Goal: Information Seeking & Learning: Understand process/instructions

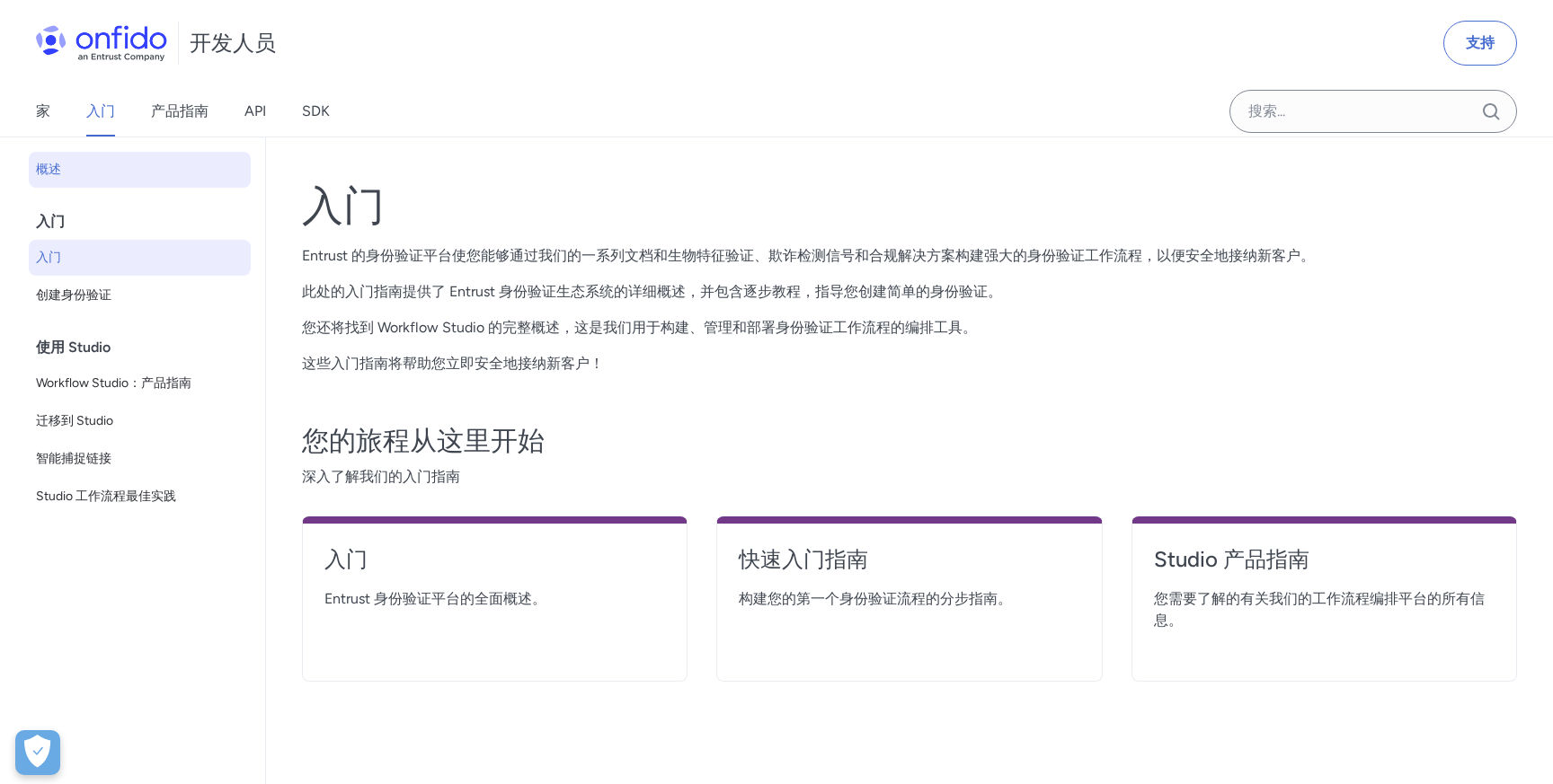
click at [75, 254] on span "入门" at bounding box center [140, 257] width 208 height 22
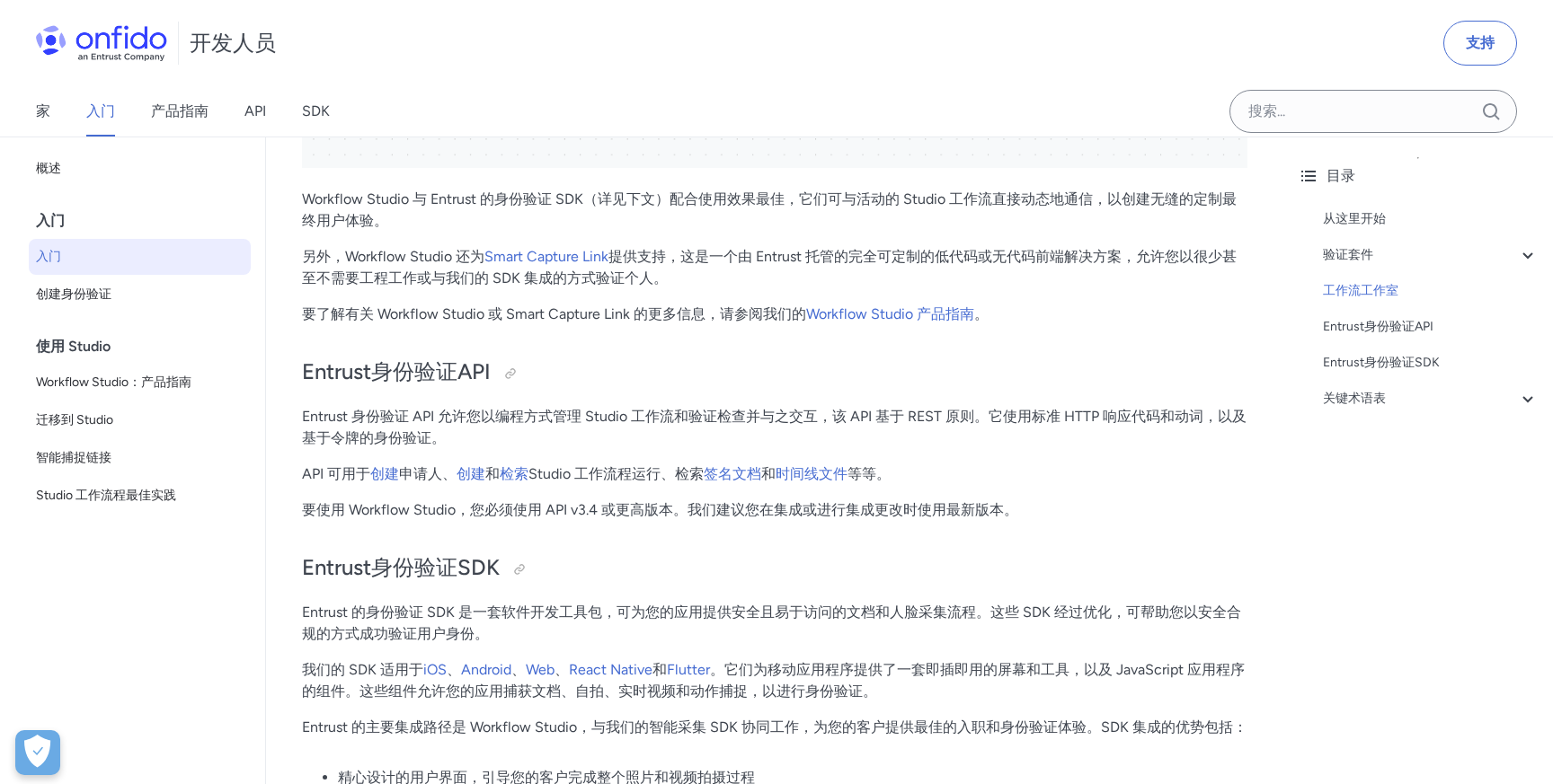
scroll to position [2992, 0]
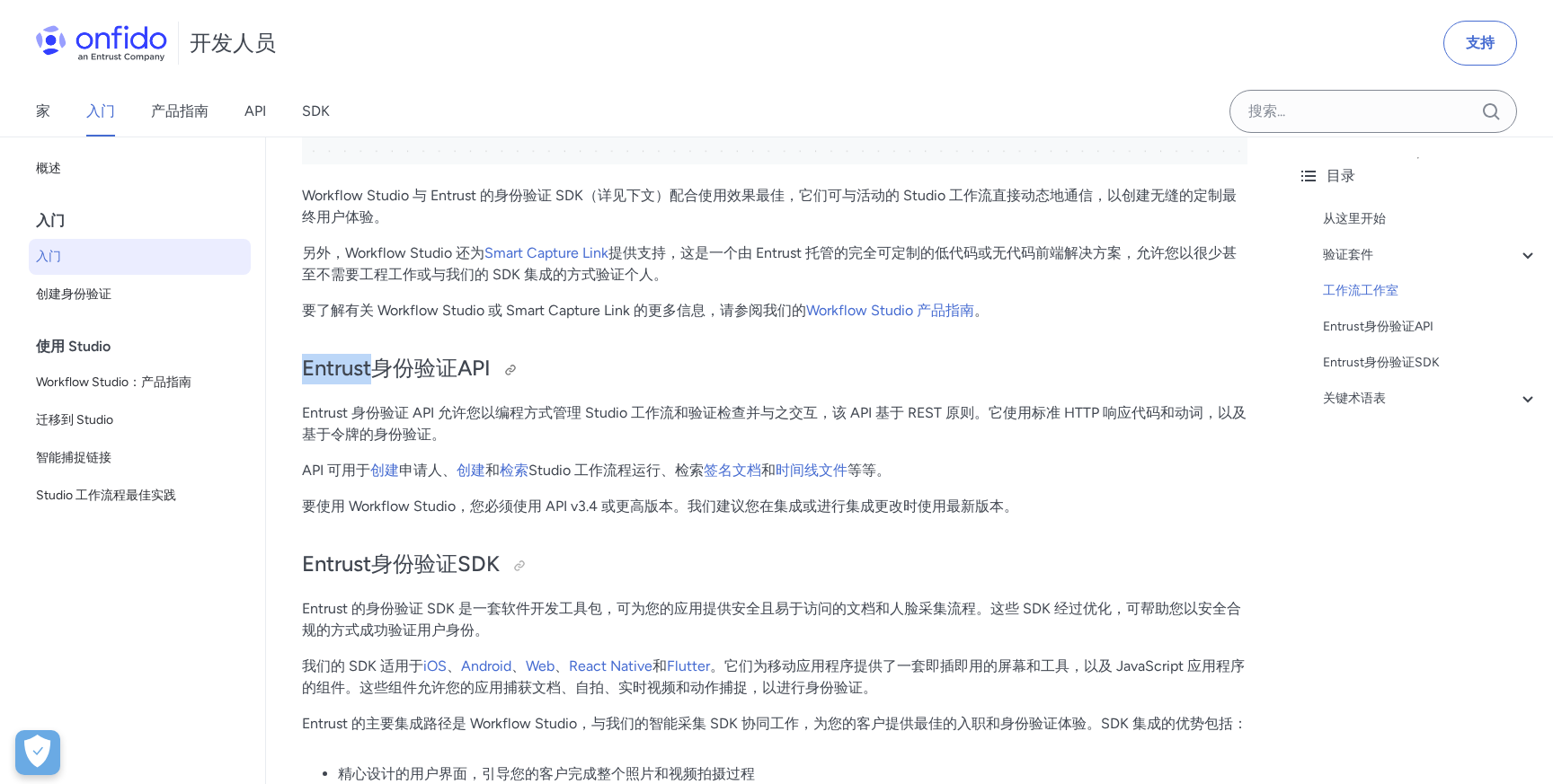
drag, startPoint x: 304, startPoint y: 404, endPoint x: 374, endPoint y: 402, distance: 70.0
click at [374, 381] on font "Entrust身份验证API" at bounding box center [396, 367] width 189 height 26
copy font "Entrust"
click at [631, 385] on h2 "Entrust身份验证API" at bounding box center [774, 369] width 945 height 30
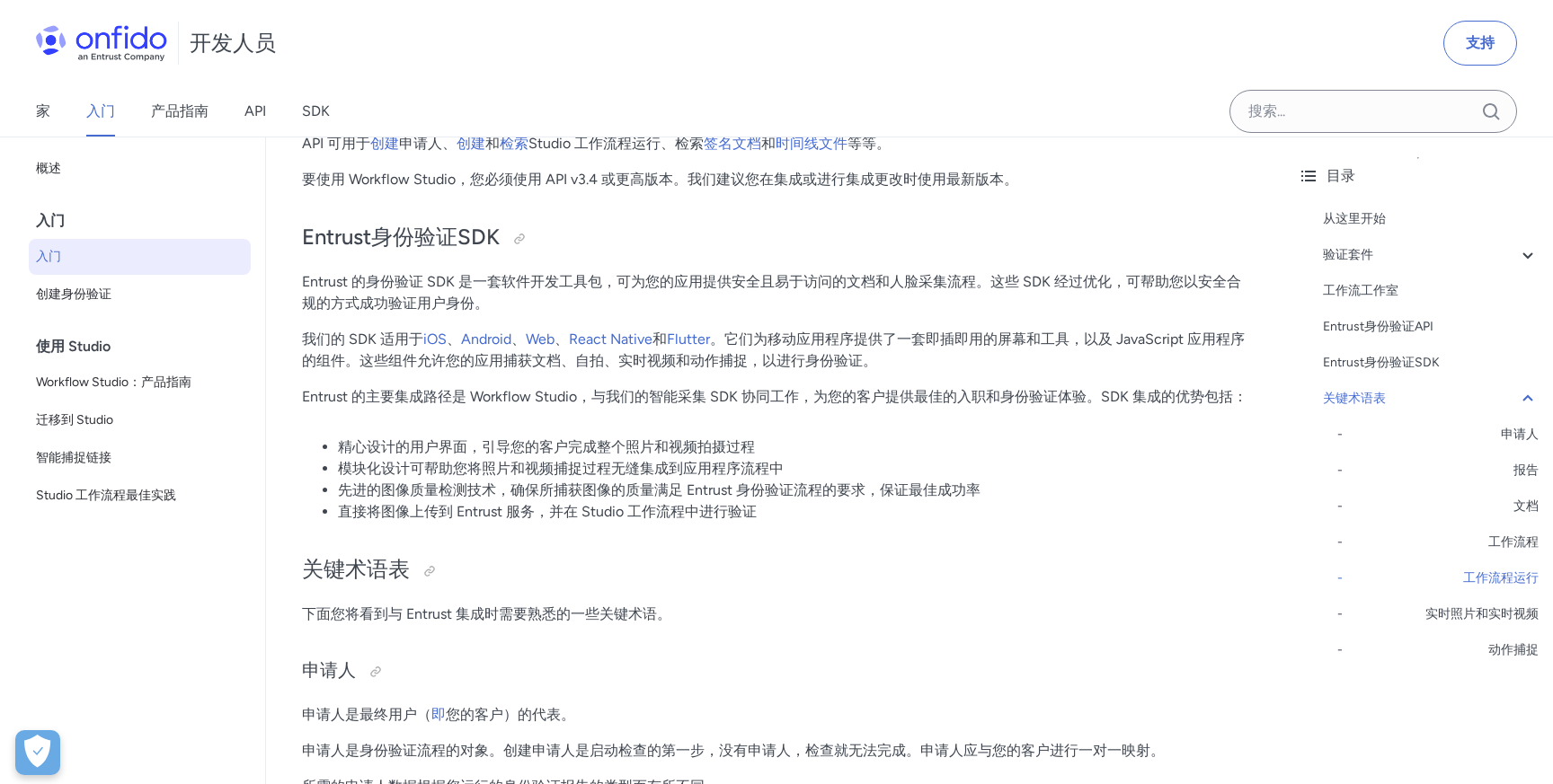
scroll to position [3254, 0]
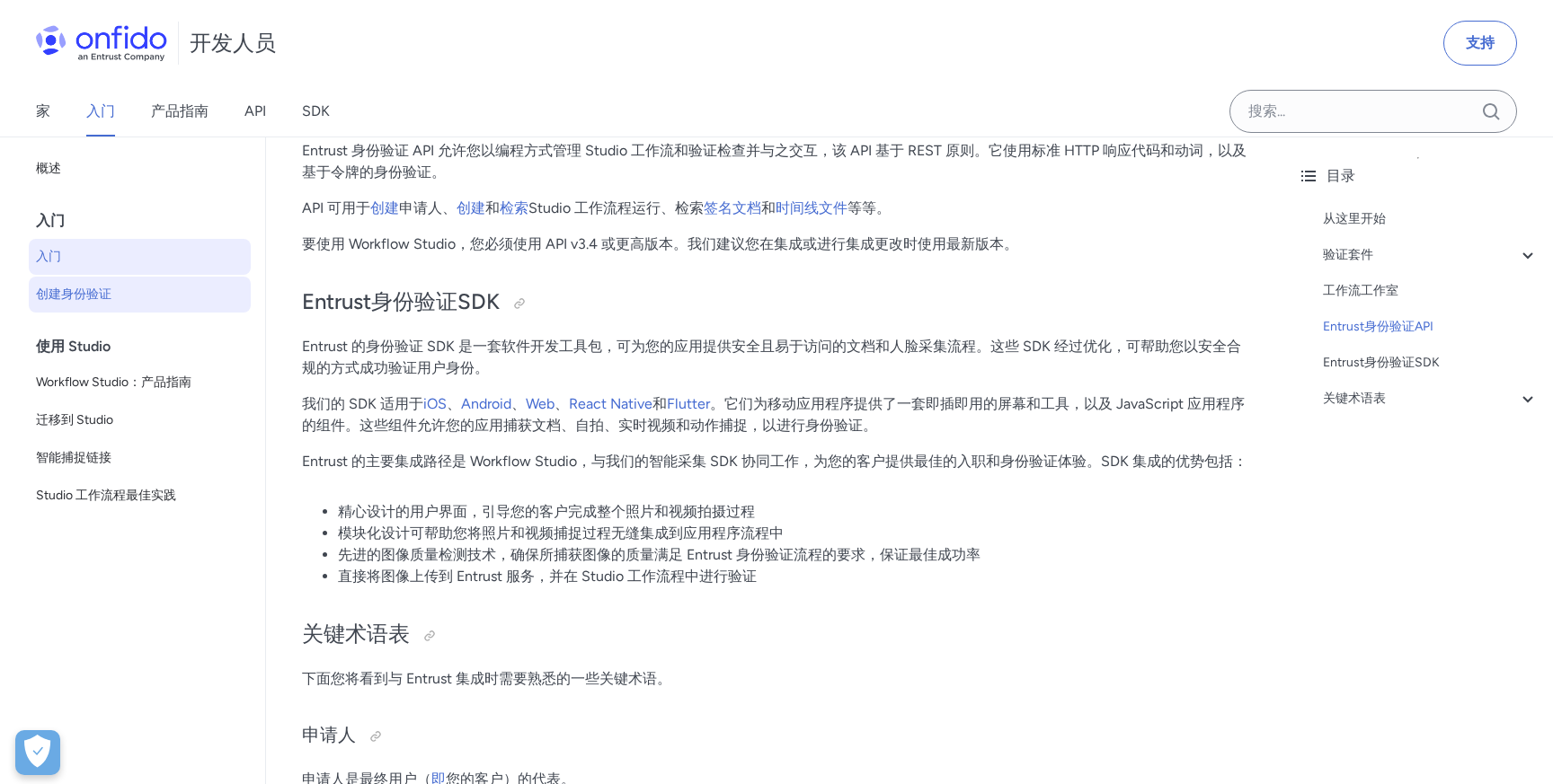
click at [102, 296] on font "创建身份验证" at bounding box center [73, 295] width 75 height 16
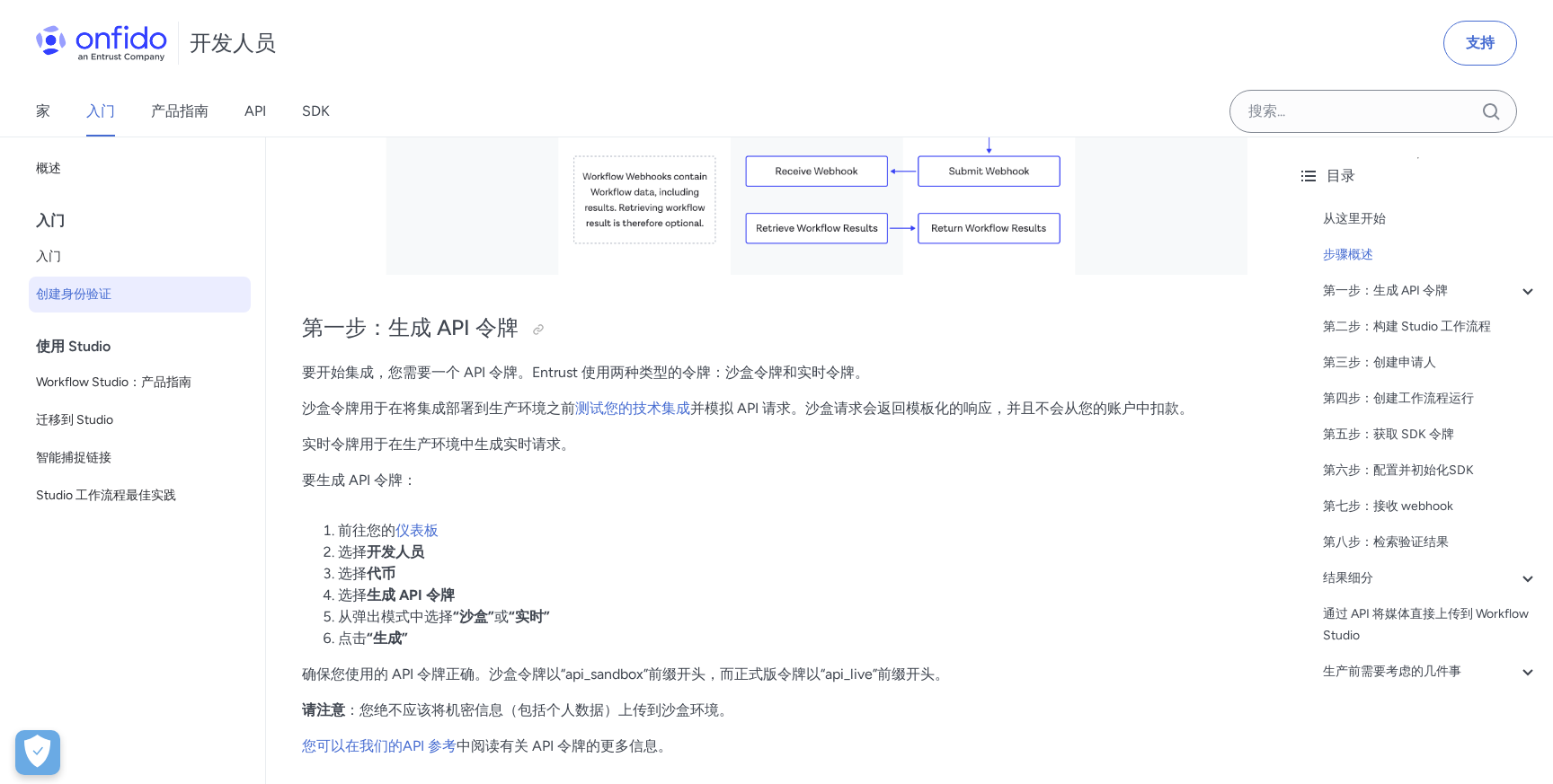
scroll to position [949, 0]
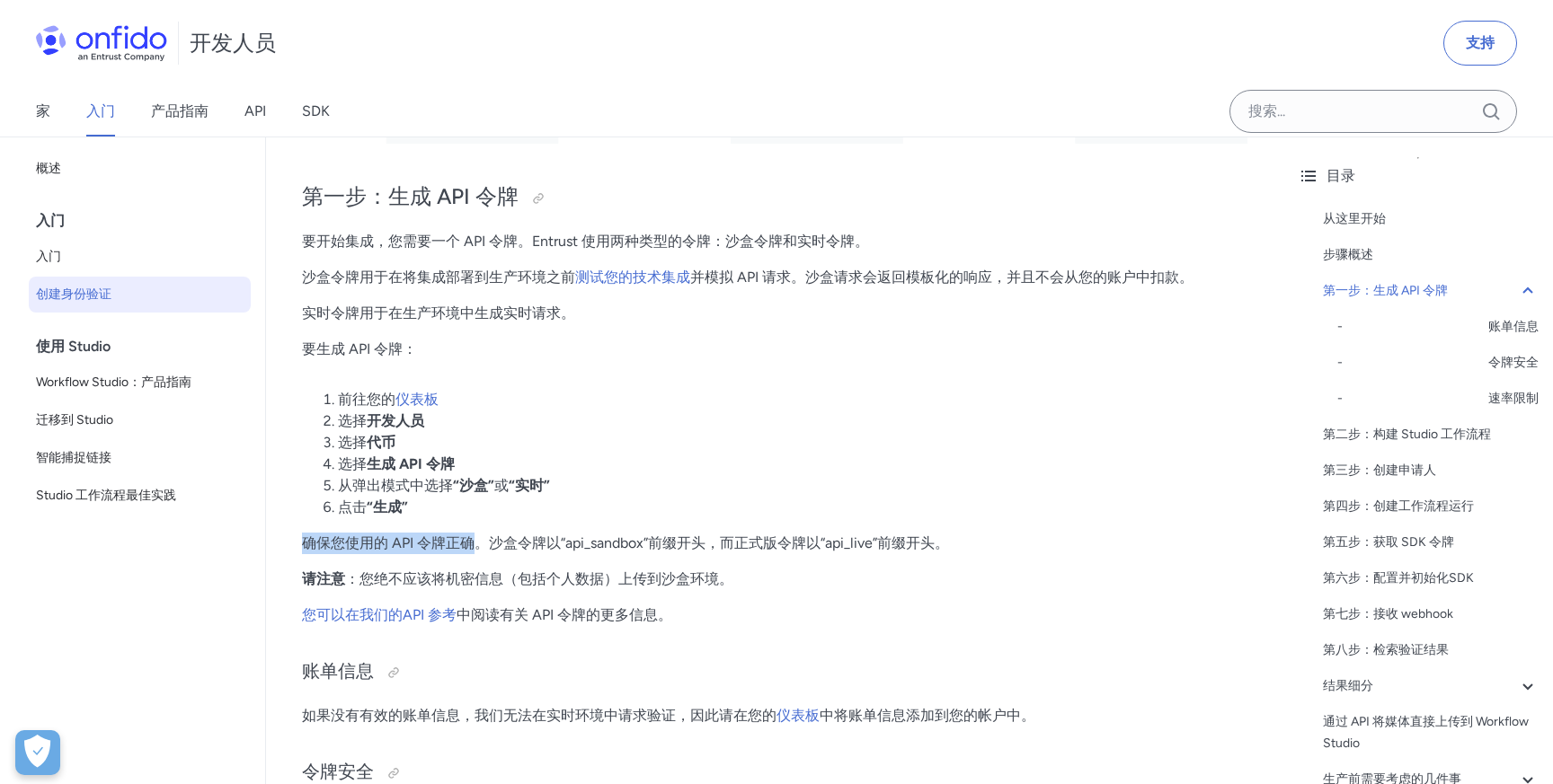
drag, startPoint x: 306, startPoint y: 546, endPoint x: 474, endPoint y: 543, distance: 168.0
click at [474, 543] on font "确保您使用的 API 令牌正确。沙盒令牌以“api_sandbox”前缀开头，而正式版令牌以“api_live”前缀开头。" at bounding box center [625, 542] width 647 height 17
click at [522, 542] on font "确保您使用的 API 令牌正确。沙盒令牌以“api_sandbox”前缀开头，而正式版令牌以“api_live”前缀开头。" at bounding box center [625, 542] width 647 height 17
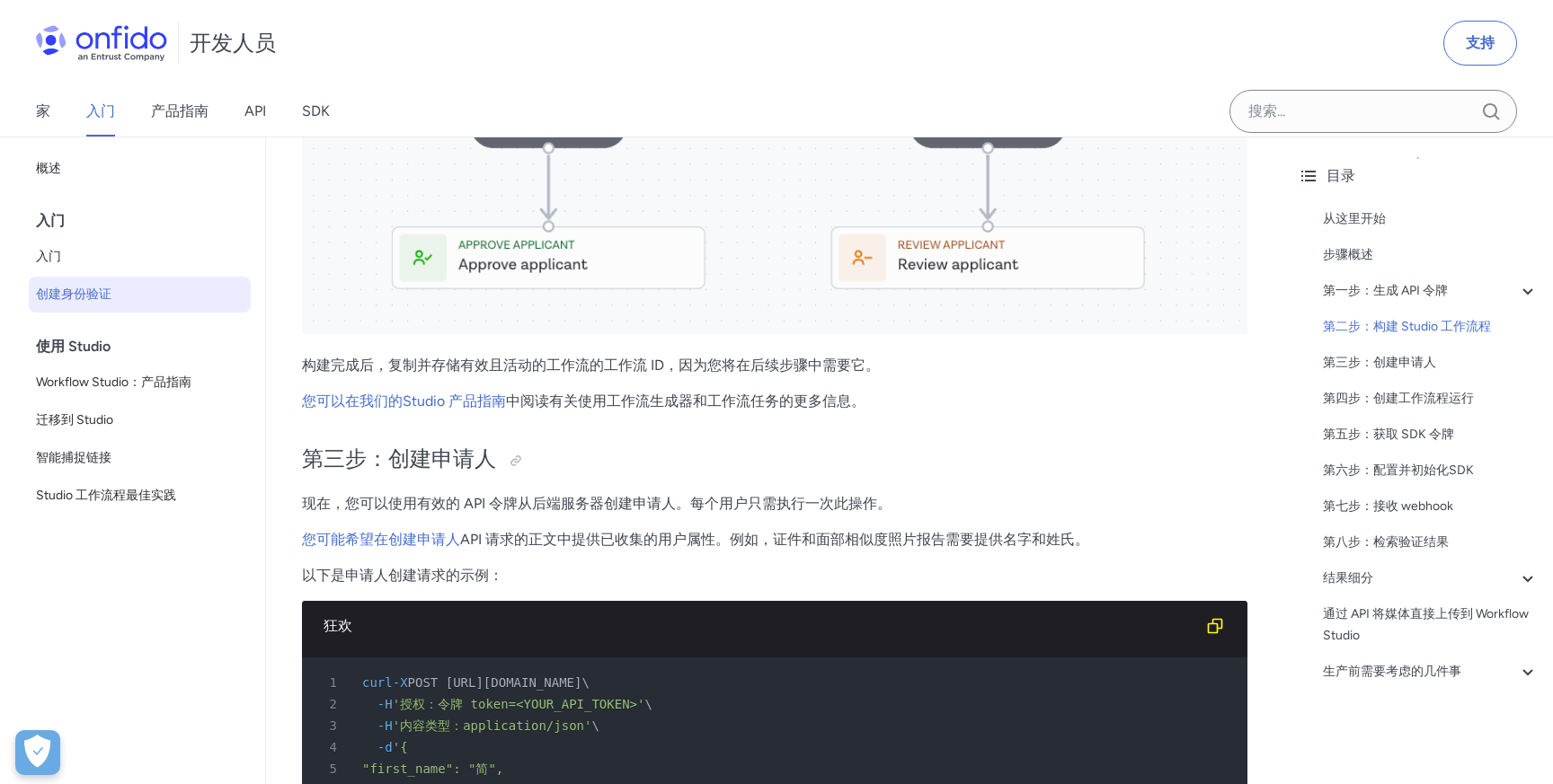
scroll to position [2794, 0]
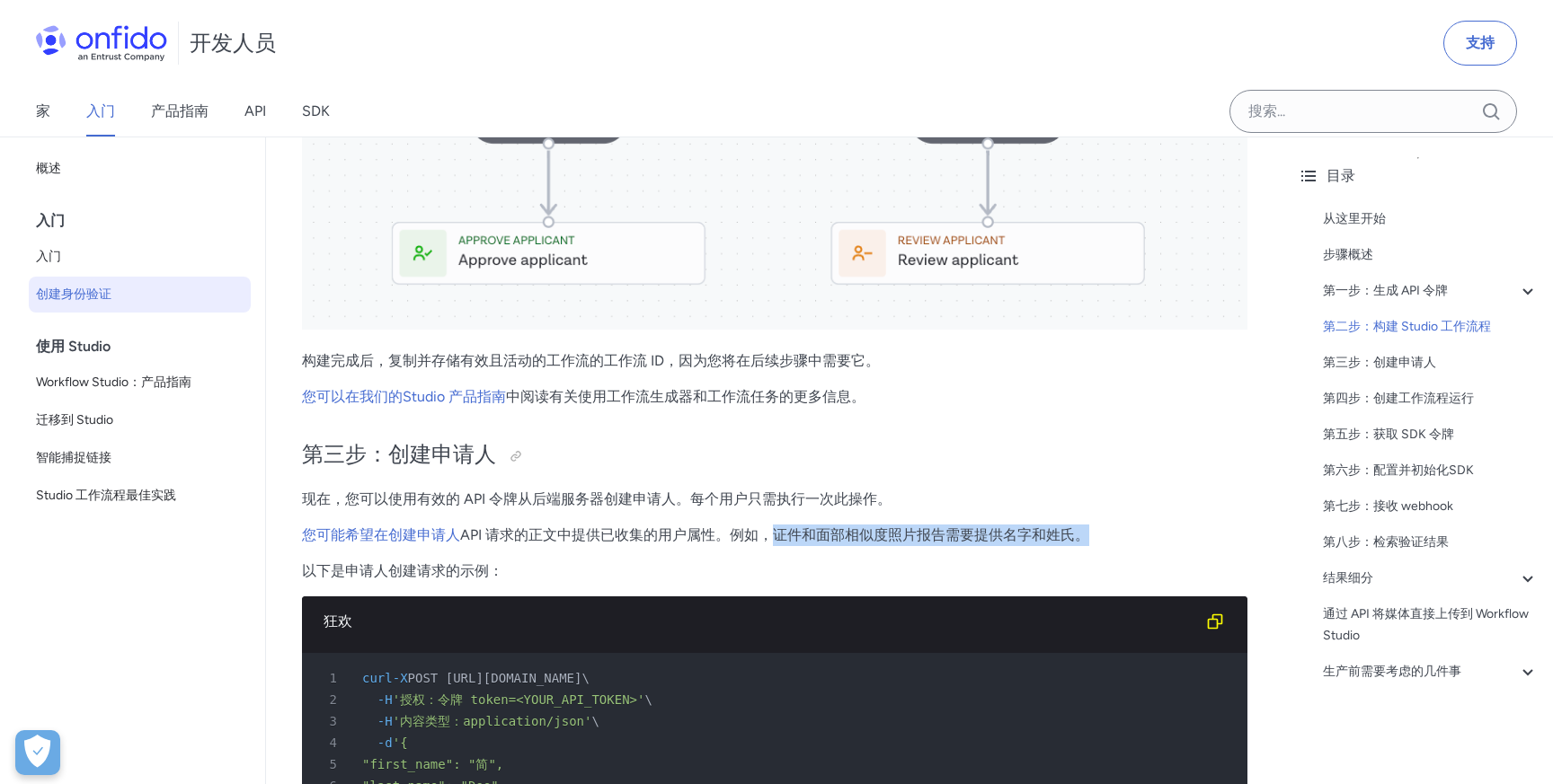
drag, startPoint x: 772, startPoint y: 539, endPoint x: 1071, endPoint y: 548, distance: 299.1
click at [839, 565] on p "以下是申请人创建请求的示例：" at bounding box center [774, 572] width 945 height 22
drag, startPoint x: 1000, startPoint y: 539, endPoint x: 1104, endPoint y: 535, distance: 104.1
click at [1105, 536] on p "您可能希望在创建申请人 API 请求的正文中提供已收集的用户属性 。例如，证件和面部相似度照片报告需要提供名字和姓氏。" at bounding box center [774, 535] width 945 height 22
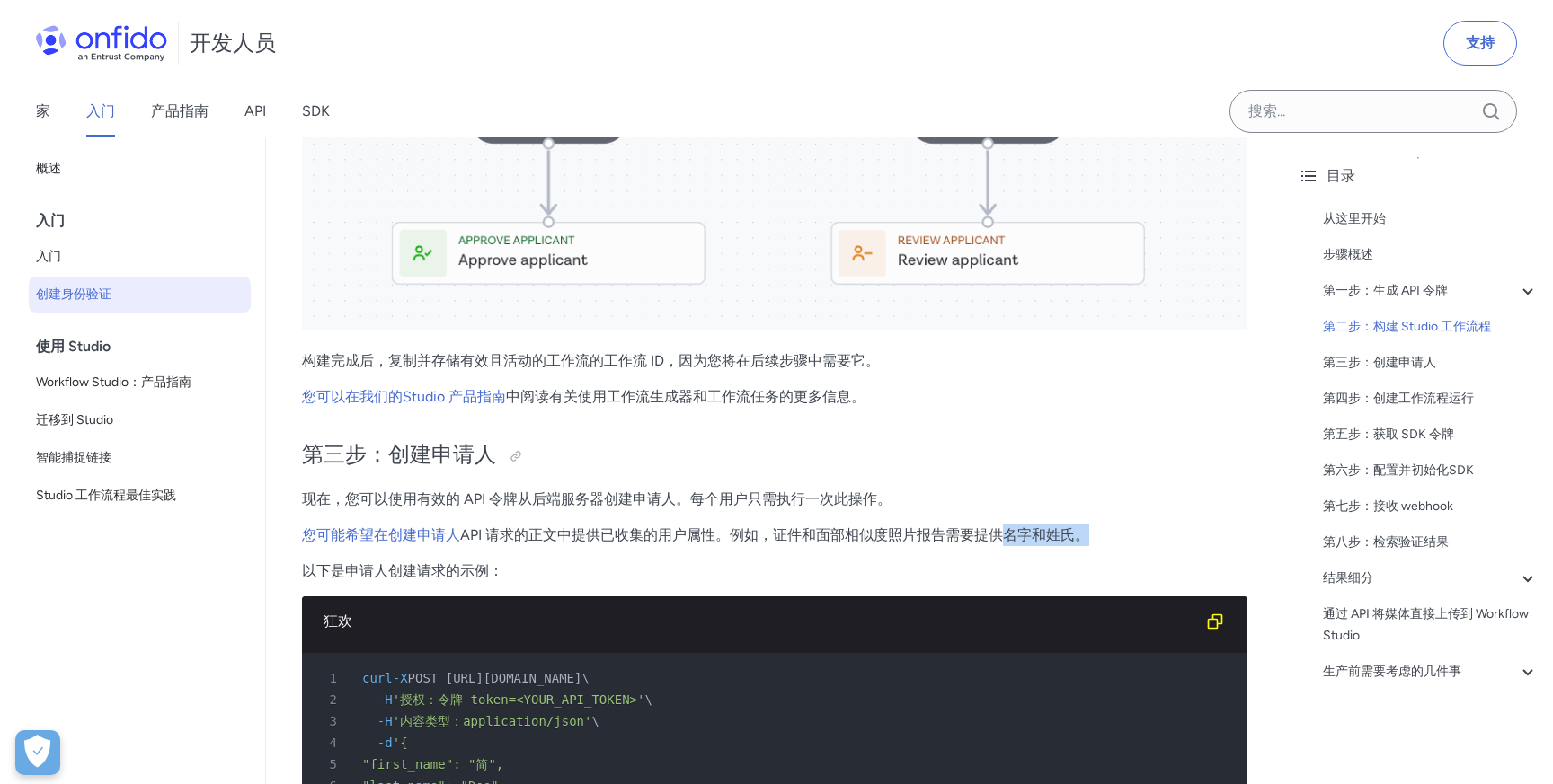
click at [1104, 535] on p "您可能希望在创建申请人 API 请求的正文中提供已收集的用户属性 。例如，证件和面部相似度照片报告需要提供名字和姓氏。" at bounding box center [774, 535] width 945 height 22
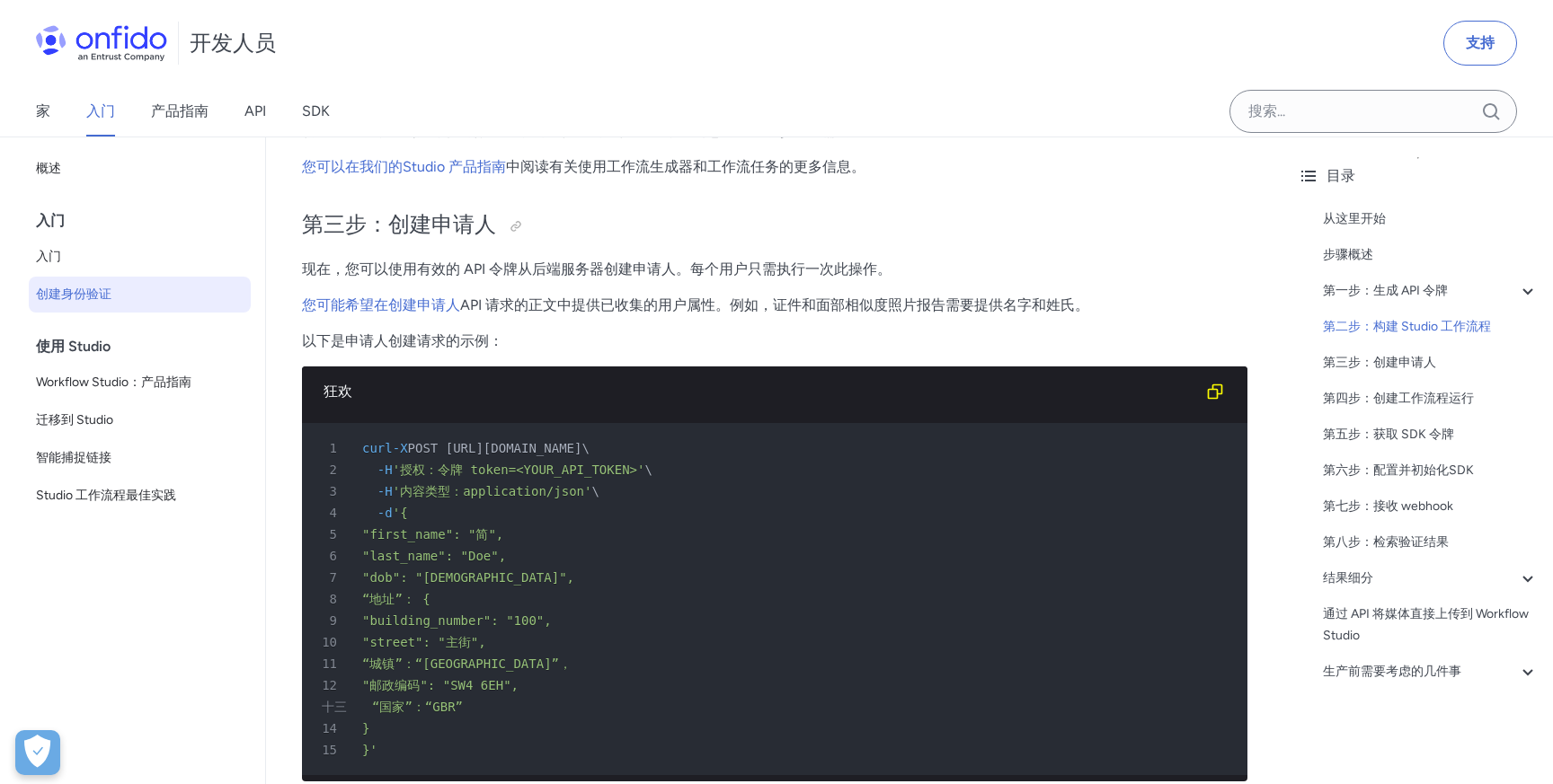
scroll to position [3024, 0]
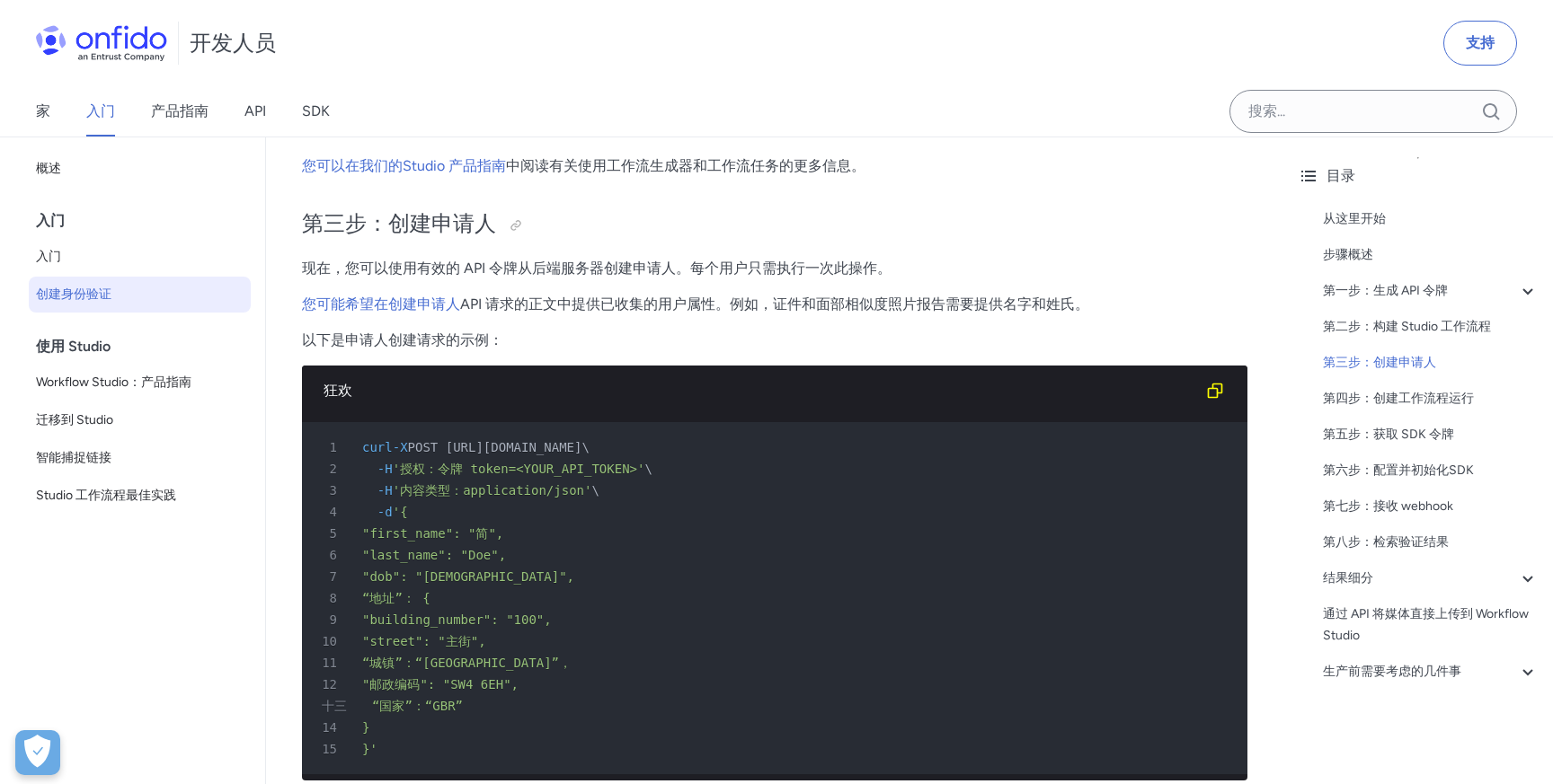
drag, startPoint x: 420, startPoint y: 445, endPoint x: 764, endPoint y: 444, distance: 344.0
click at [589, 445] on font "-X POST https://api.eu.onfido.com/v3.6/applicants/ \" at bounding box center [491, 447] width 197 height 15
click at [584, 526] on div "5 "first_name": "简"," at bounding box center [766, 533] width 913 height 22
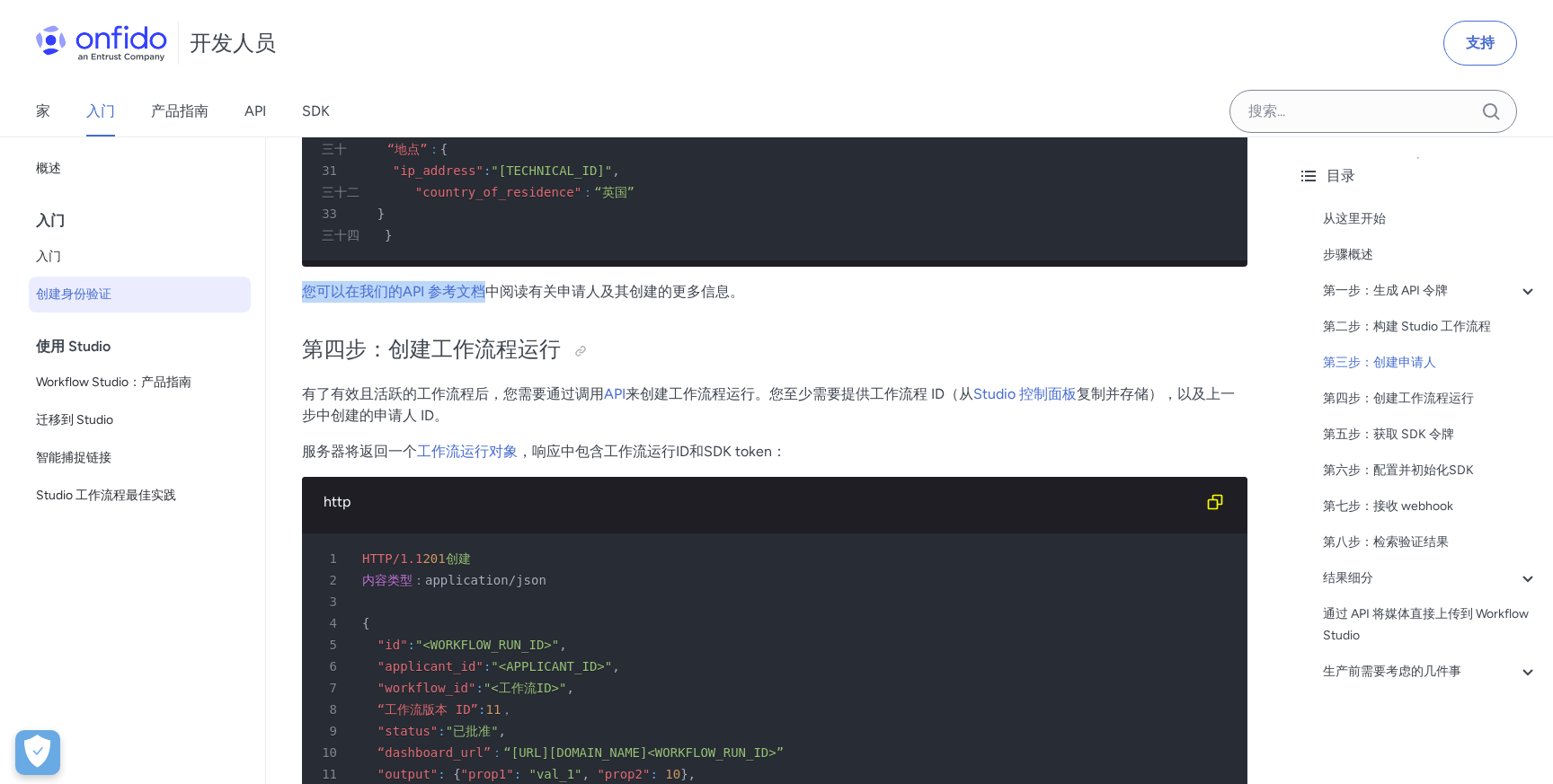
scroll to position [4535, 0]
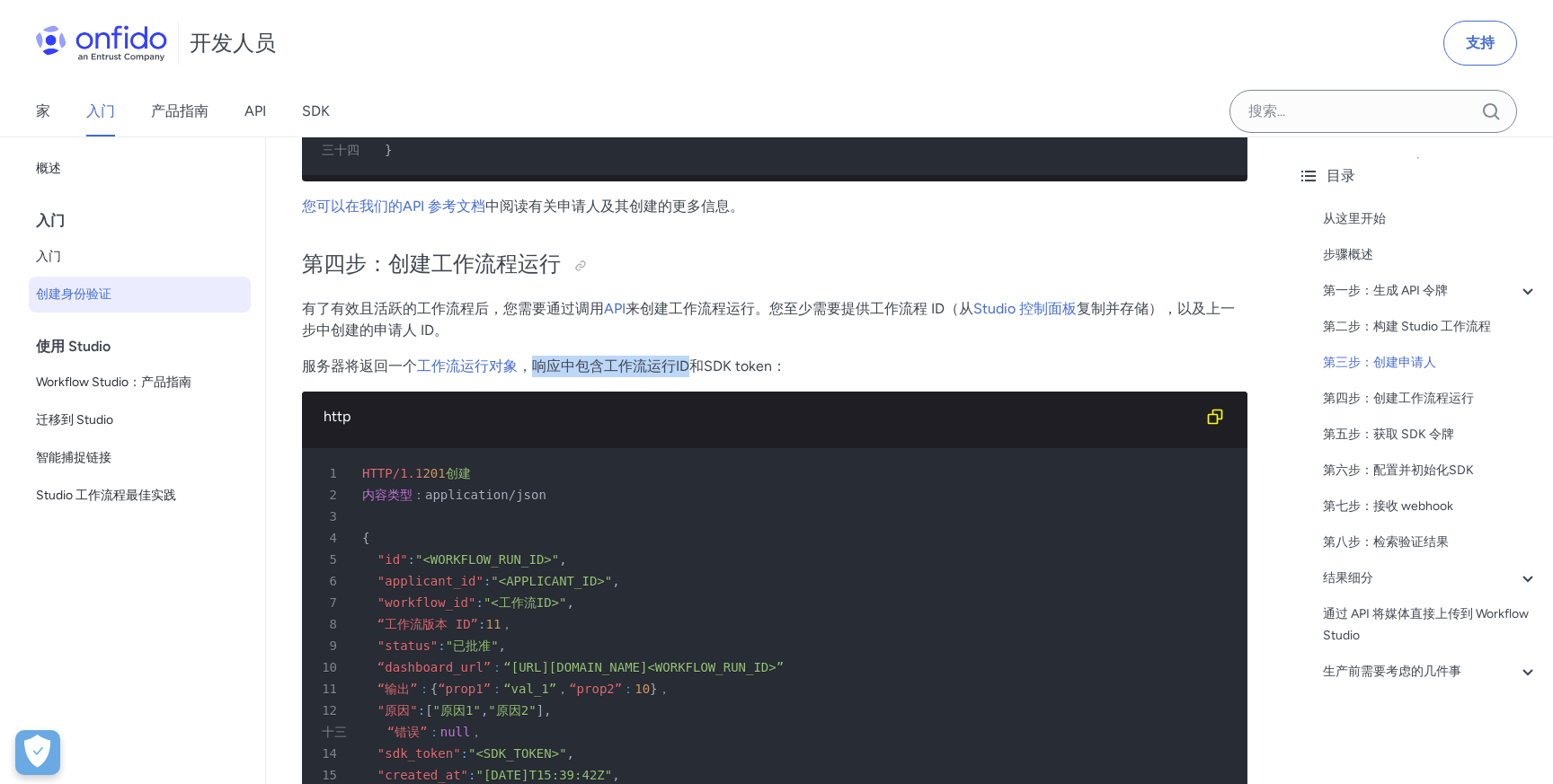
drag, startPoint x: 534, startPoint y: 366, endPoint x: 691, endPoint y: 364, distance: 157.0
click at [691, 365] on font "，响应中包含工作流运行ID和SDK token：" at bounding box center [652, 365] width 268 height 17
click at [734, 364] on font "，响应中包含工作流运行ID和SDK token：" at bounding box center [652, 365] width 268 height 17
drag, startPoint x: 705, startPoint y: 365, endPoint x: 781, endPoint y: 364, distance: 76.0
click at [782, 365] on font "，响应中包含工作流运行ID和SDK token：" at bounding box center [652, 365] width 268 height 17
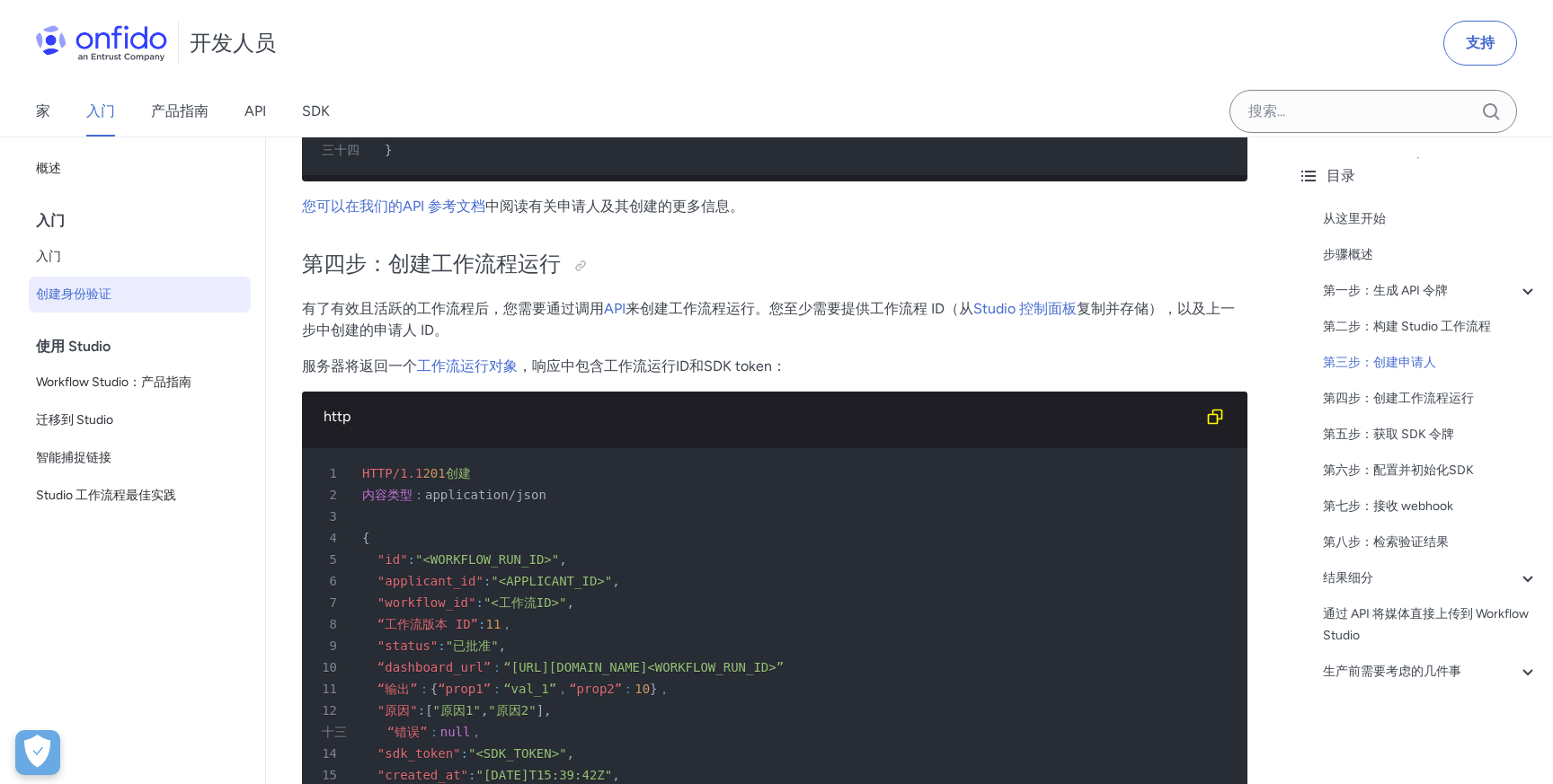
click at [664, 375] on font "，响应中包含工作流运行ID和SDK token：" at bounding box center [652, 365] width 268 height 17
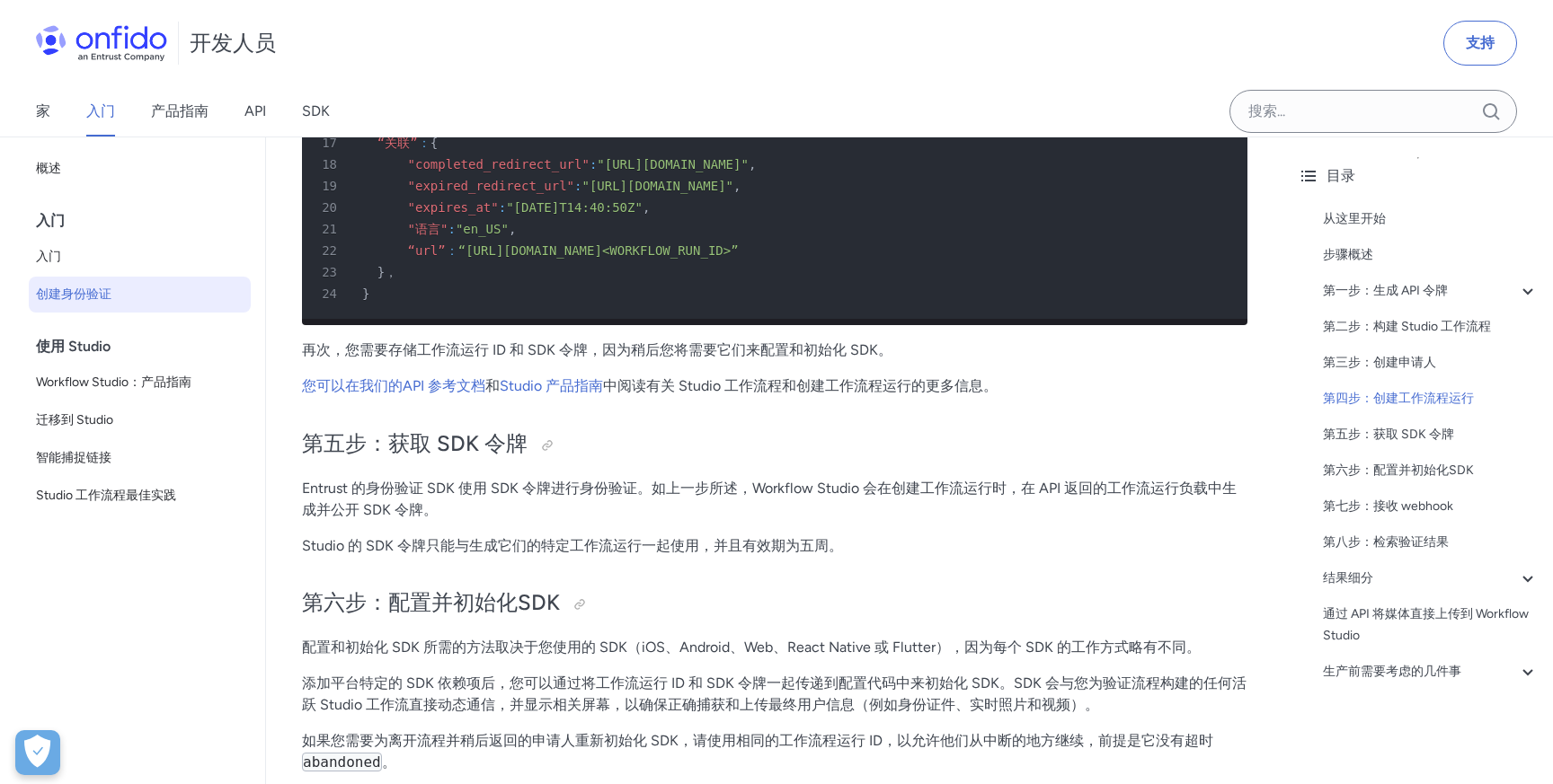
scroll to position [5266, 0]
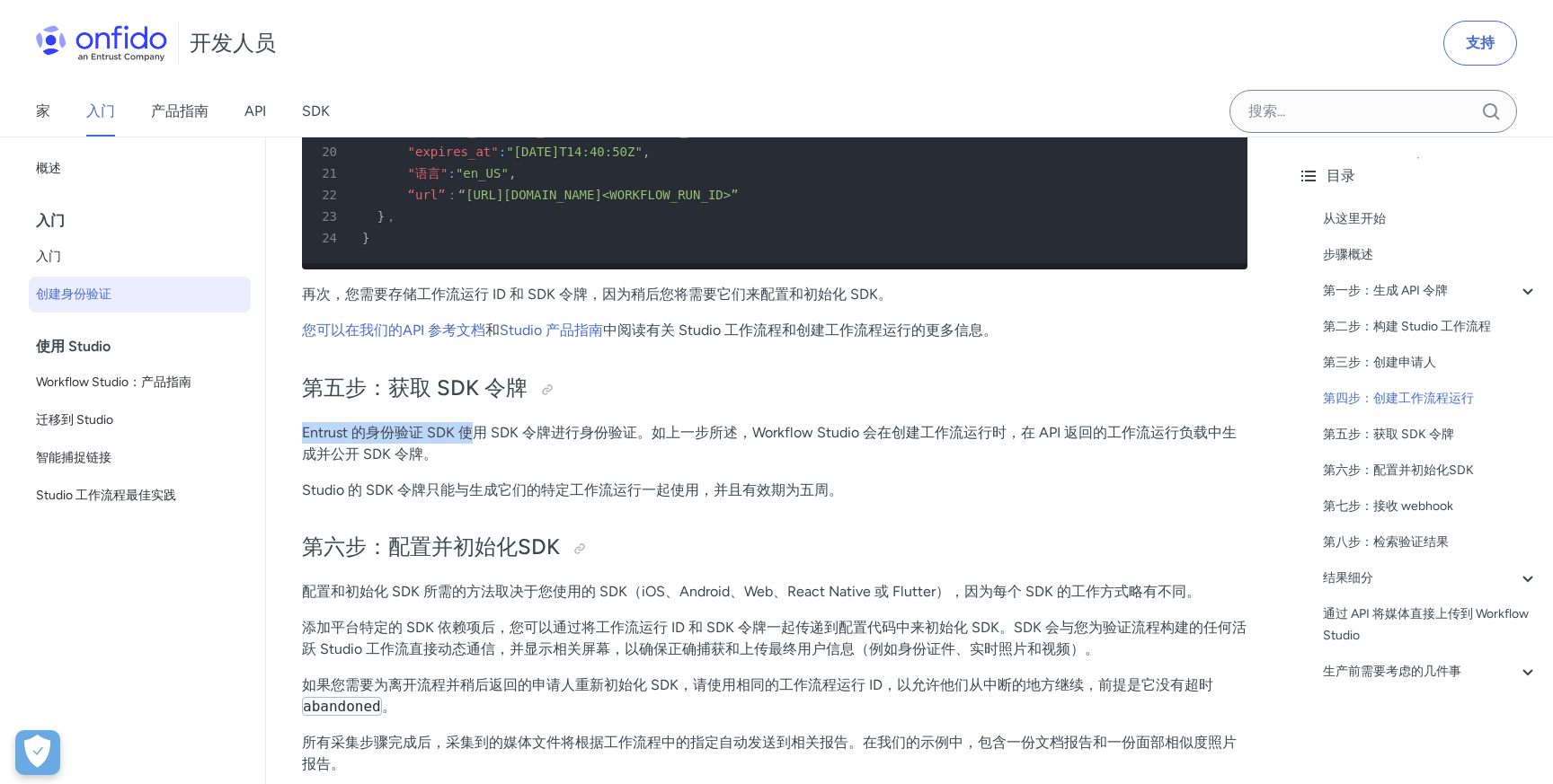
drag, startPoint x: 302, startPoint y: 435, endPoint x: 469, endPoint y: 431, distance: 167.0
click at [469, 431] on font "Entrust 的身份验证 SDK 使用 SDK 令牌进行身份验证。如上一步所述，Workflow Studio 会在创建工作流运行时，在 API 返回的工作…" at bounding box center [769, 442] width 934 height 38
click at [539, 436] on font "Entrust 的身份验证 SDK 使用 SDK 令牌进行身份验证。如上一步所述，Workflow Studio 会在创建工作流运行时，在 API 返回的工作…" at bounding box center [769, 442] width 934 height 38
drag, startPoint x: 540, startPoint y: 436, endPoint x: 762, endPoint y: 437, distance: 222.0
click at [762, 437] on font "Entrust 的身份验证 SDK 使用 SDK 令牌进行身份验证。如上一步所述，Workflow Studio 会在创建工作流运行时，在 API 返回的工作…" at bounding box center [769, 442] width 934 height 38
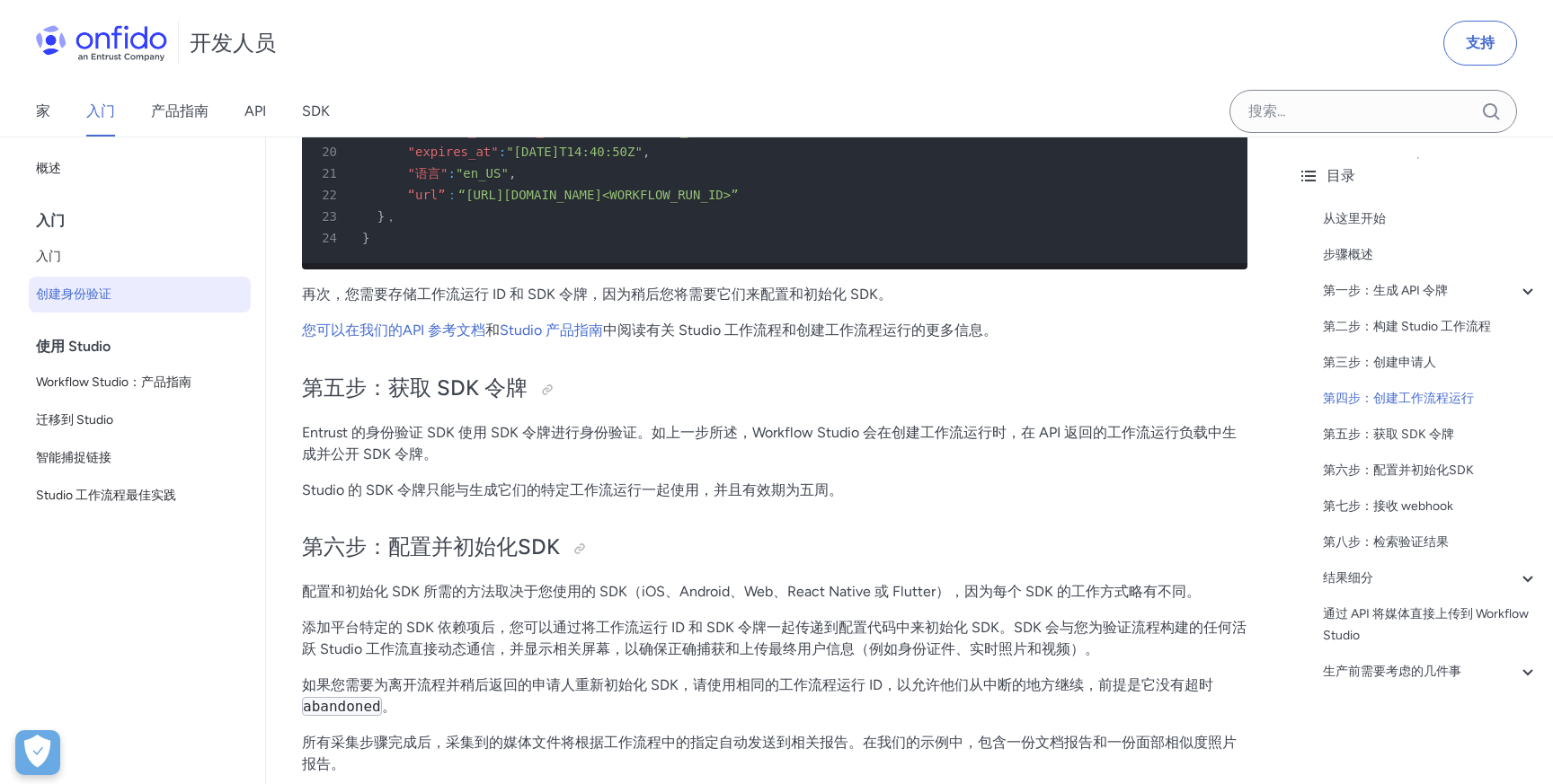
click at [883, 426] on font "Entrust 的身份验证 SDK 使用 SDK 令牌进行身份验证。如上一步所述，Workflow Studio 会在创建工作流运行时，在 API 返回的工作…" at bounding box center [769, 442] width 934 height 38
drag, startPoint x: 773, startPoint y: 424, endPoint x: 1059, endPoint y: 428, distance: 286.0
click at [1059, 428] on p "Entrust 的身份验证 SDK 使用 SDK 令牌进行身份验证。如上一步所述，Workflow Studio 会在创建工作流运行时，在 API 返回的工作…" at bounding box center [774, 443] width 945 height 43
click at [824, 463] on p "Entrust 的身份验证 SDK 使用 SDK 令牌进行身份验证。如上一步所述，Workflow Studio 会在创建工作流运行时，在 API 返回的工作…" at bounding box center [774, 443] width 945 height 43
drag, startPoint x: 306, startPoint y: 457, endPoint x: 432, endPoint y: 457, distance: 126.0
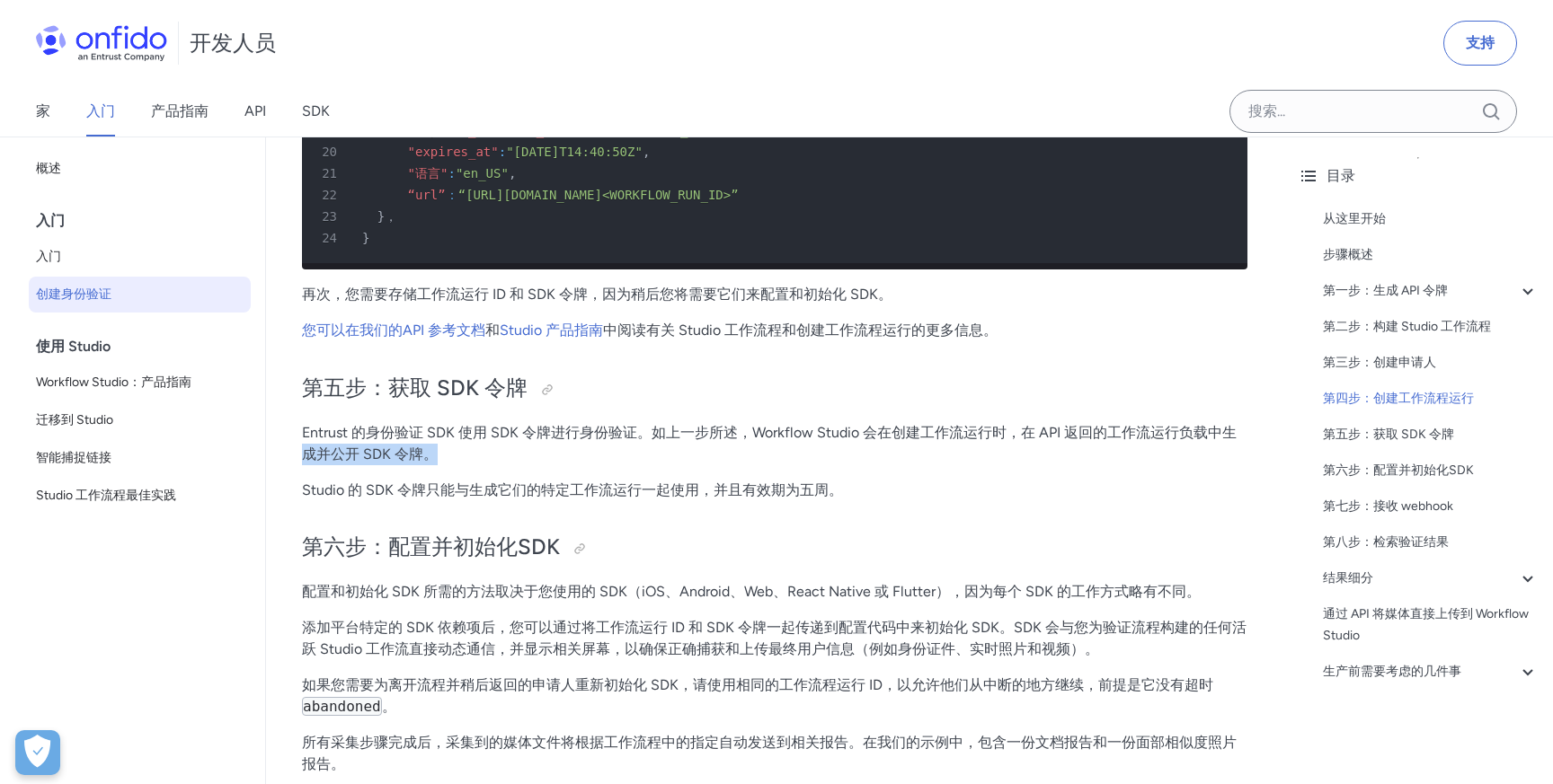
click at [432, 457] on font "Entrust 的身份验证 SDK 使用 SDK 令牌进行身份验证。如上一步所述，Workflow Studio 会在创建工作流运行时，在 API 返回的工作…" at bounding box center [769, 442] width 934 height 38
click at [500, 460] on p "Entrust 的身份验证 SDK 使用 SDK 令牌进行身份验证。如上一步所述，Workflow Studio 会在创建工作流运行时，在 API 返回的工作…" at bounding box center [774, 443] width 945 height 43
drag, startPoint x: 302, startPoint y: 490, endPoint x: 489, endPoint y: 484, distance: 187.1
click at [491, 484] on font "Studio 的 SDK 令牌只能与生成它们的特定工作流运行一起使用，并且有效期为五周。" at bounding box center [572, 489] width 541 height 17
click at [680, 495] on font "Studio 的 SDK 令牌只能与生成它们的特定工作流运行一起使用，并且有效期为五周。" at bounding box center [572, 489] width 541 height 17
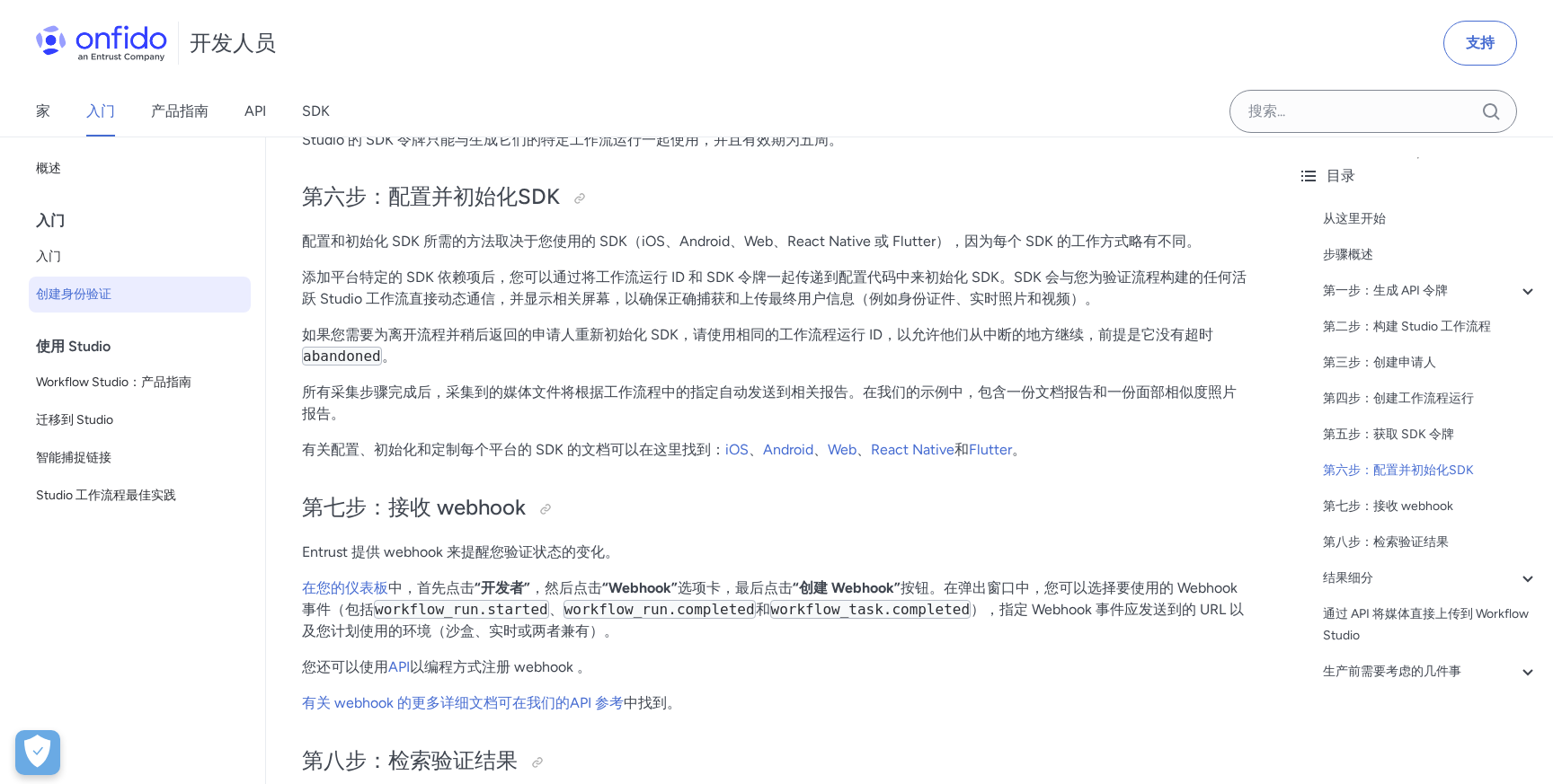
scroll to position [5607, 0]
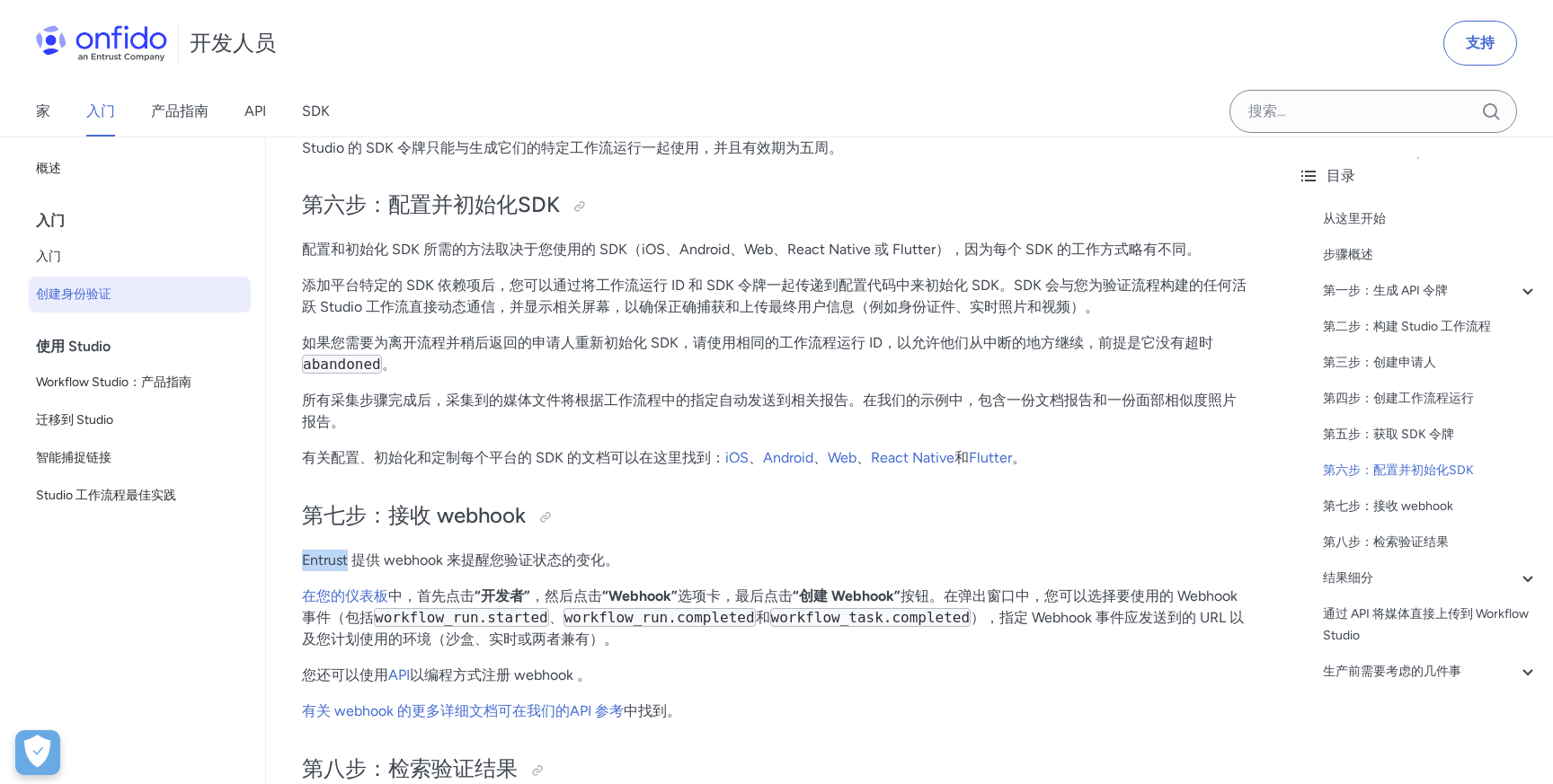
drag, startPoint x: 302, startPoint y: 567, endPoint x: 350, endPoint y: 561, distance: 48.4
click at [350, 561] on font "Entrust 提供 webhook 来提醒您验证状态的变化。" at bounding box center [460, 559] width 317 height 17
copy font "Entrust"
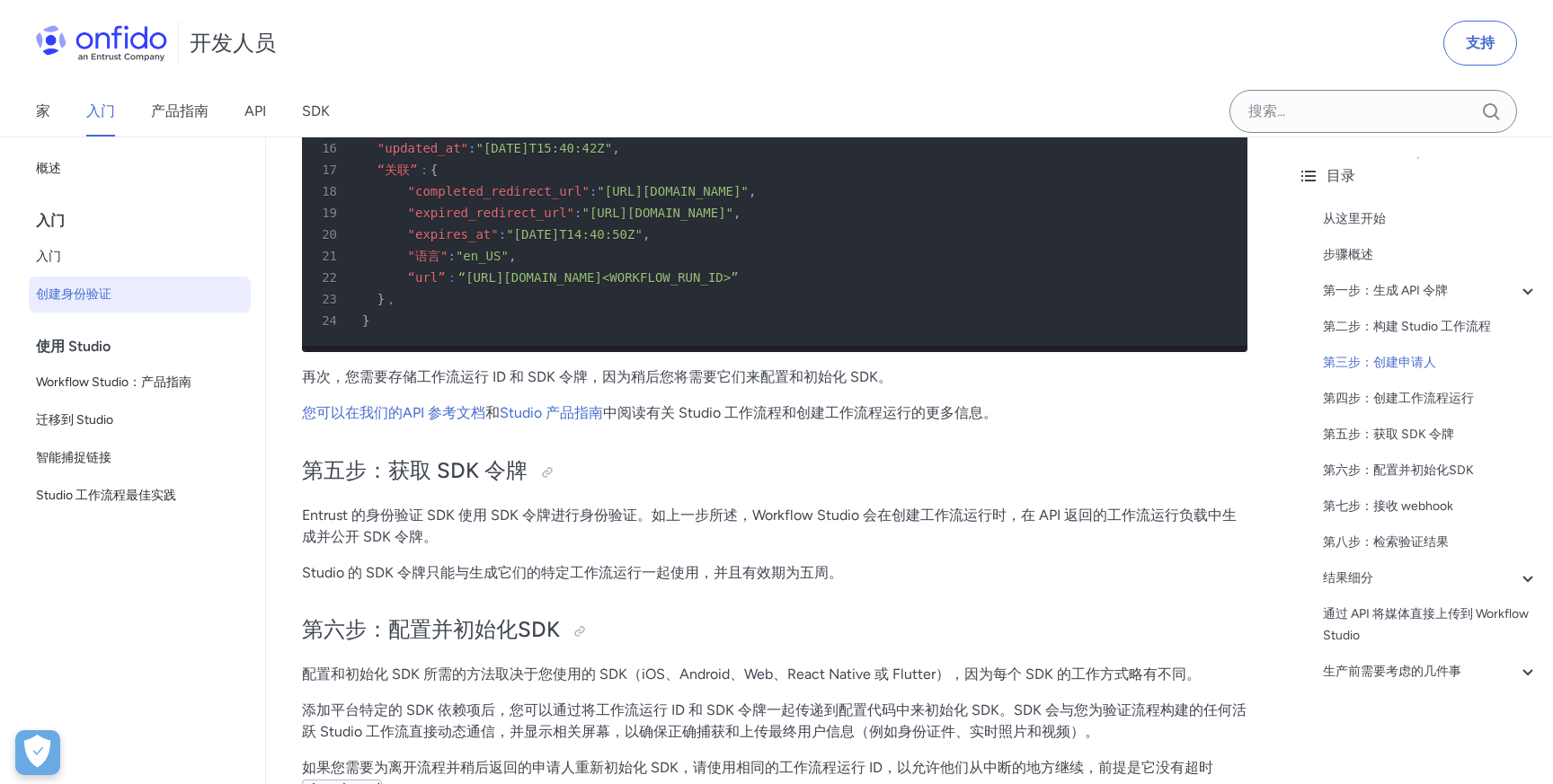
scroll to position [5289, 0]
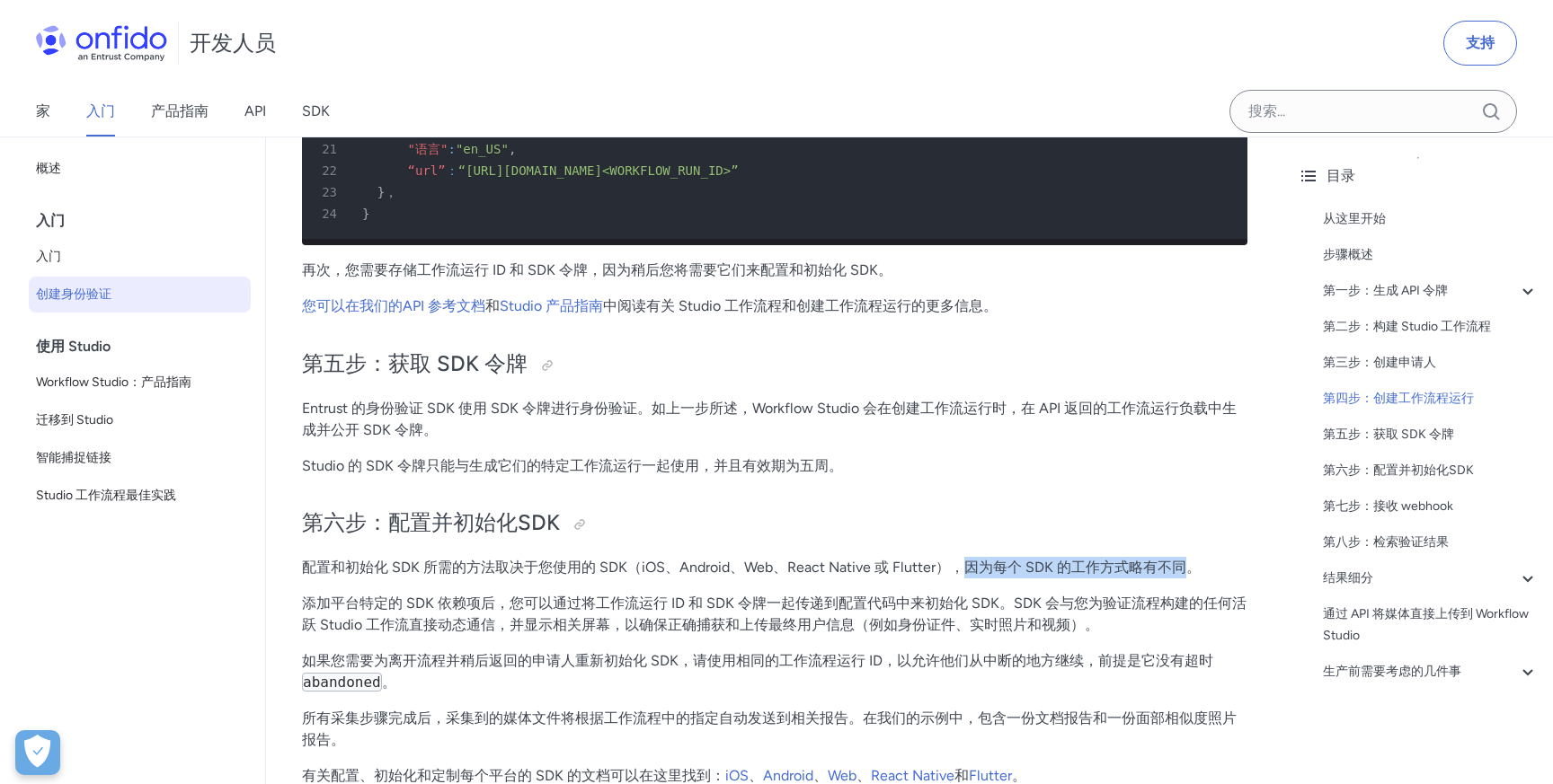
drag, startPoint x: 960, startPoint y: 572, endPoint x: 1177, endPoint y: 563, distance: 217.2
click at [1177, 563] on font "配置和初始化 SDK 所需的方法取决于您使用的 SDK（iOS、Android、Web、React Native 或 Flutter），因为每个 SDK 的工…" at bounding box center [751, 567] width 899 height 17
click at [1083, 563] on font "配置和初始化 SDK 所需的方法取决于您使用的 SDK（iOS、Android、Web、React Native 或 Flutter），因为每个 SDK 的工…" at bounding box center [751, 567] width 899 height 17
click at [1092, 538] on h2 "第六步：配置并初始化SDK" at bounding box center [774, 523] width 945 height 30
drag, startPoint x: 501, startPoint y: 603, endPoint x: 523, endPoint y: 603, distance: 22.0
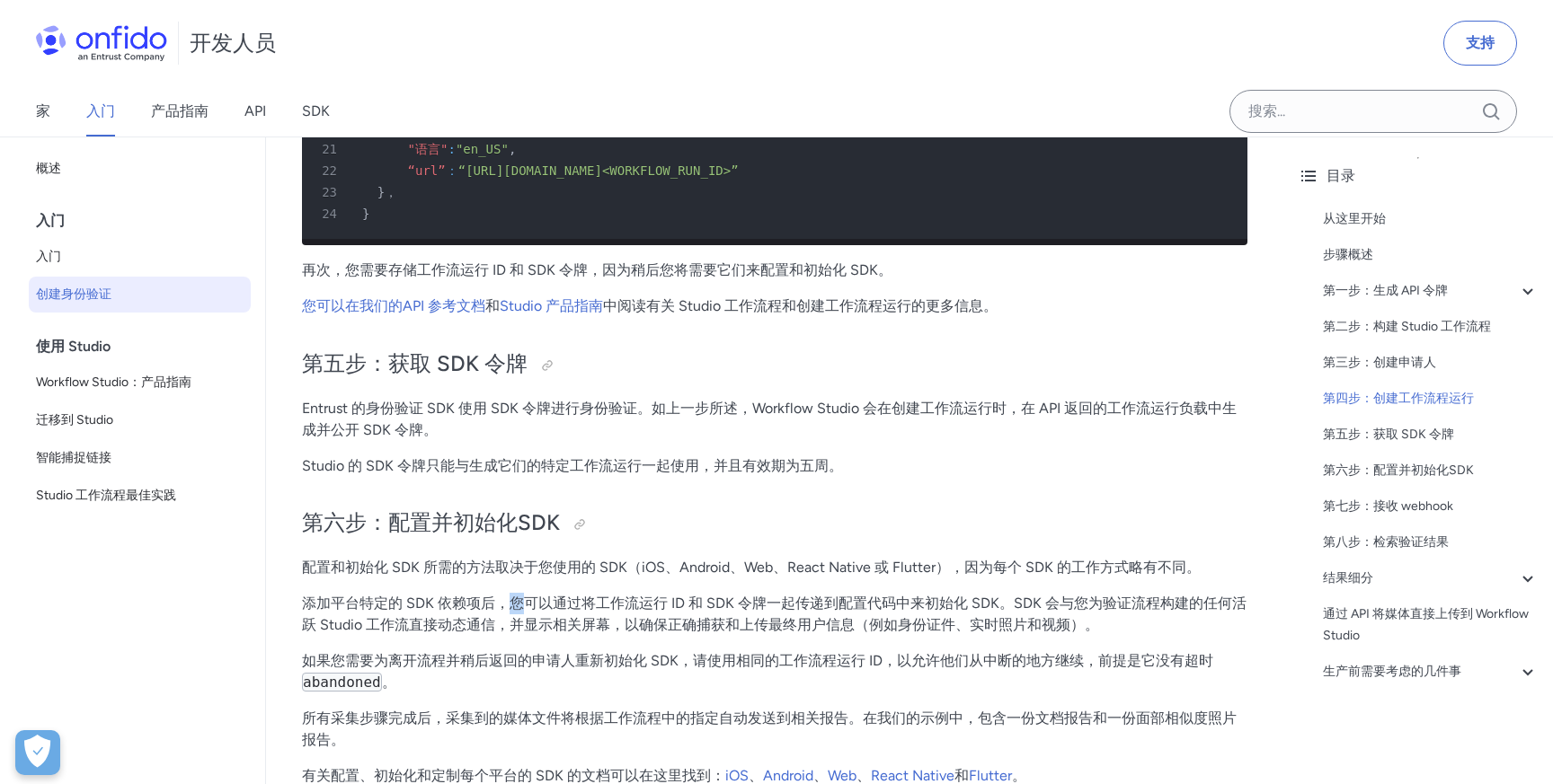
click at [523, 603] on font "添加平台特定的 SDK 依赖项后，您可以通过将工作流运行 ID 和 SDK 令牌一起传递到配置代码中来初始化 SDK。SDK 会与您为验证流程构建的任何活跃 …" at bounding box center [774, 613] width 944 height 38
click at [618, 603] on font "添加平台特定的 SDK 依赖项后，您可以通过将工作流运行 ID 和 SDK 令牌一起传递到配置代码中来初始化 SDK。SDK 会与您为验证流程构建的任何活跃 …" at bounding box center [774, 613] width 944 height 38
drag, startPoint x: 510, startPoint y: 605, endPoint x: 701, endPoint y: 603, distance: 191.0
click at [701, 604] on font "添加平台特定的 SDK 依赖项后，您可以通过将工作流运行 ID 和 SDK 令牌一起传递到配置代码中来初始化 SDK。SDK 会与您为验证流程构建的任何活跃 …" at bounding box center [774, 613] width 944 height 38
click at [716, 533] on h2 "第六步：配置并初始化SDK" at bounding box center [774, 523] width 945 height 30
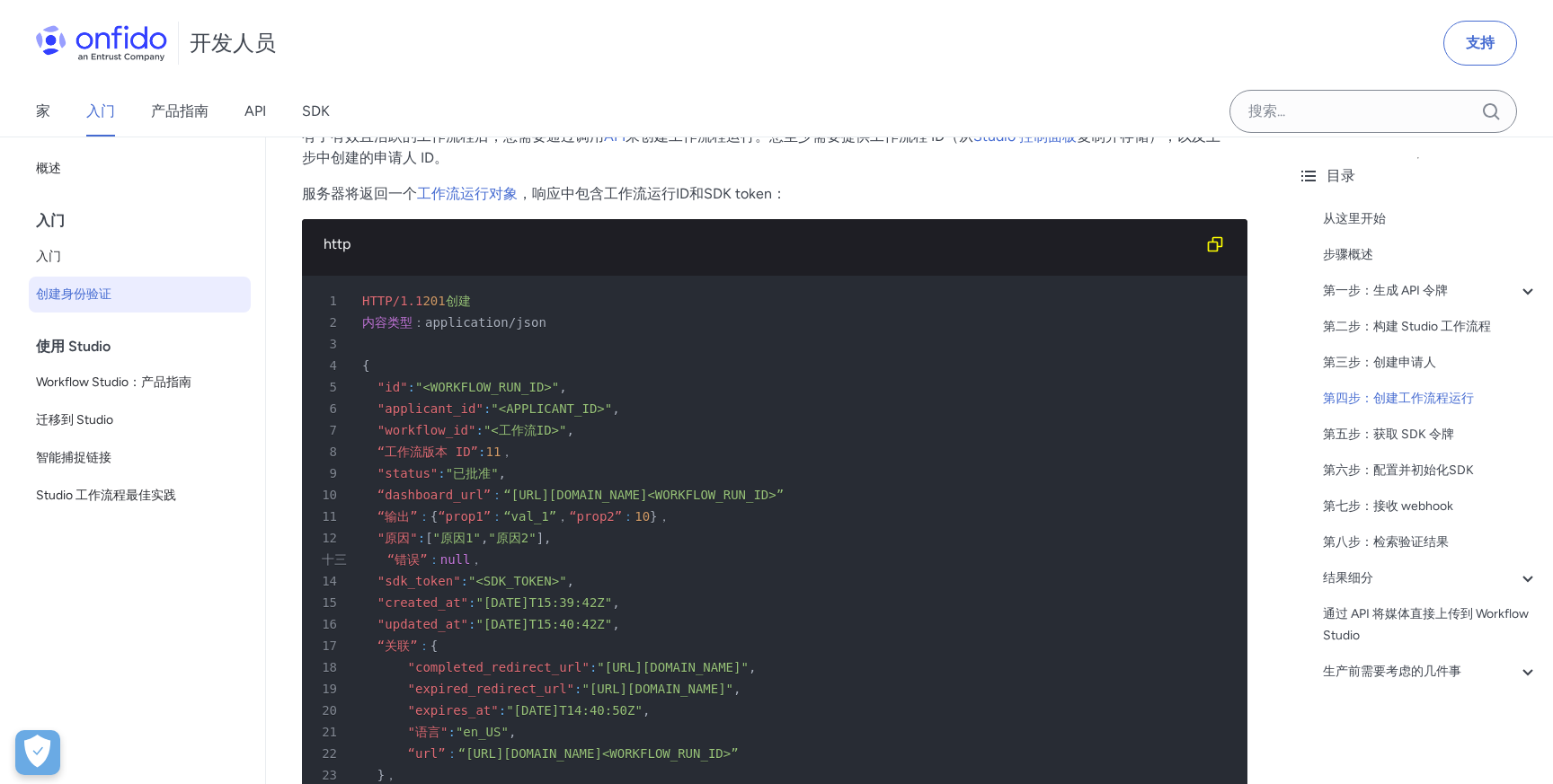
scroll to position [4516, 0]
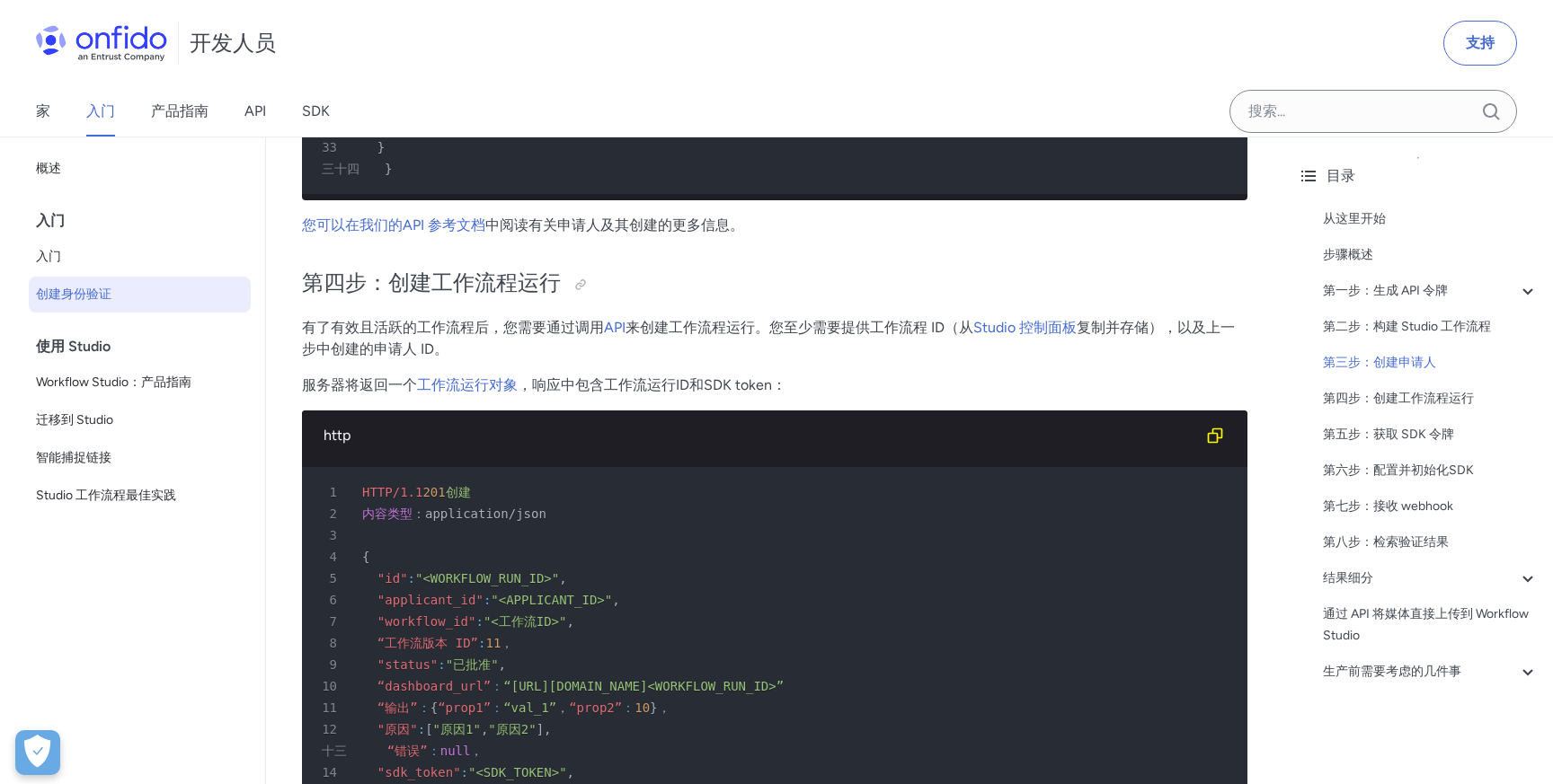
click at [824, 387] on p "服务器将返回一个 工作流运行对象 ，响应中包含工作流运行ID和SDK token：" at bounding box center [774, 386] width 945 height 22
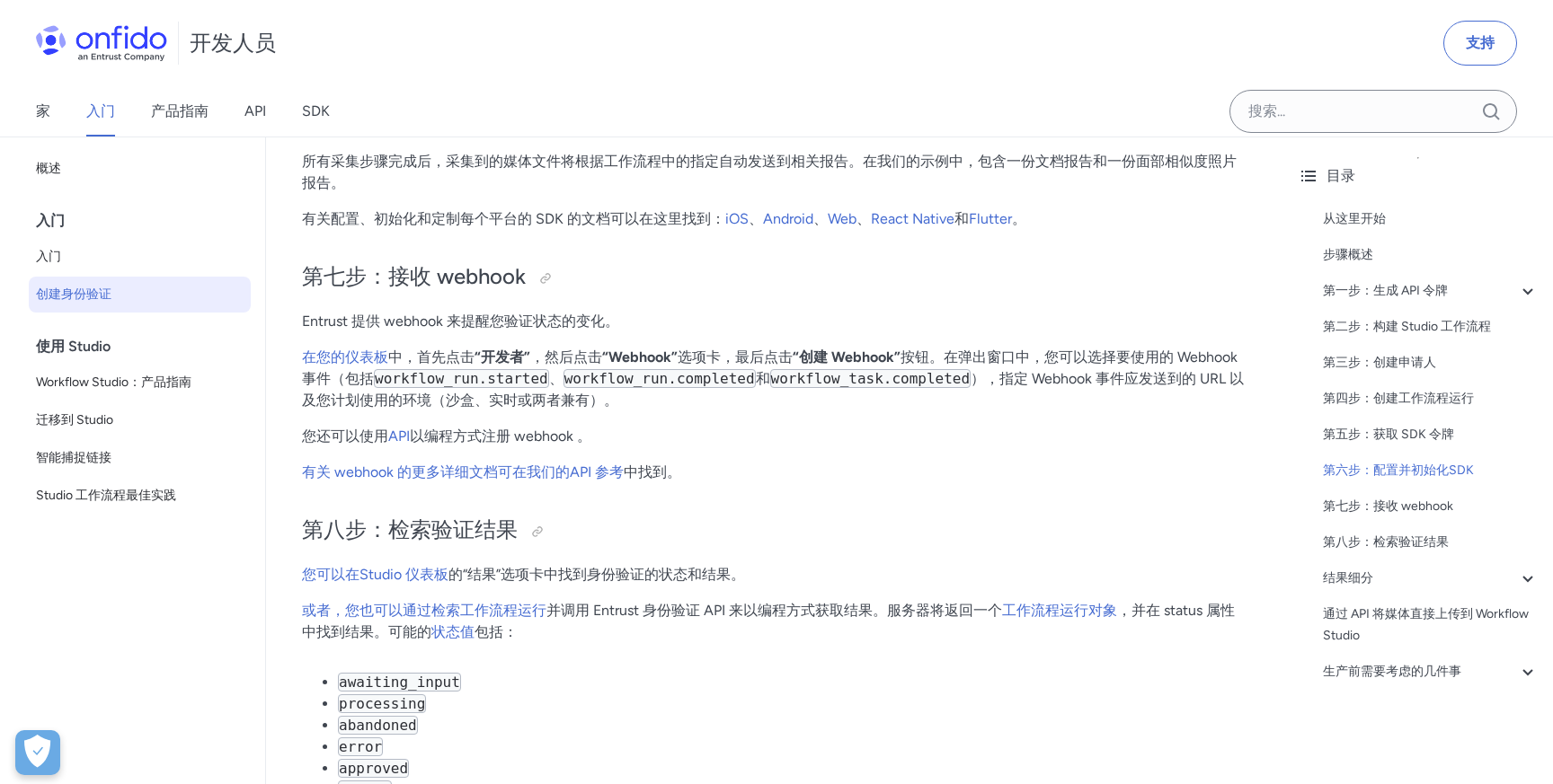
scroll to position [5872, 0]
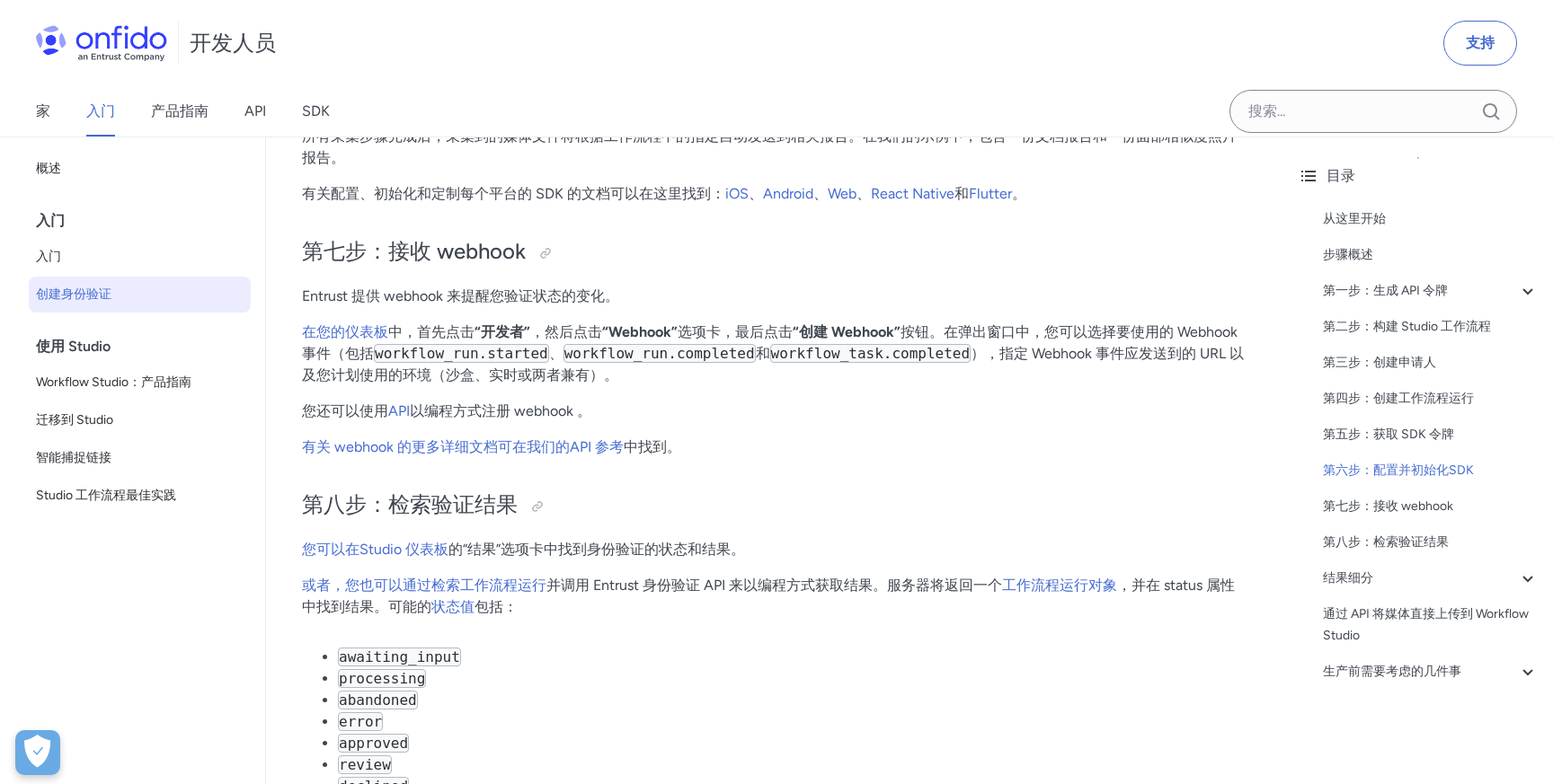
click at [871, 451] on p "有关 webhook 的更多详细文档可在我们的API 参考 中找到 。" at bounding box center [774, 447] width 945 height 22
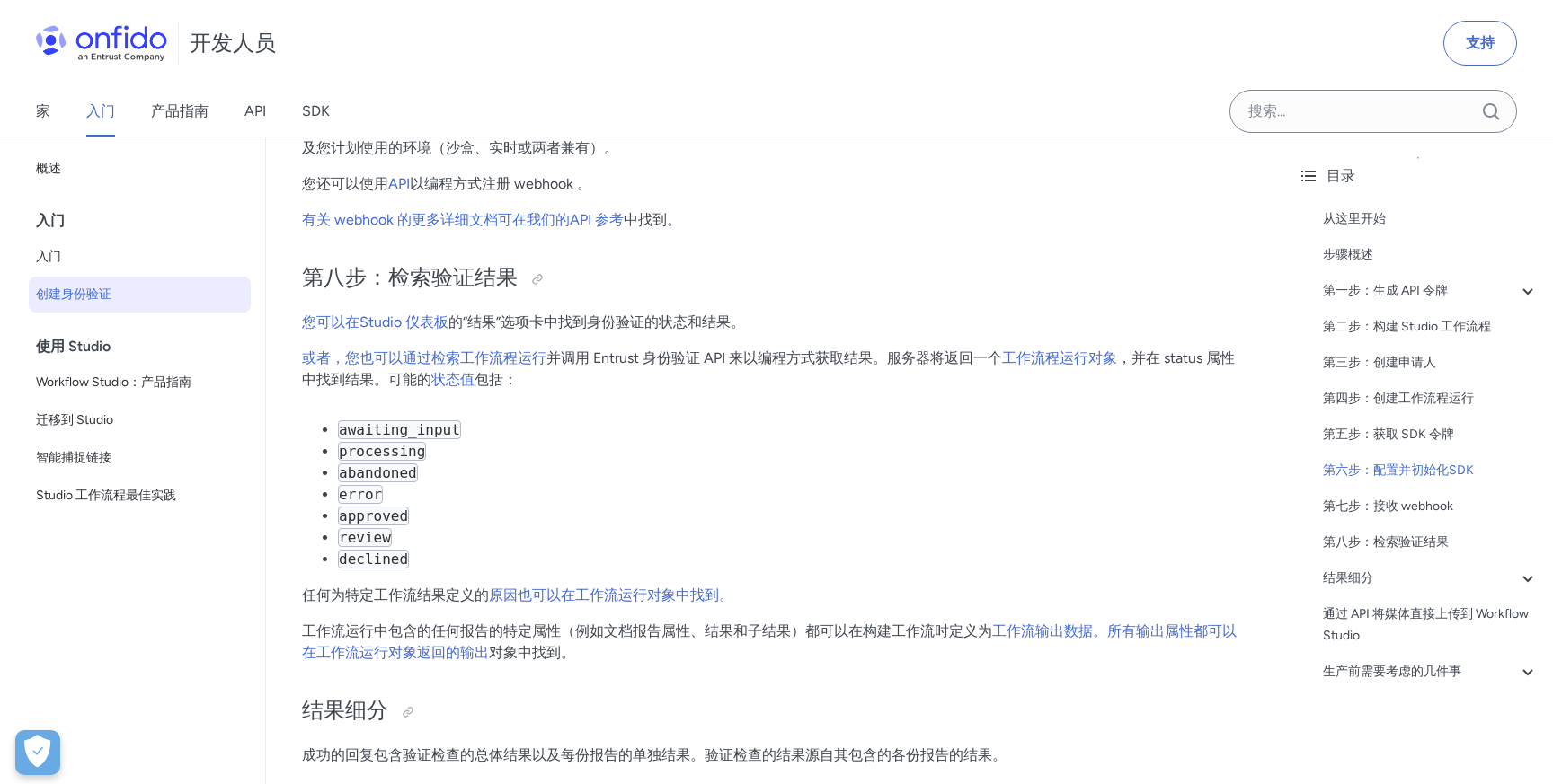
scroll to position [6140, 0]
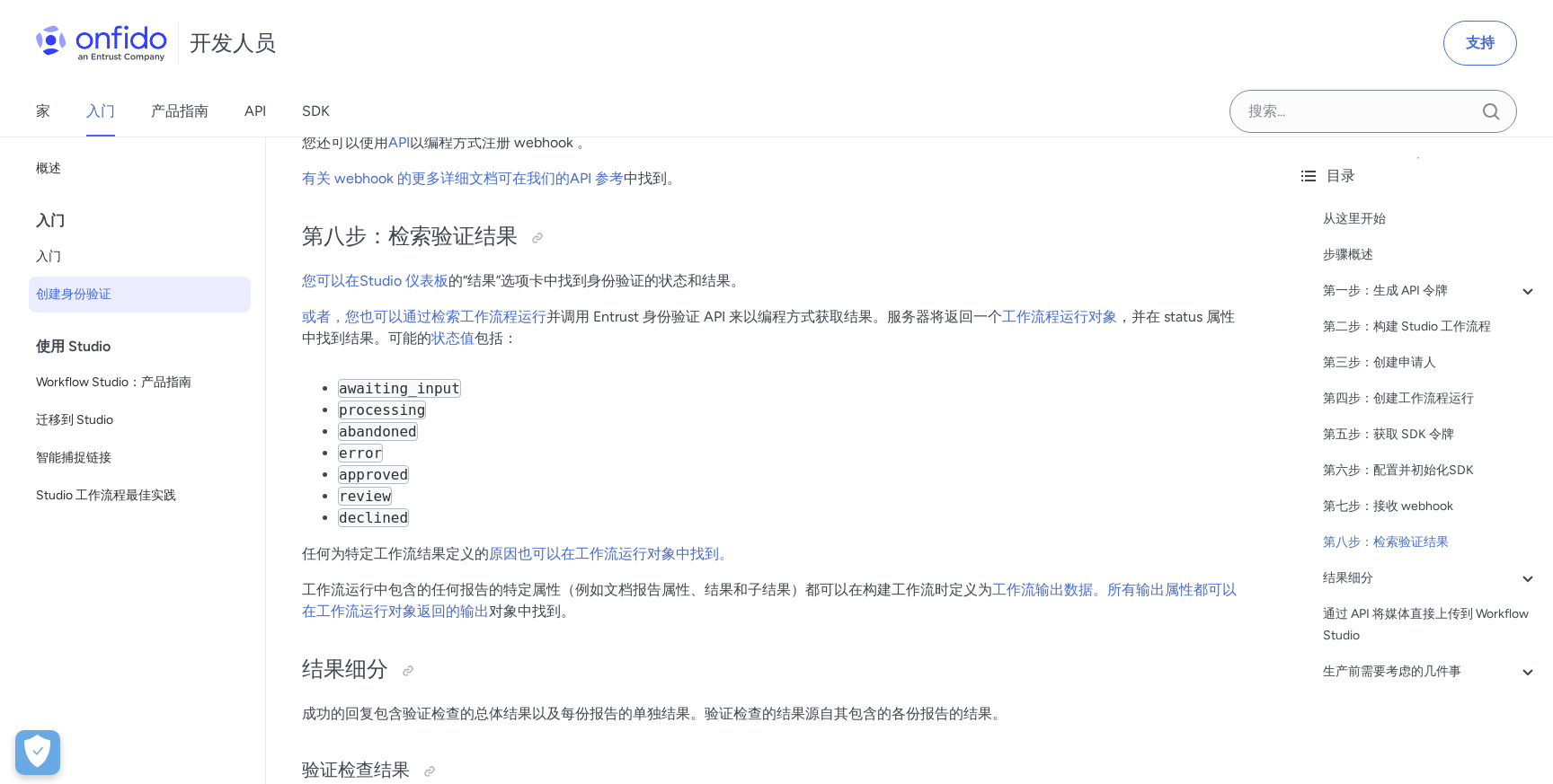
click at [792, 414] on li "processing" at bounding box center [792, 410] width 910 height 22
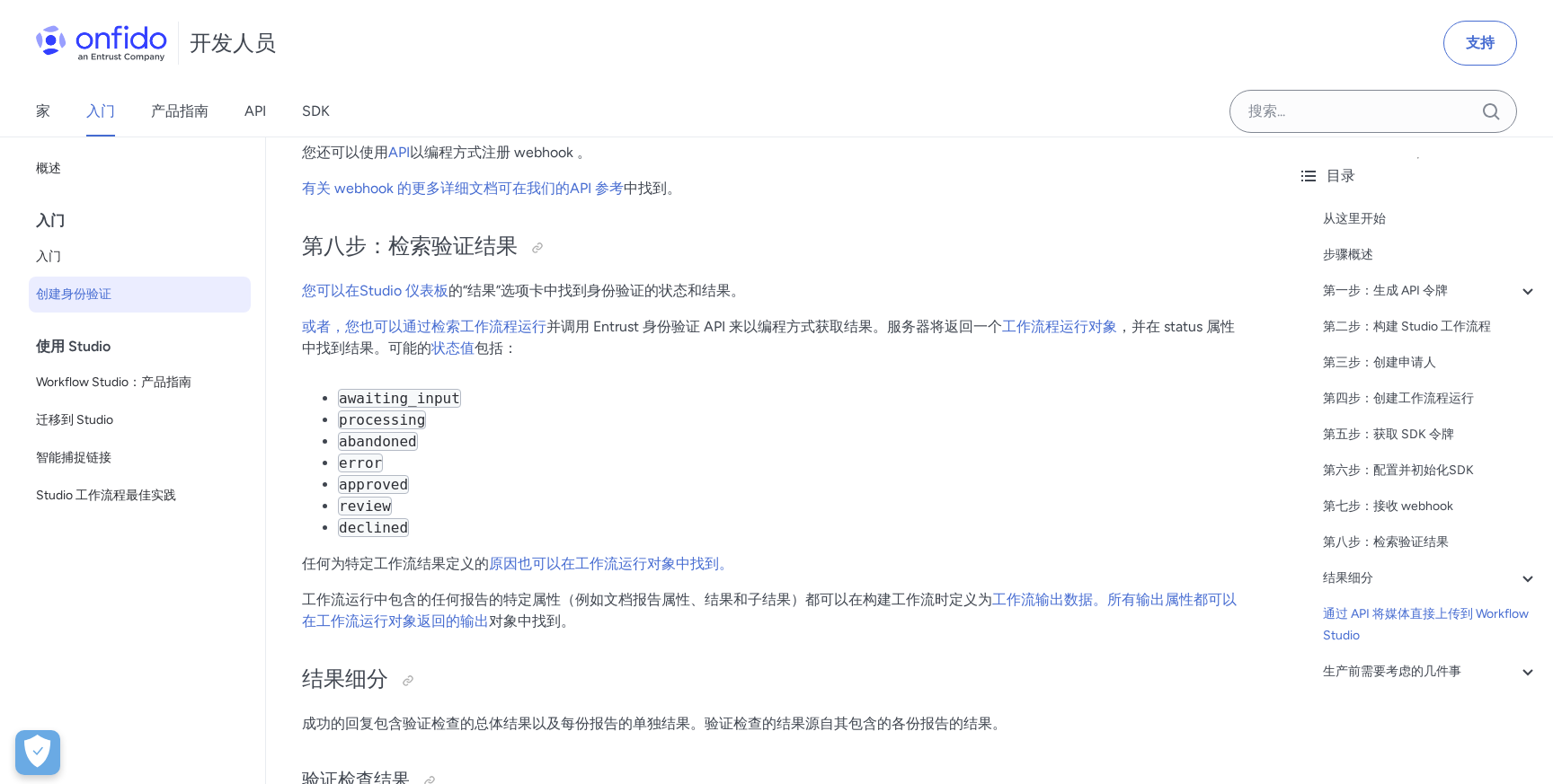
scroll to position [6009, 0]
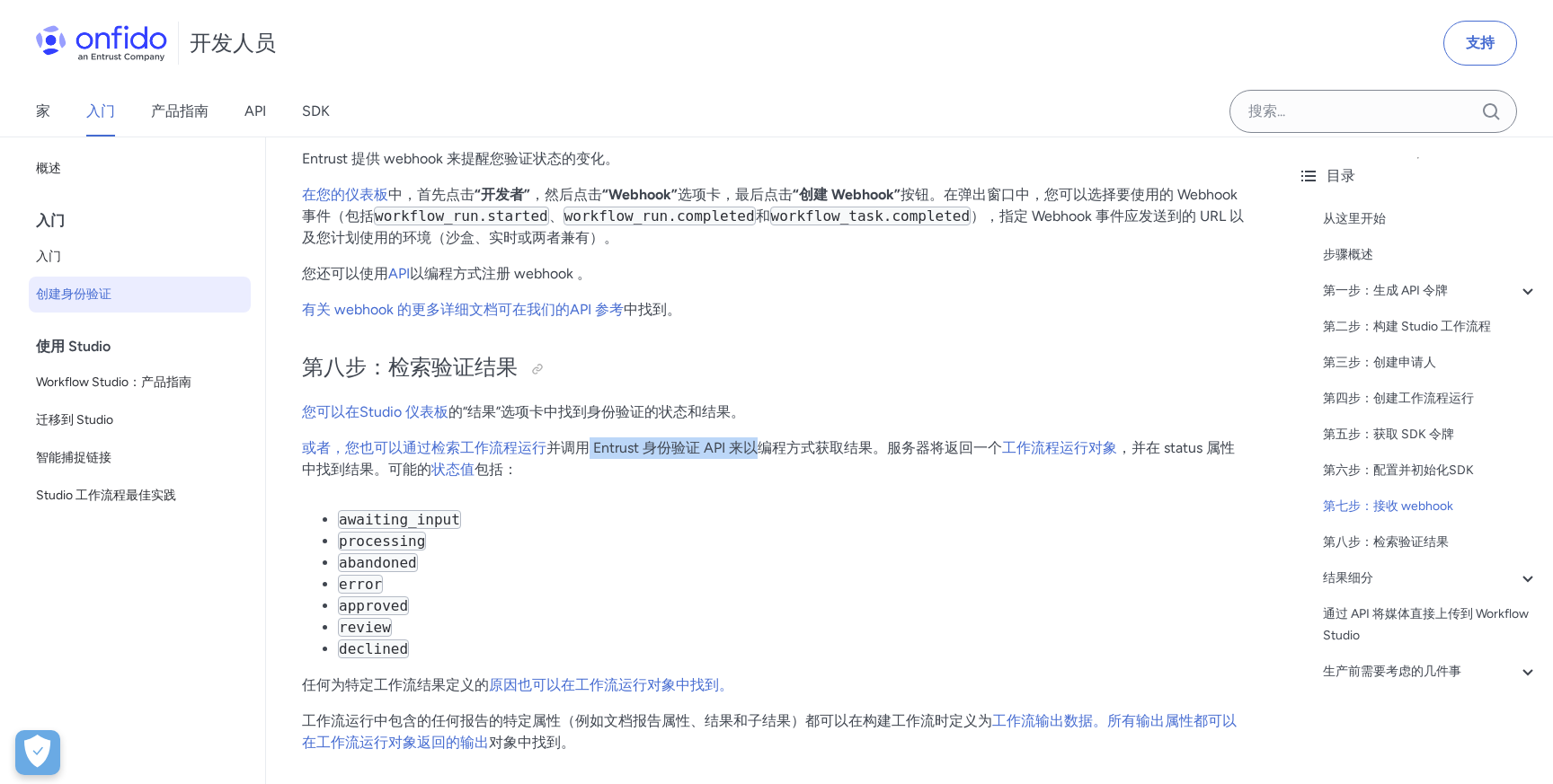
drag, startPoint x: 590, startPoint y: 452, endPoint x: 754, endPoint y: 450, distance: 164.0
click at [755, 450] on font "并调用 Entrust 身份验证 API 来以" at bounding box center [652, 447] width 212 height 17
click at [881, 468] on p "或者，您也可以通过检索工作流程运行 并调用 Entrust 身份验证 API 来以 编程方式获取结果。服务器将返回一个 工作流程运行对象 ，并在 status…" at bounding box center [774, 459] width 945 height 43
drag, startPoint x: 895, startPoint y: 450, endPoint x: 1130, endPoint y: 447, distance: 235.0
click at [1130, 447] on p "或者，您也可以通过检索工作流程运行 并调用 Entrust 身份验证 API 来以 编程方式获取结果。服务器将返回一个 工作流程运行对象 ，并在 status…" at bounding box center [774, 459] width 945 height 43
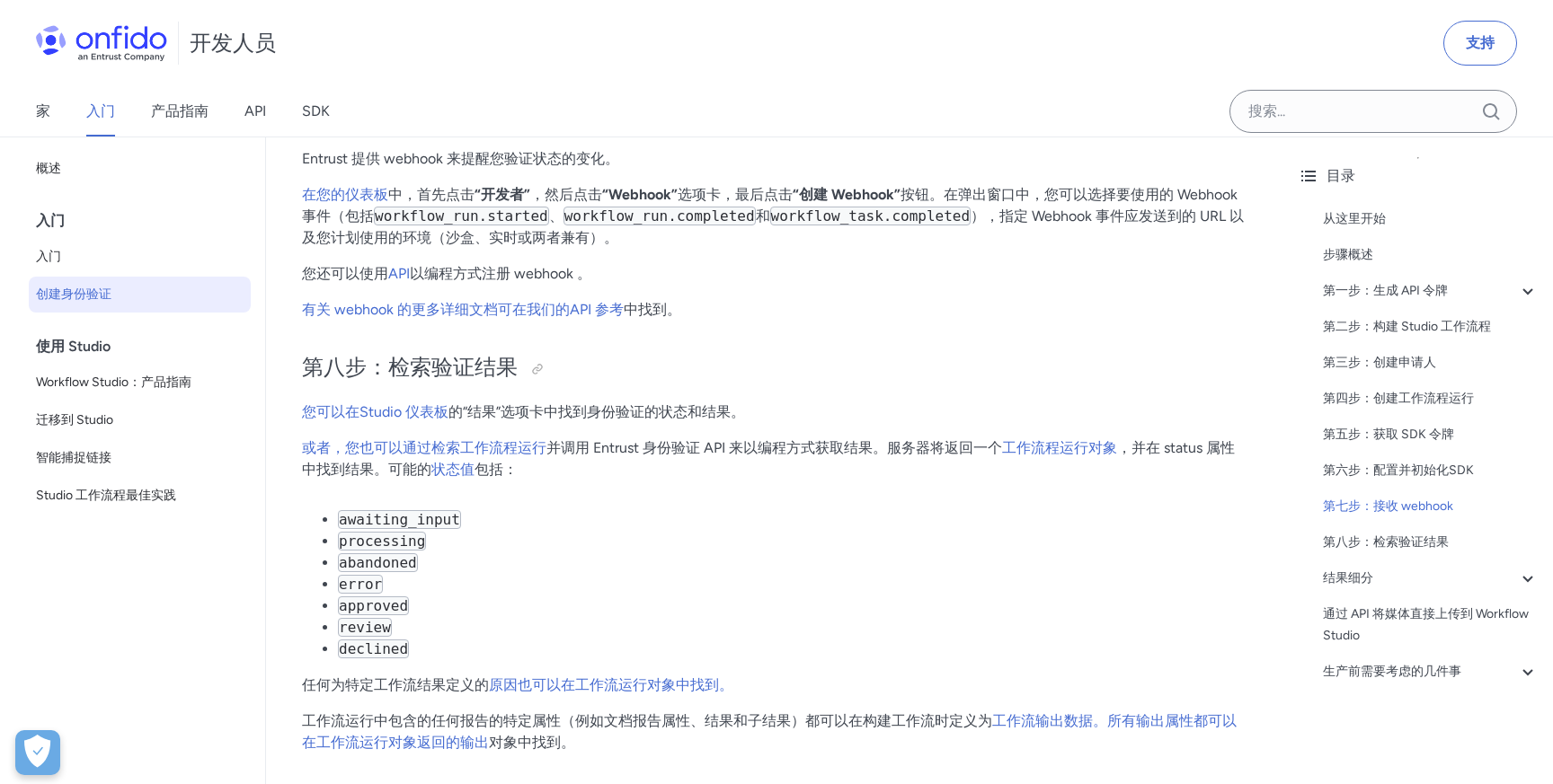
drag, startPoint x: 391, startPoint y: 472, endPoint x: 512, endPoint y: 472, distance: 121.0
click at [512, 472] on p "或者，您也可以通过检索工作流程运行 并调用 Entrust 身份验证 API 来以 编程方式获取结果。服务器将返回一个 工作流程运行对象 ，并在 status…" at bounding box center [774, 459] width 945 height 43
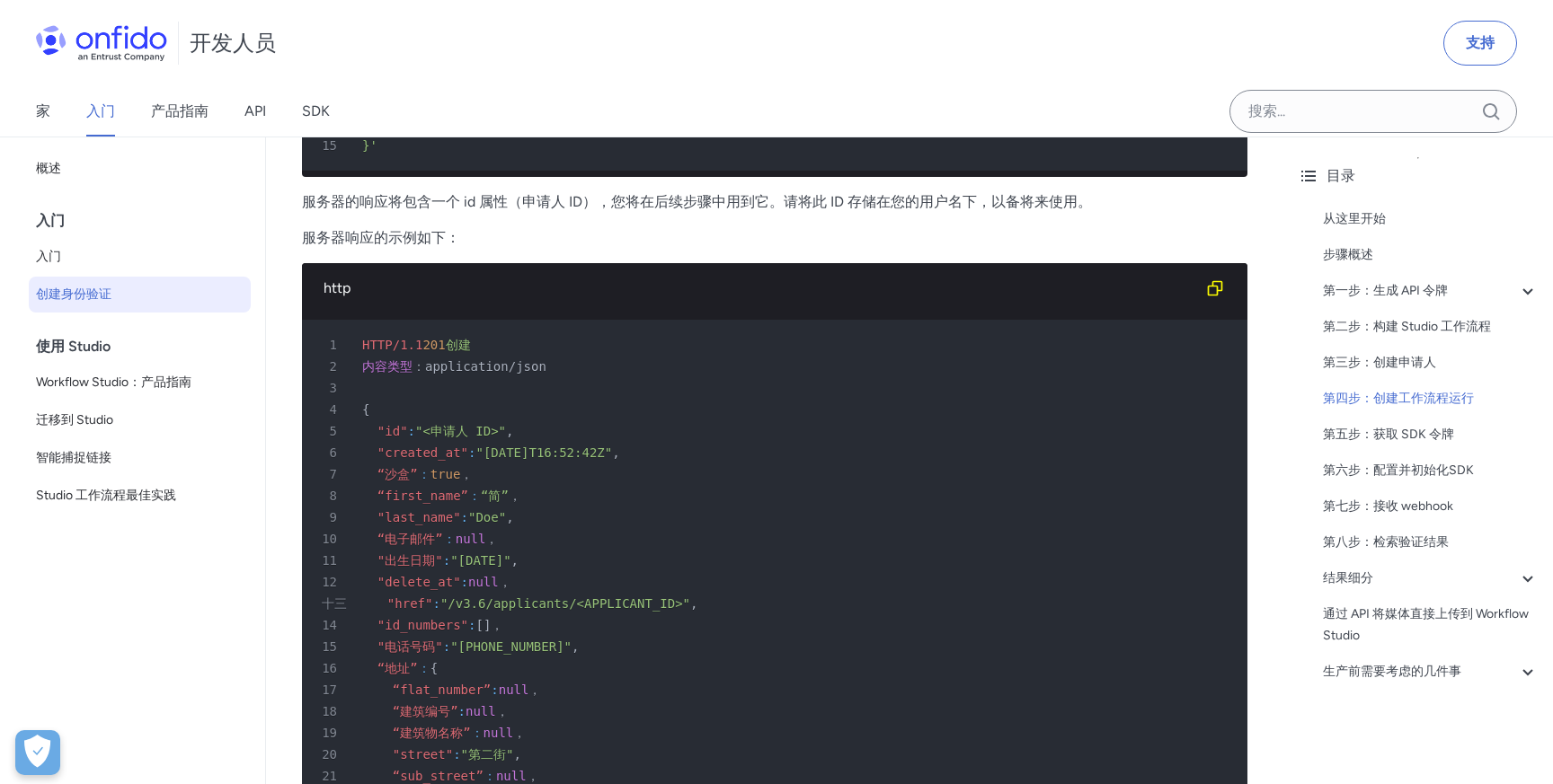
scroll to position [3447, 0]
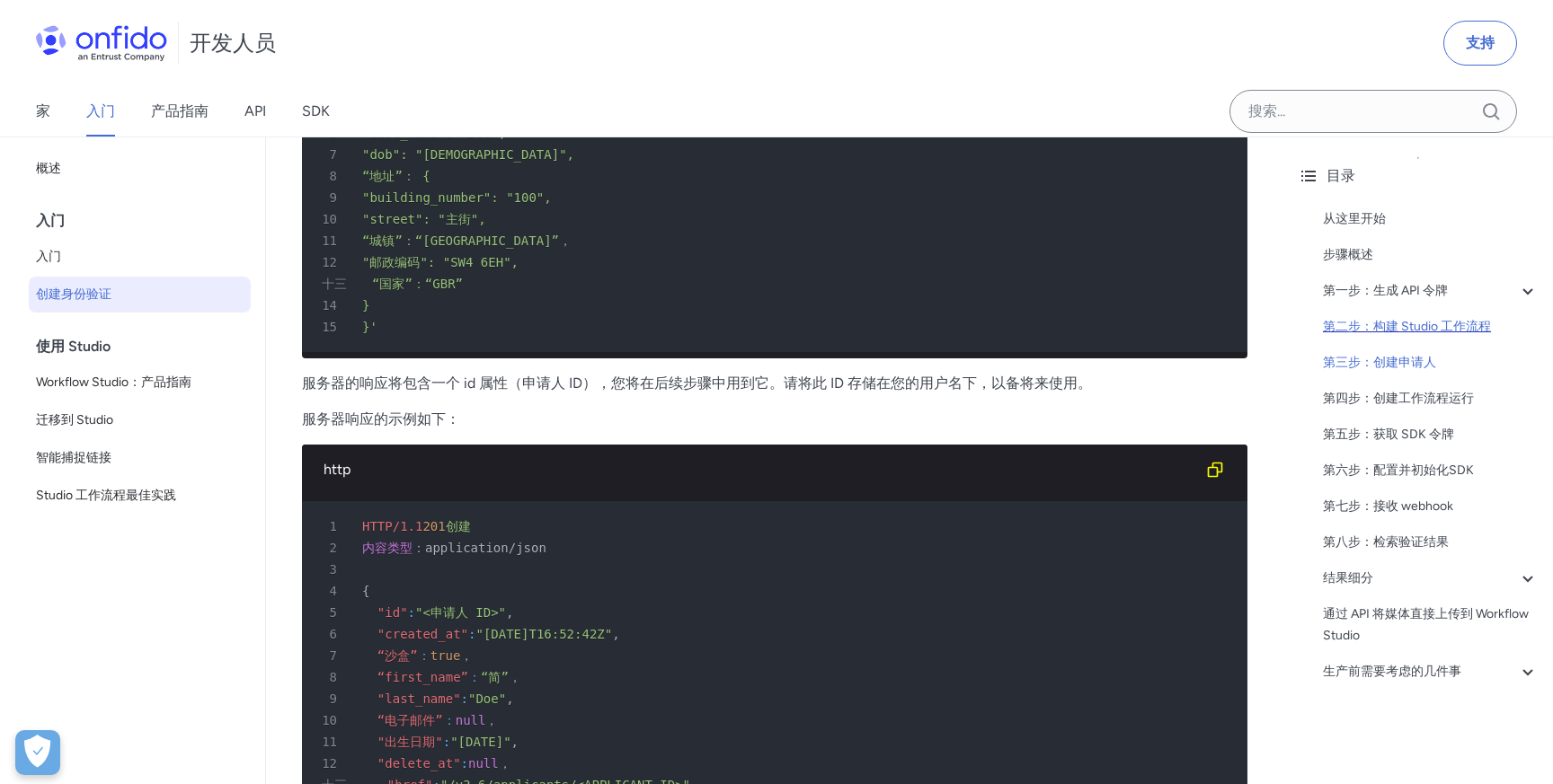
click at [1423, 332] on font "第二步：构建 Studio 工作流程" at bounding box center [1407, 327] width 168 height 16
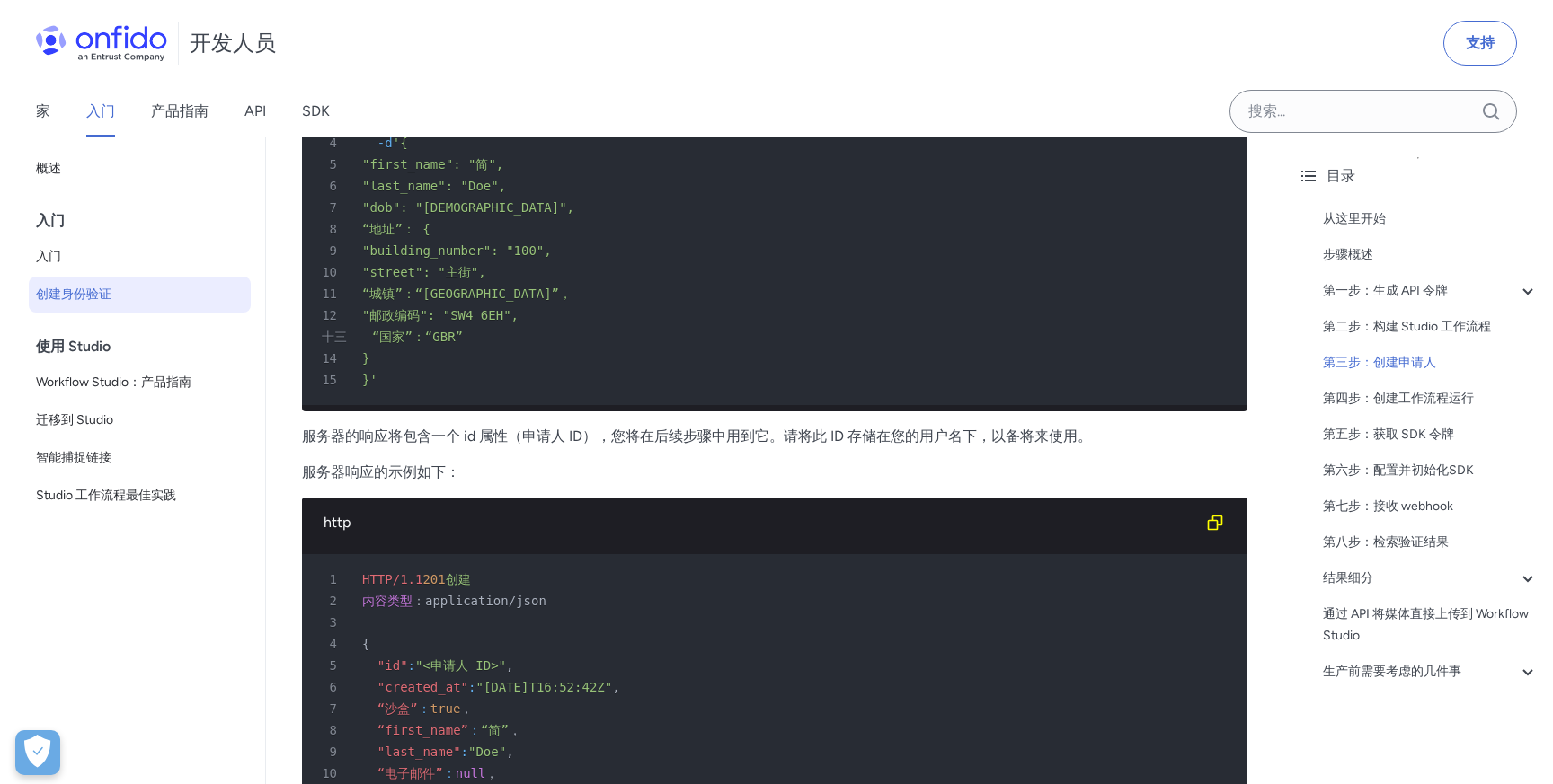
scroll to position [3134, 0]
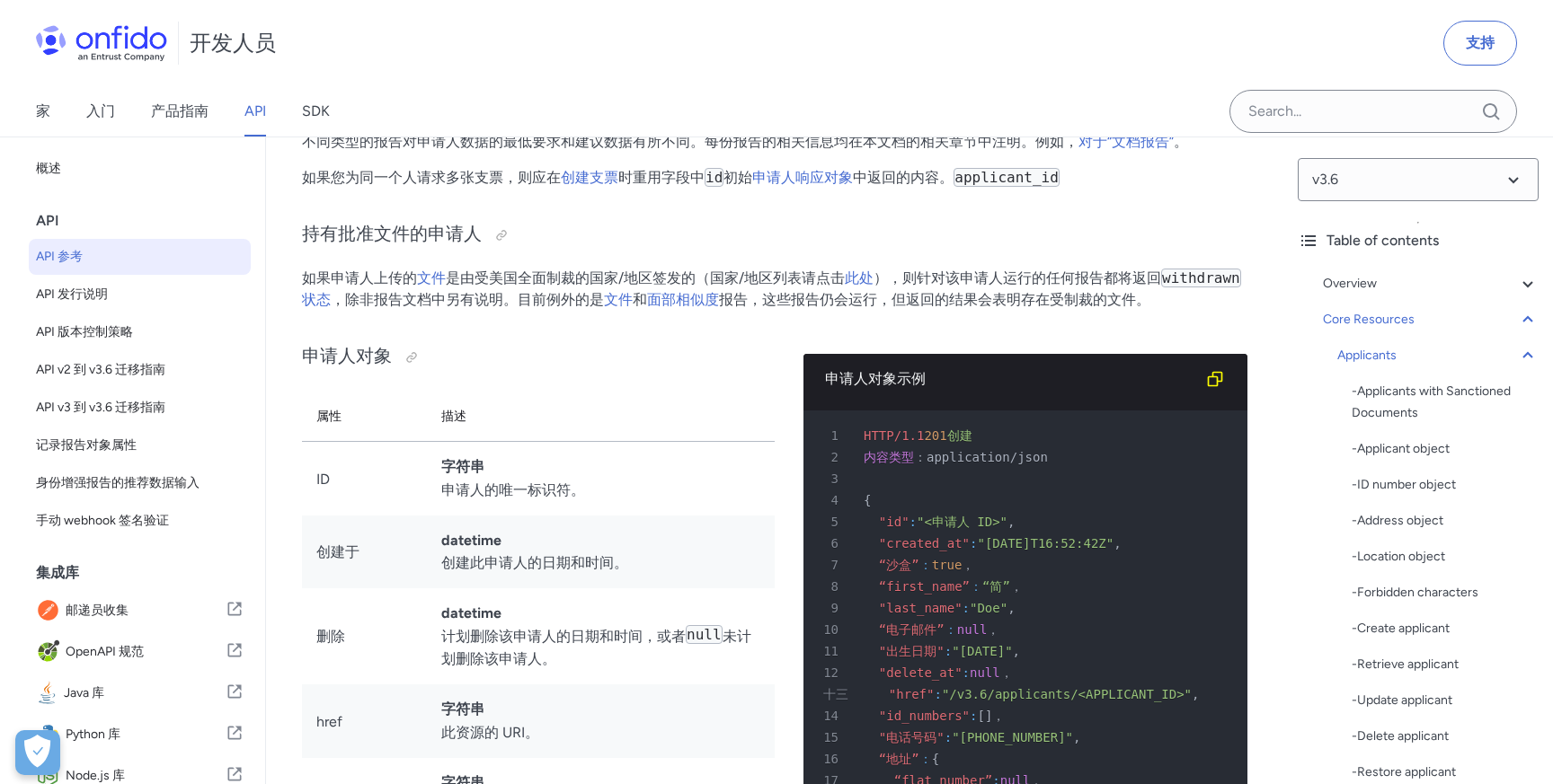
scroll to position [18286, 0]
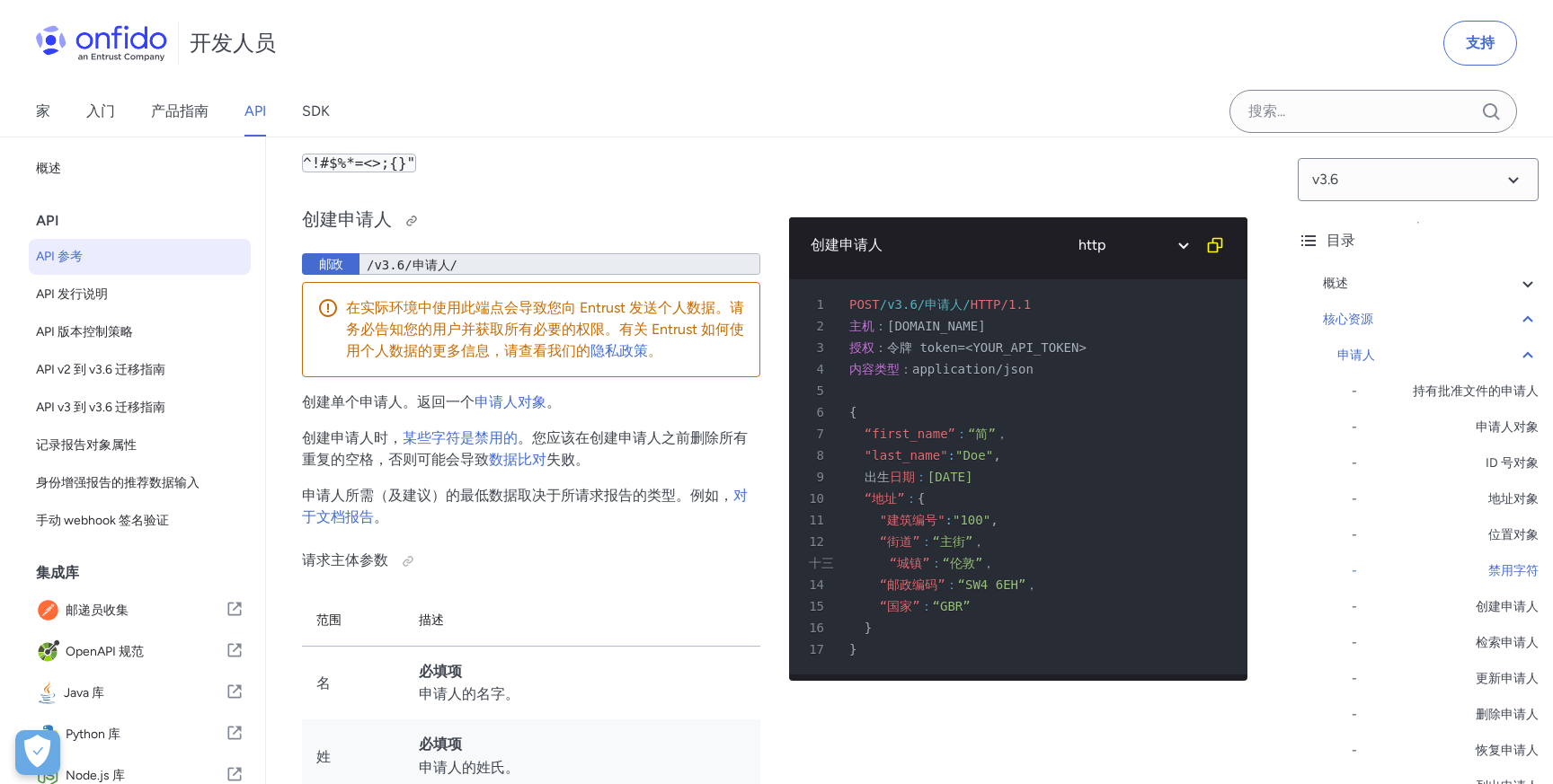
scroll to position [22273, 0]
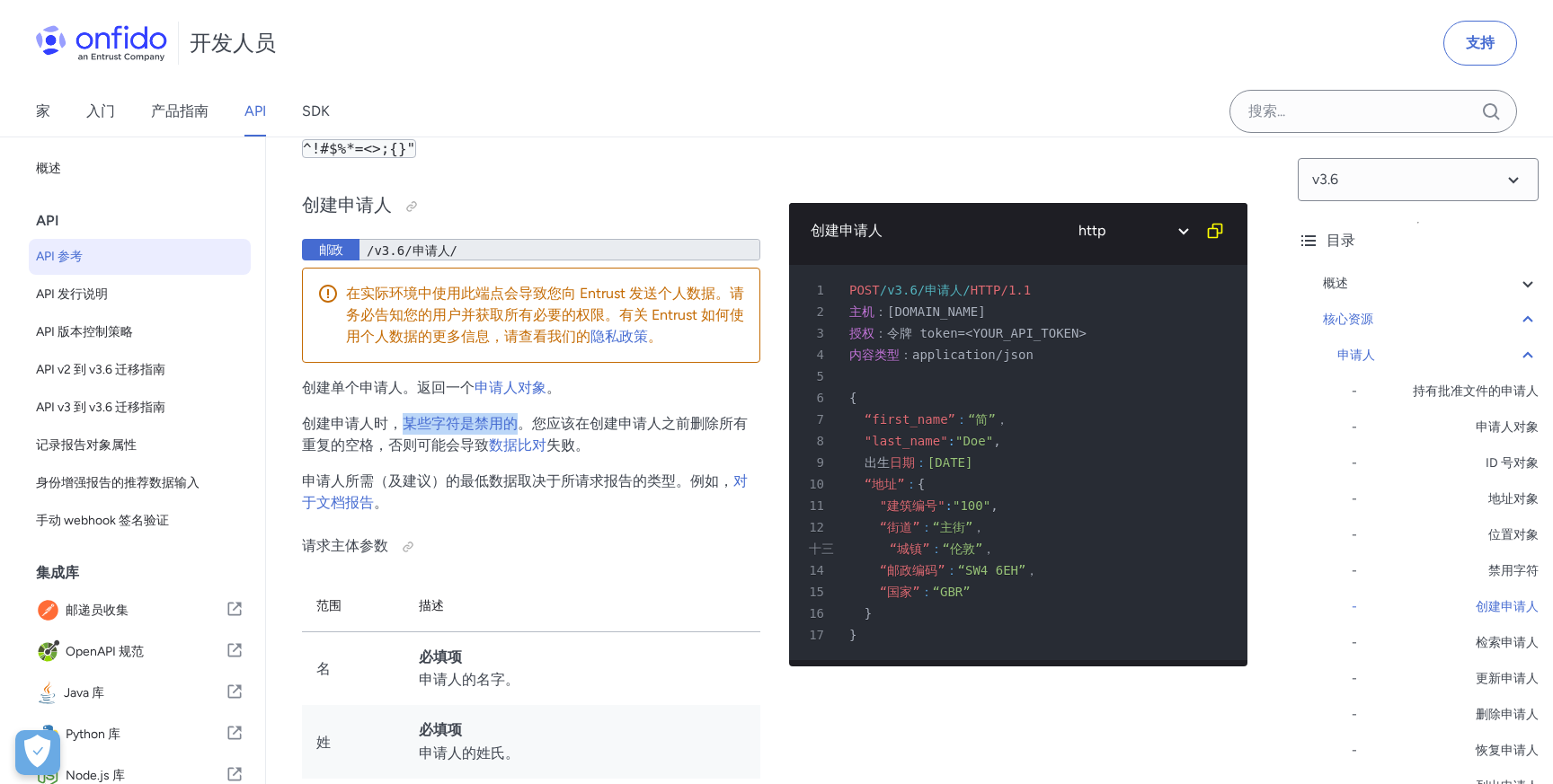
drag, startPoint x: 400, startPoint y: 436, endPoint x: 511, endPoint y: 427, distance: 111.4
click at [512, 427] on p "创建申请人时， 某些字符是禁用的 。您应该在创建申请人之前删除所有重复的空格，否则可能会导致 数据比对 失败。" at bounding box center [531, 435] width 458 height 43
drag, startPoint x: 537, startPoint y: 438, endPoint x: 740, endPoint y: 439, distance: 203.0
click at [741, 440] on font "。您应该在创建申请人之前删除所有重复的空格，否则可能会导致" at bounding box center [524, 434] width 446 height 38
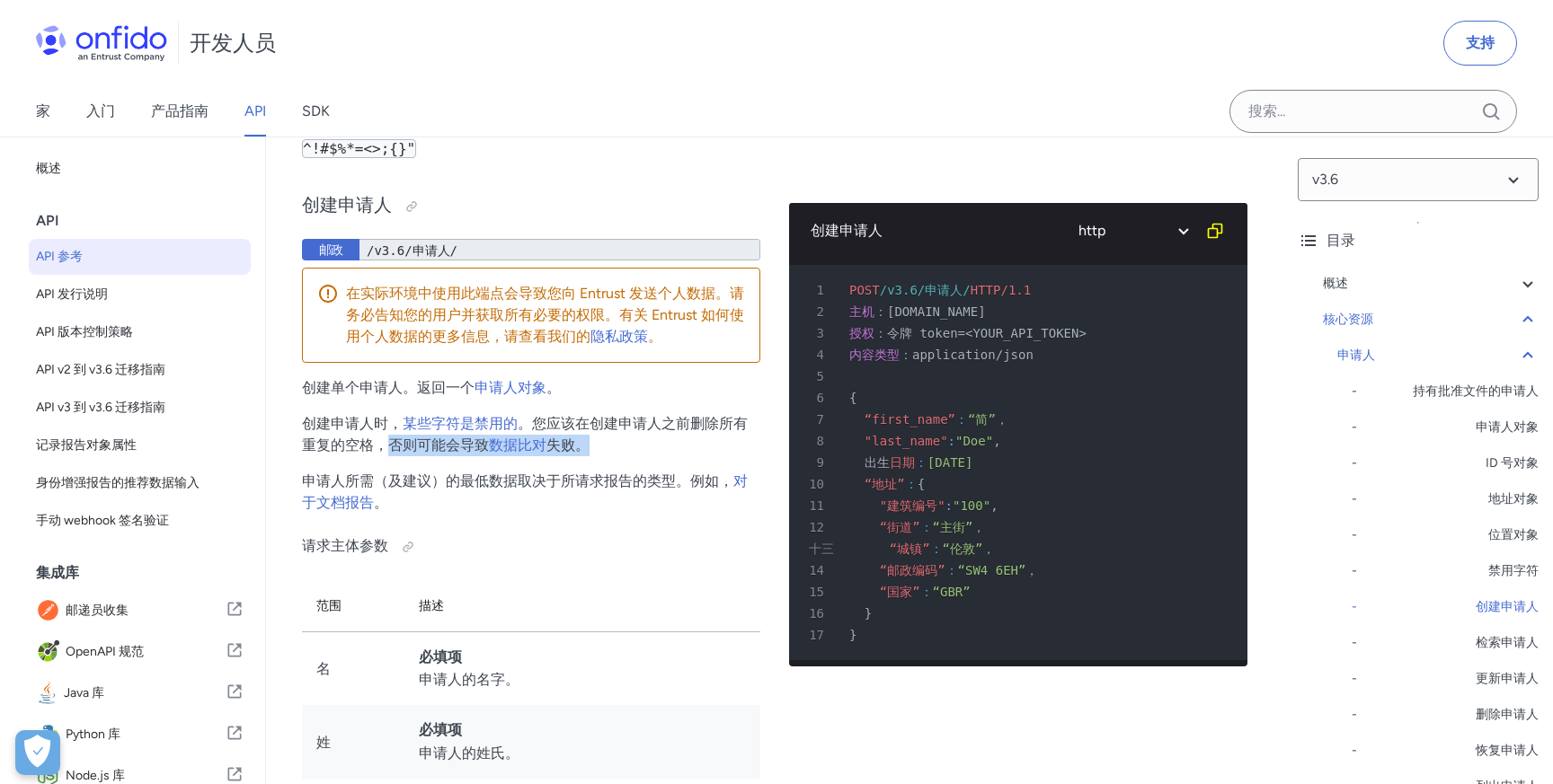
drag, startPoint x: 394, startPoint y: 463, endPoint x: 608, endPoint y: 451, distance: 214.3
click at [608, 452] on p "创建申请人时， 某些字符是禁用的 。您应该在创建申请人之前删除所有重复的空格，否则可能会导致 数据比对 失败。" at bounding box center [531, 435] width 458 height 43
click at [570, 514] on p "申请人所需（及建议）的最低数据取决于所请求报告的类型。例如， 对于文档报告 。" at bounding box center [531, 492] width 458 height 43
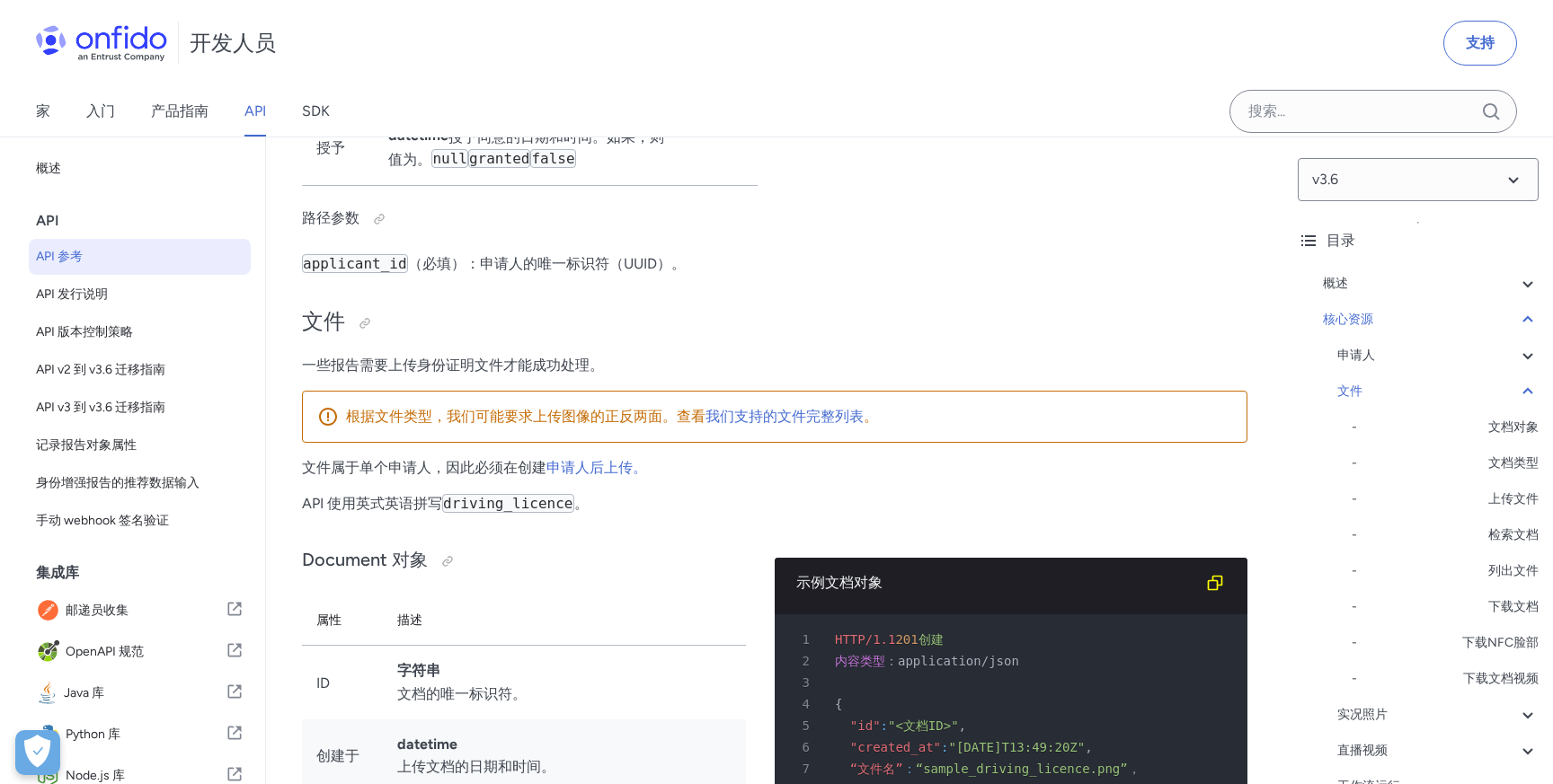
scroll to position [27559, 0]
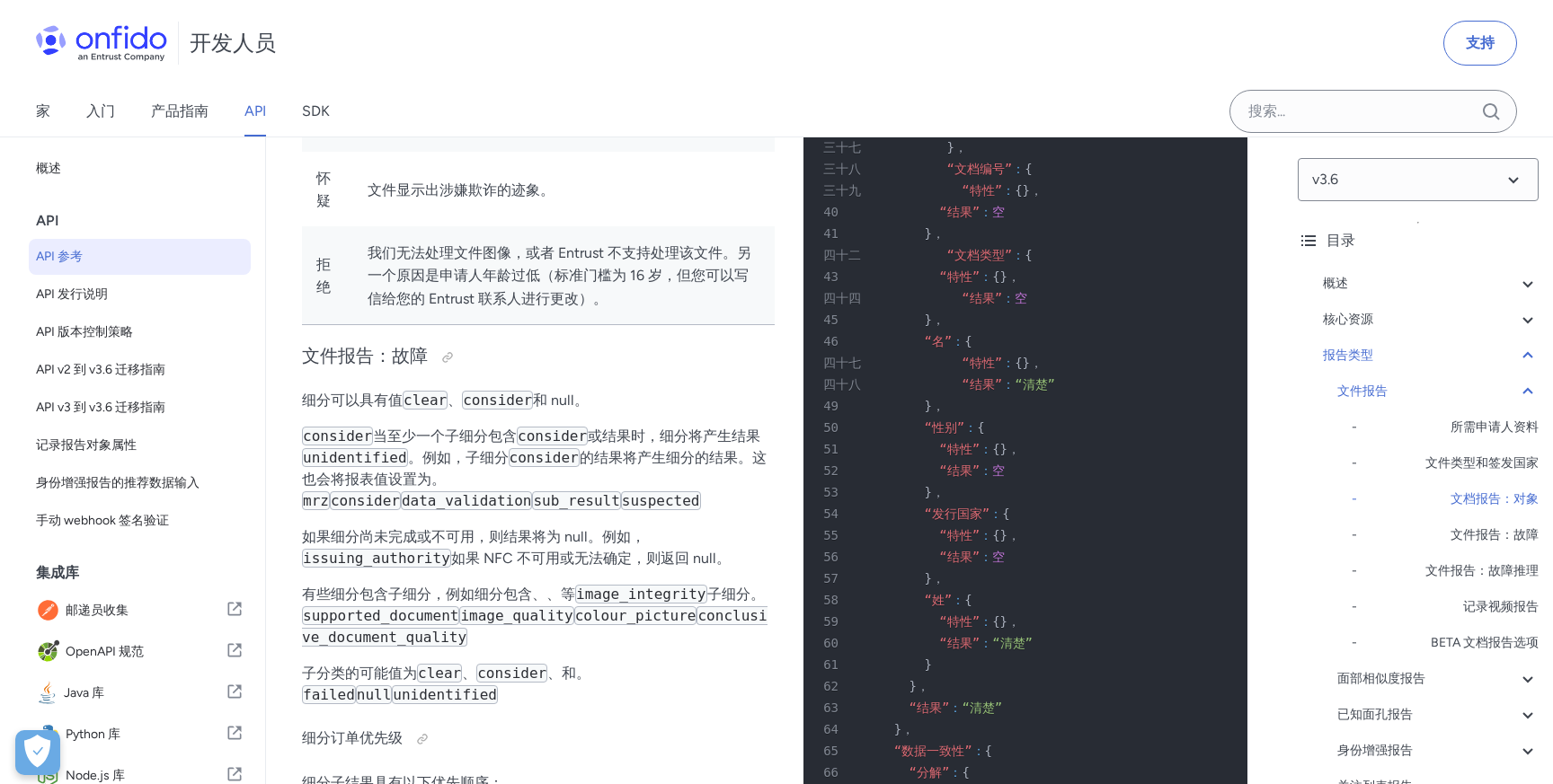
scroll to position [69116, 0]
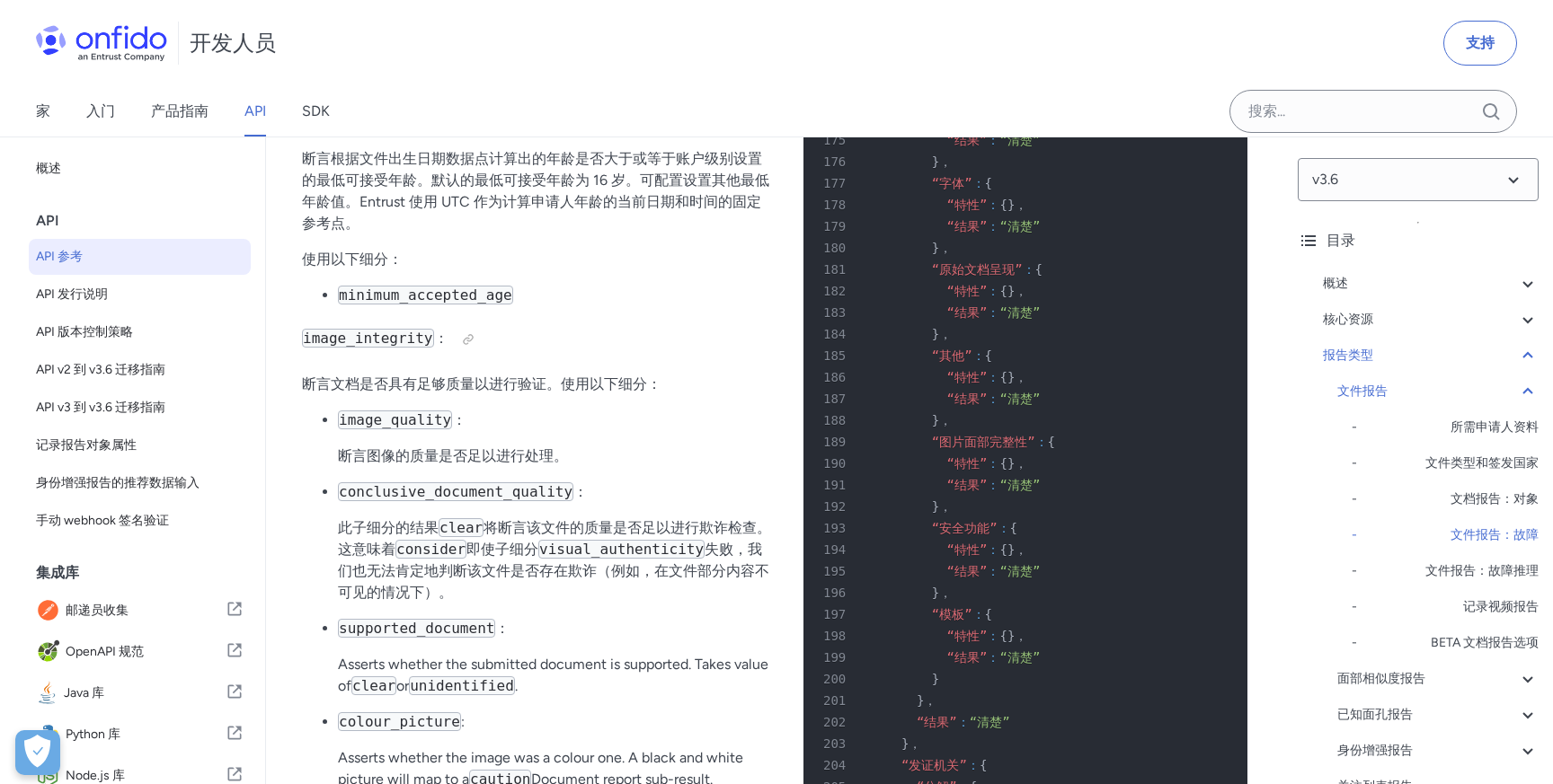
scroll to position [72483, 0]
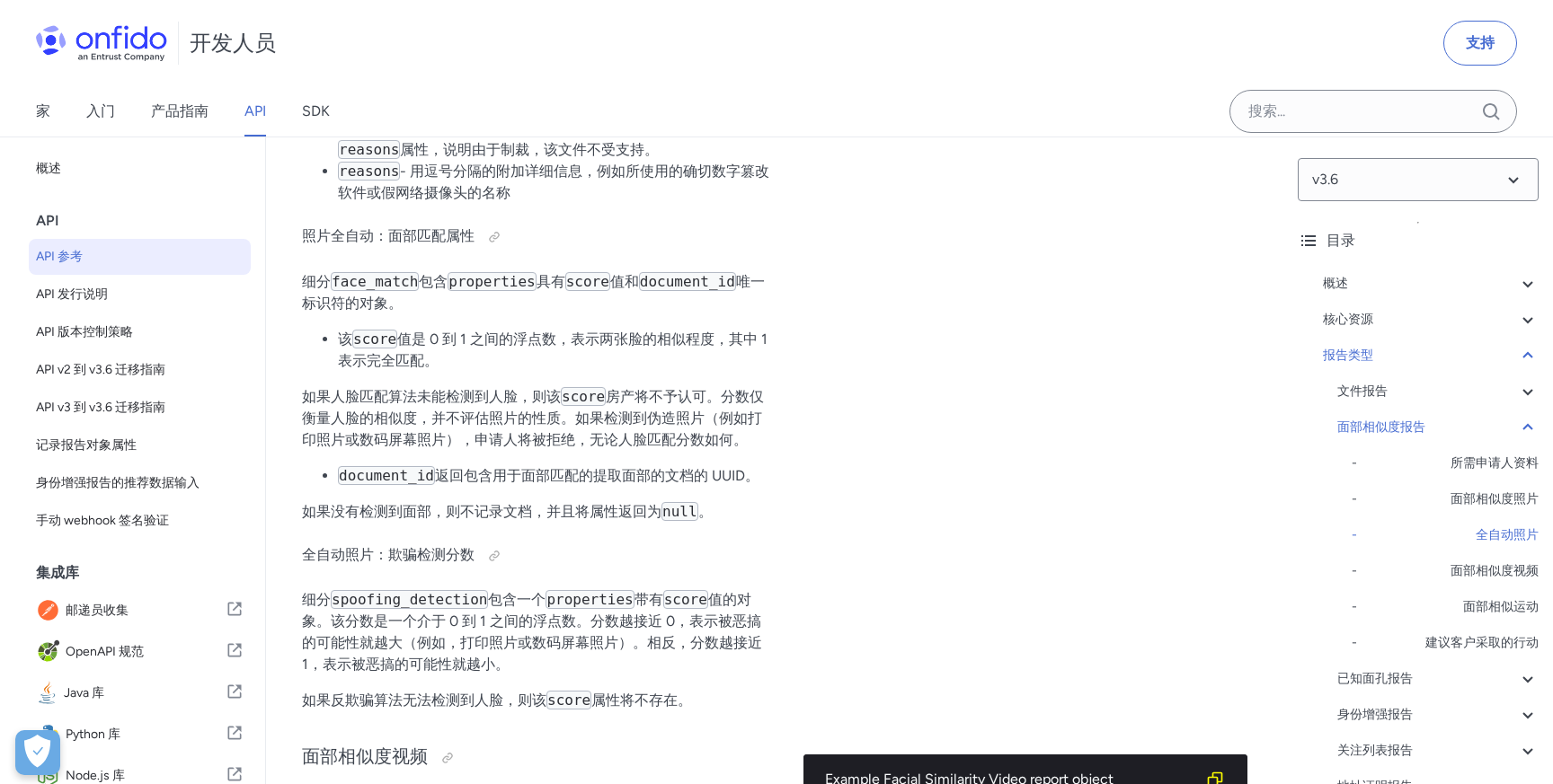
scroll to position [89860, 0]
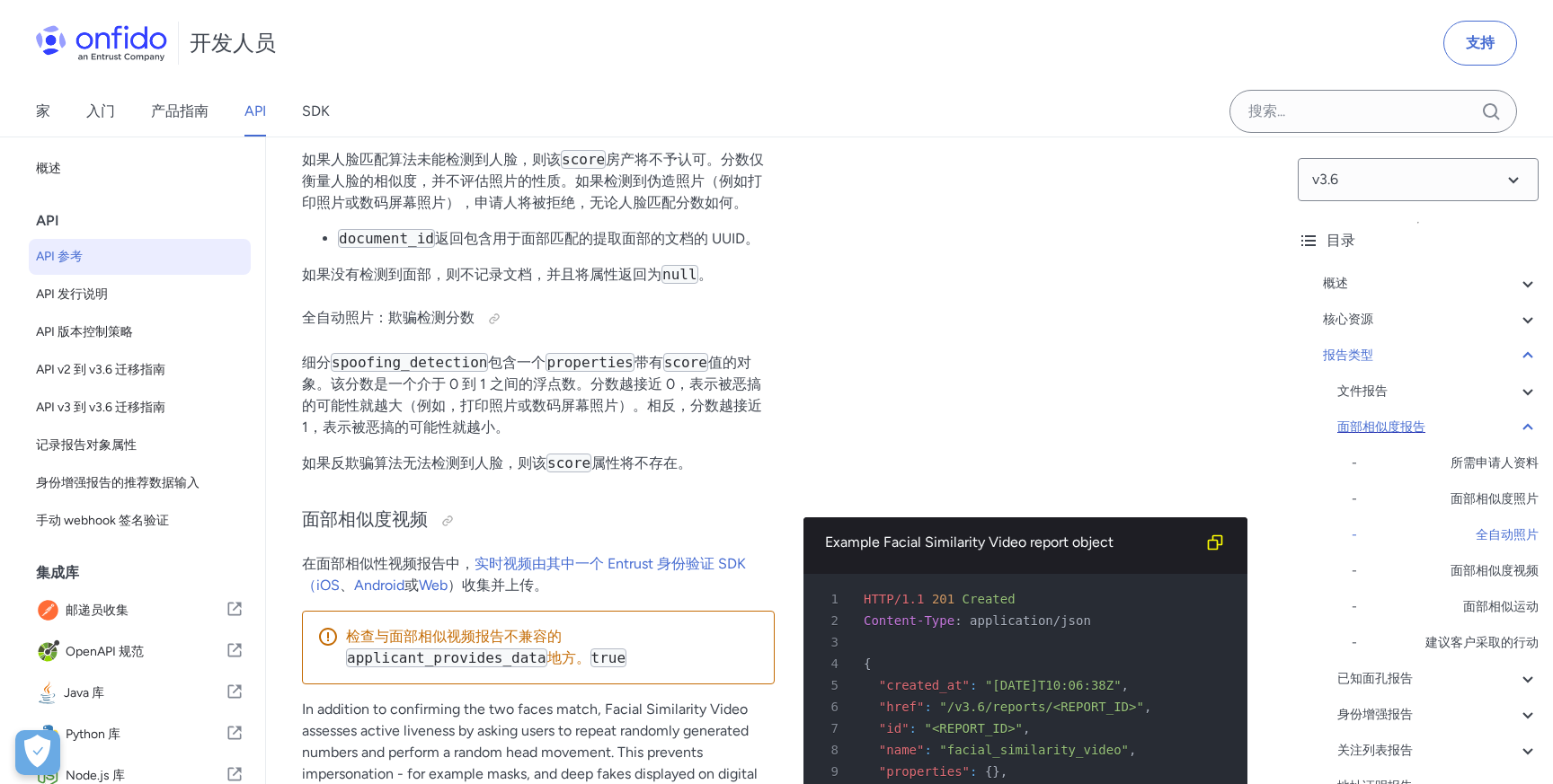
click at [1525, 426] on icon at bounding box center [1527, 427] width 10 height 6
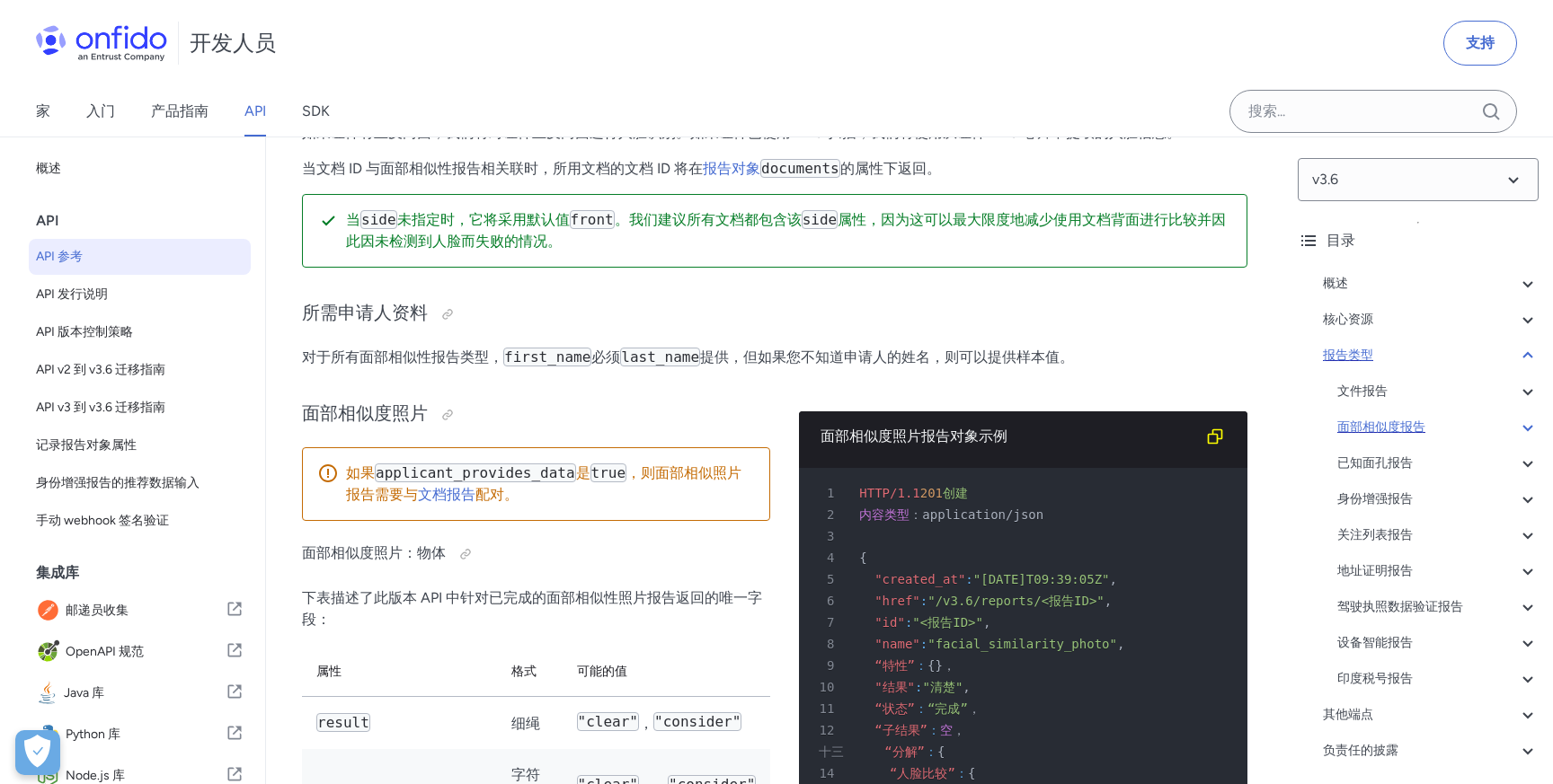
click at [1517, 354] on icon at bounding box center [1528, 355] width 22 height 22
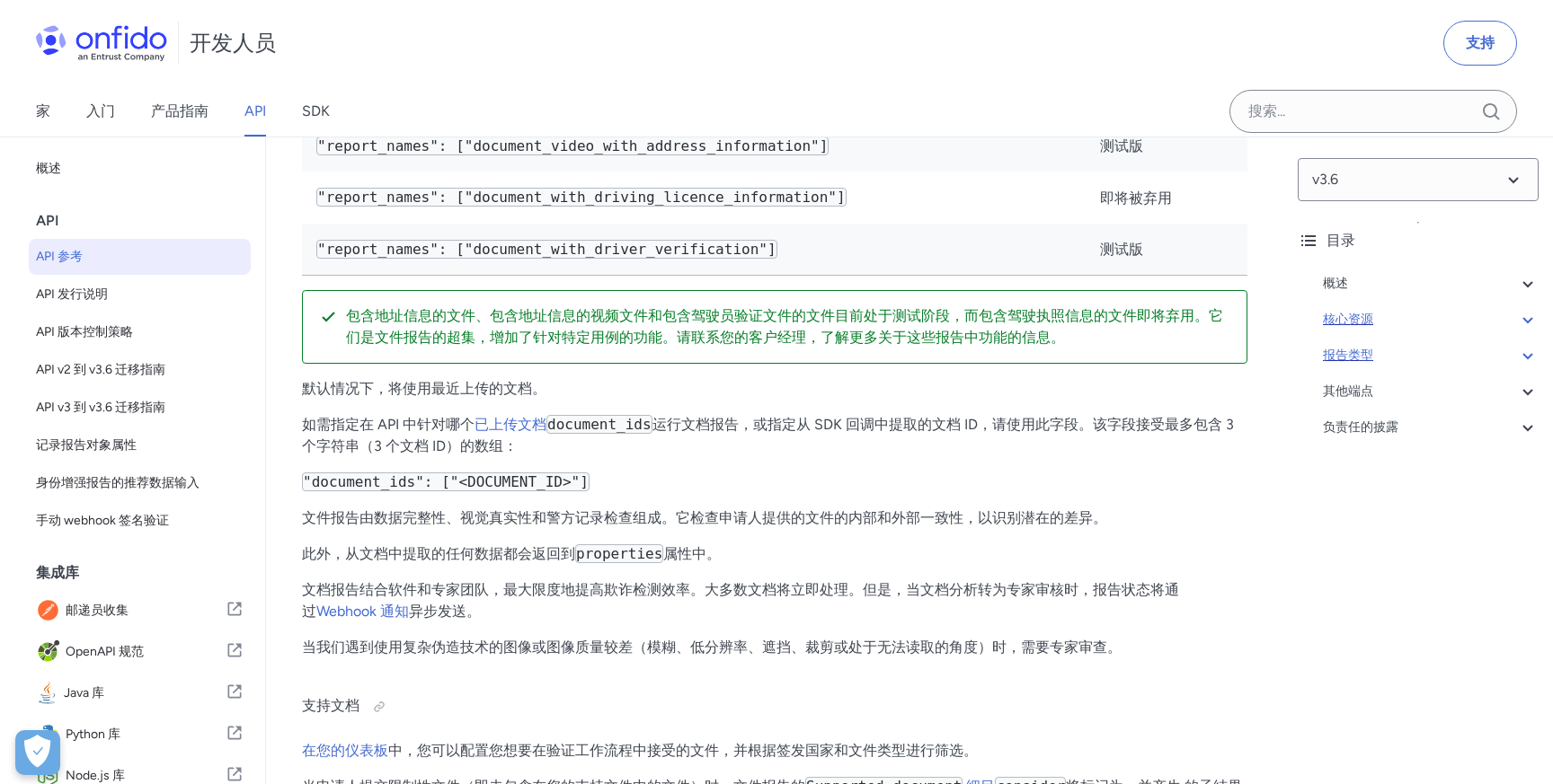
click at [1501, 313] on div "核心资源" at bounding box center [1431, 320] width 215 height 22
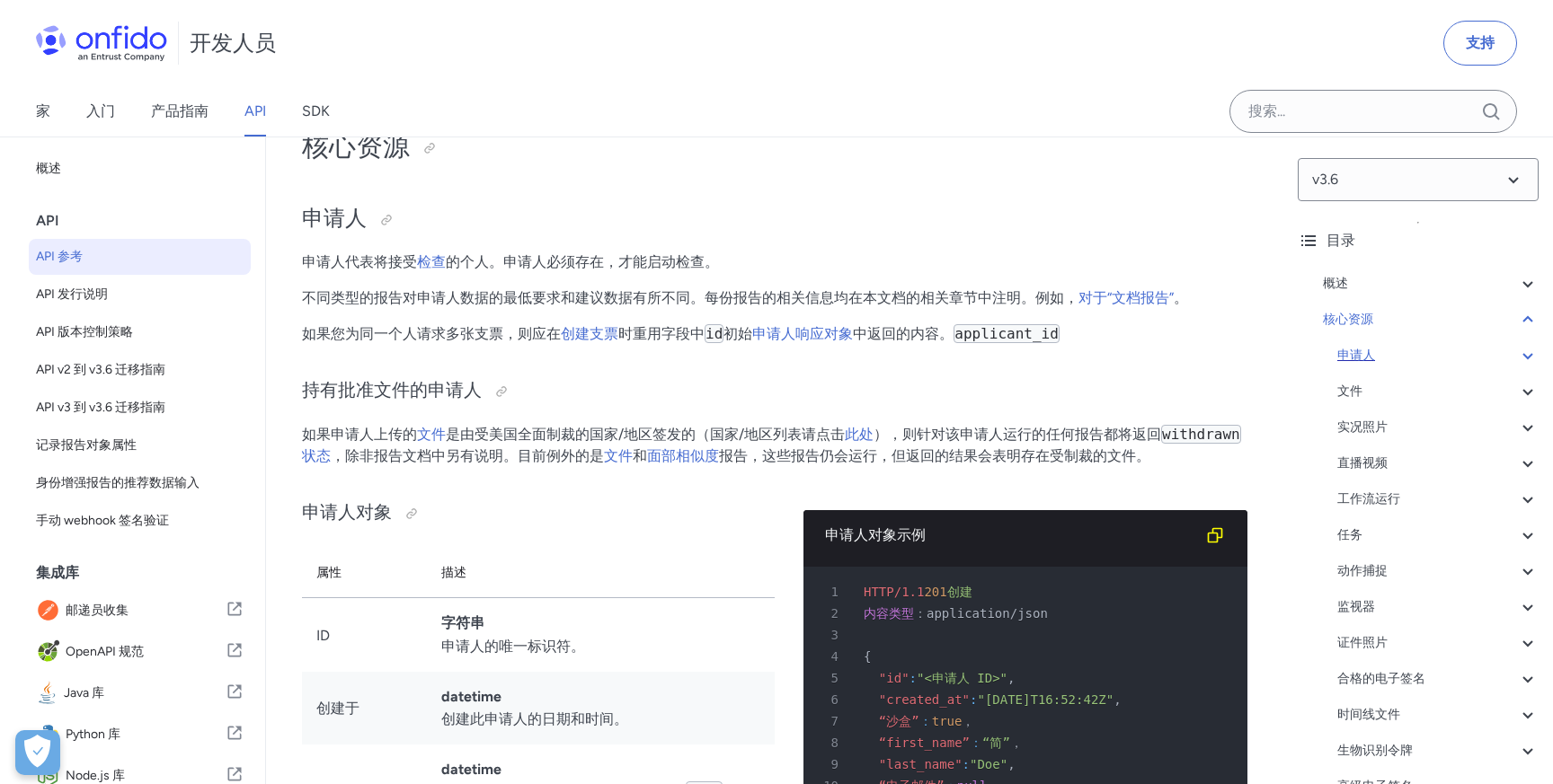
click at [1413, 347] on div "申请人" at bounding box center [1437, 355] width 202 height 22
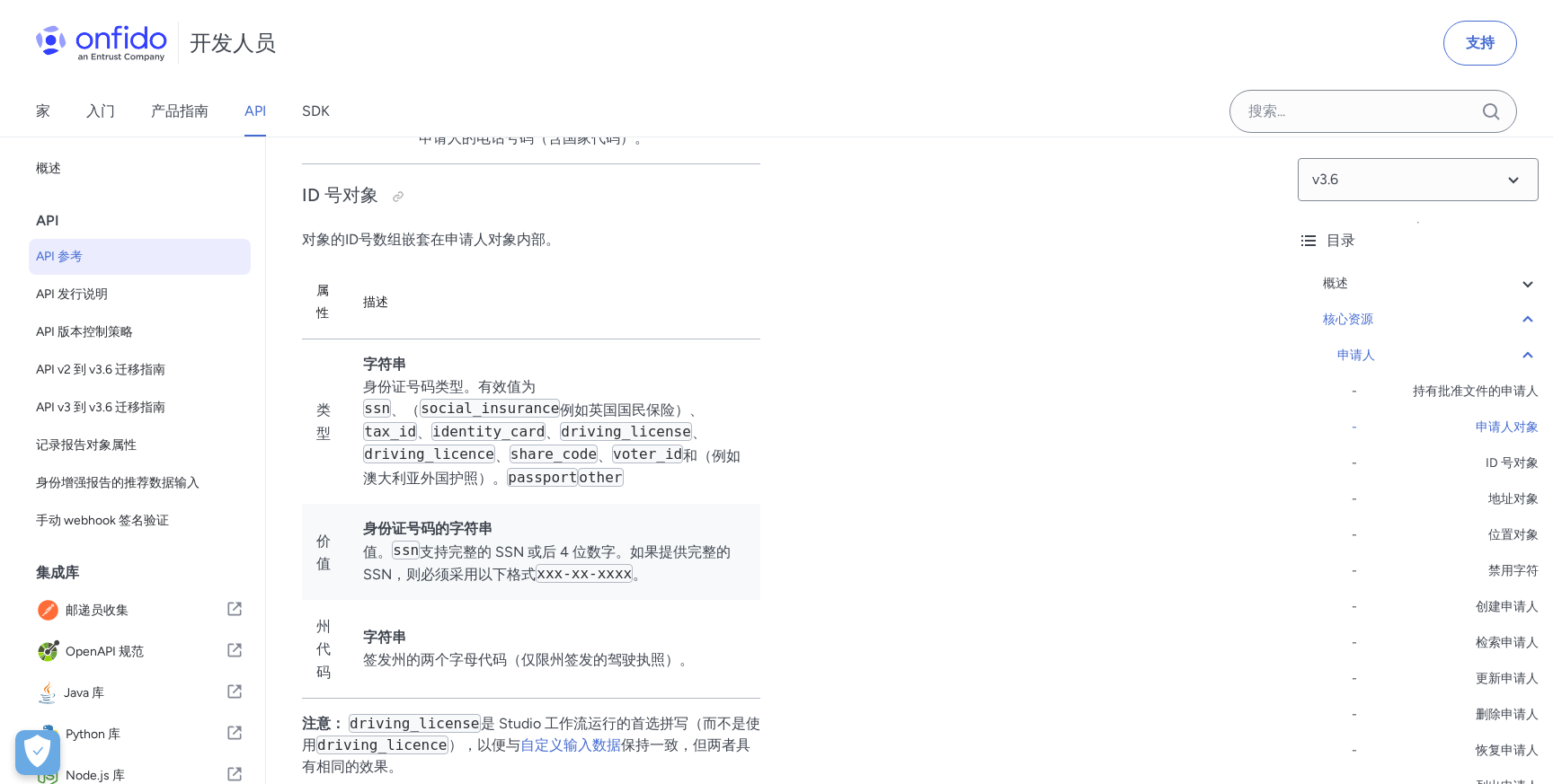
scroll to position [19634, 0]
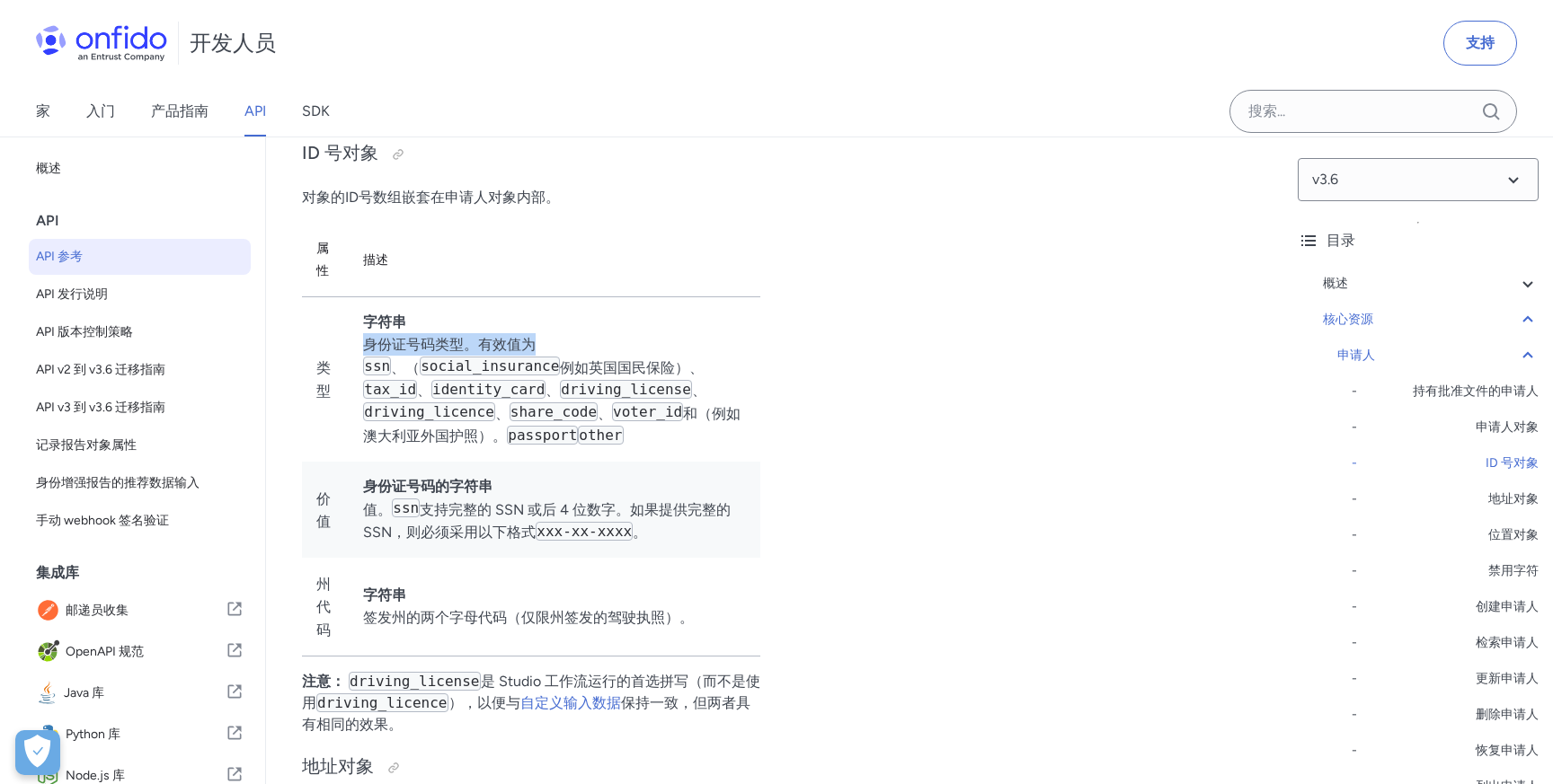
drag, startPoint x: 363, startPoint y: 410, endPoint x: 551, endPoint y: 398, distance: 188.4
click at [551, 398] on td "字符串 身份证号码类型。有效值为 ssn 、 （ social_insurance 例如英国国民保险）、 tax_id 、 identity_card 、 d…" at bounding box center [554, 379] width 411 height 165
click at [385, 398] on code "tax_id" at bounding box center [390, 389] width 54 height 19
click at [484, 398] on code "identity_card" at bounding box center [488, 389] width 115 height 19
click at [626, 398] on code "driving_license" at bounding box center [626, 389] width 132 height 19
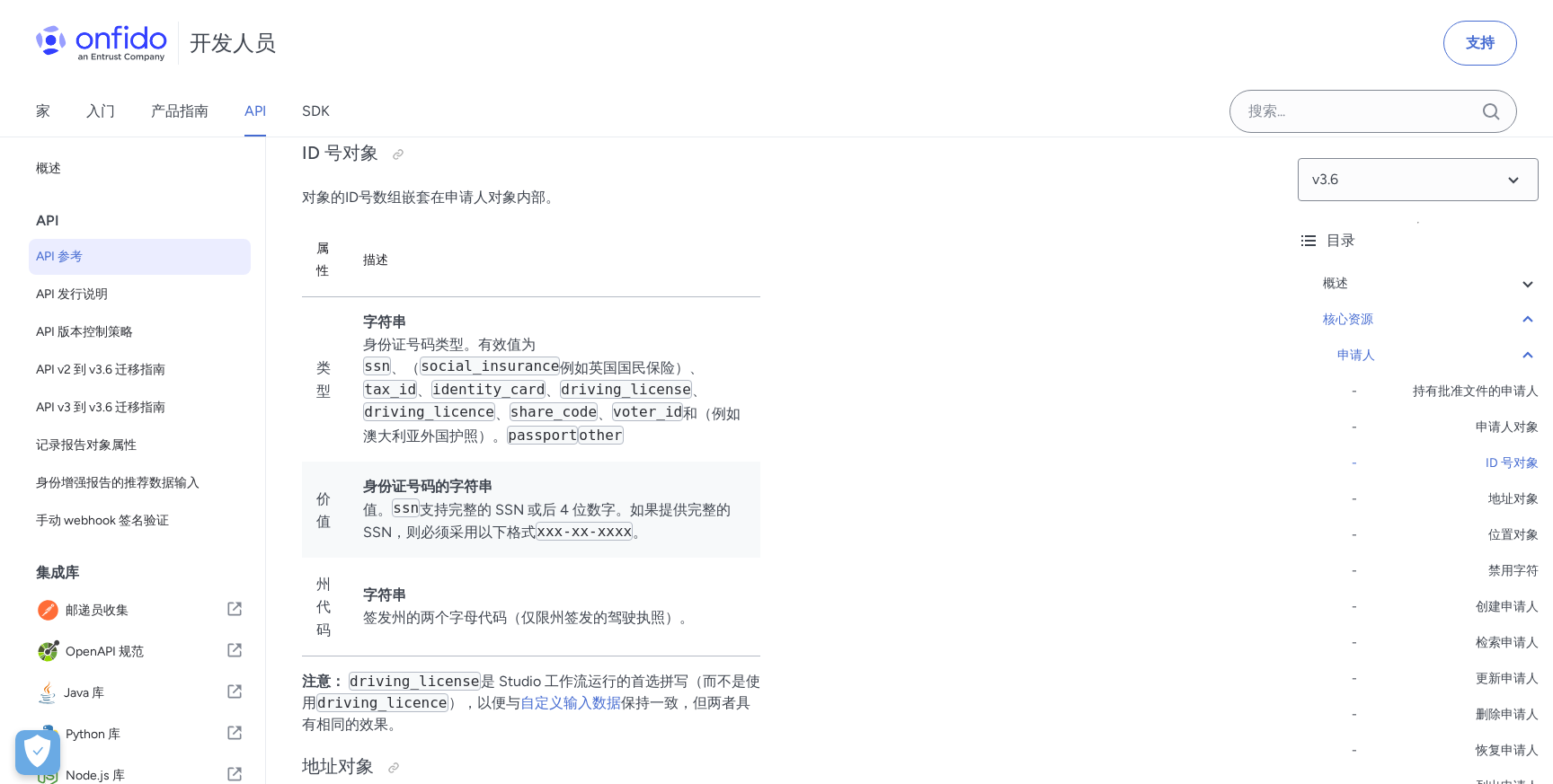
click at [610, 398] on code "driving_license" at bounding box center [626, 389] width 132 height 19
click at [402, 421] on code "driving_licence" at bounding box center [429, 411] width 132 height 19
click at [559, 421] on code "share_code" at bounding box center [553, 411] width 88 height 19
click at [644, 421] on code "voter_id" at bounding box center [647, 411] width 71 height 19
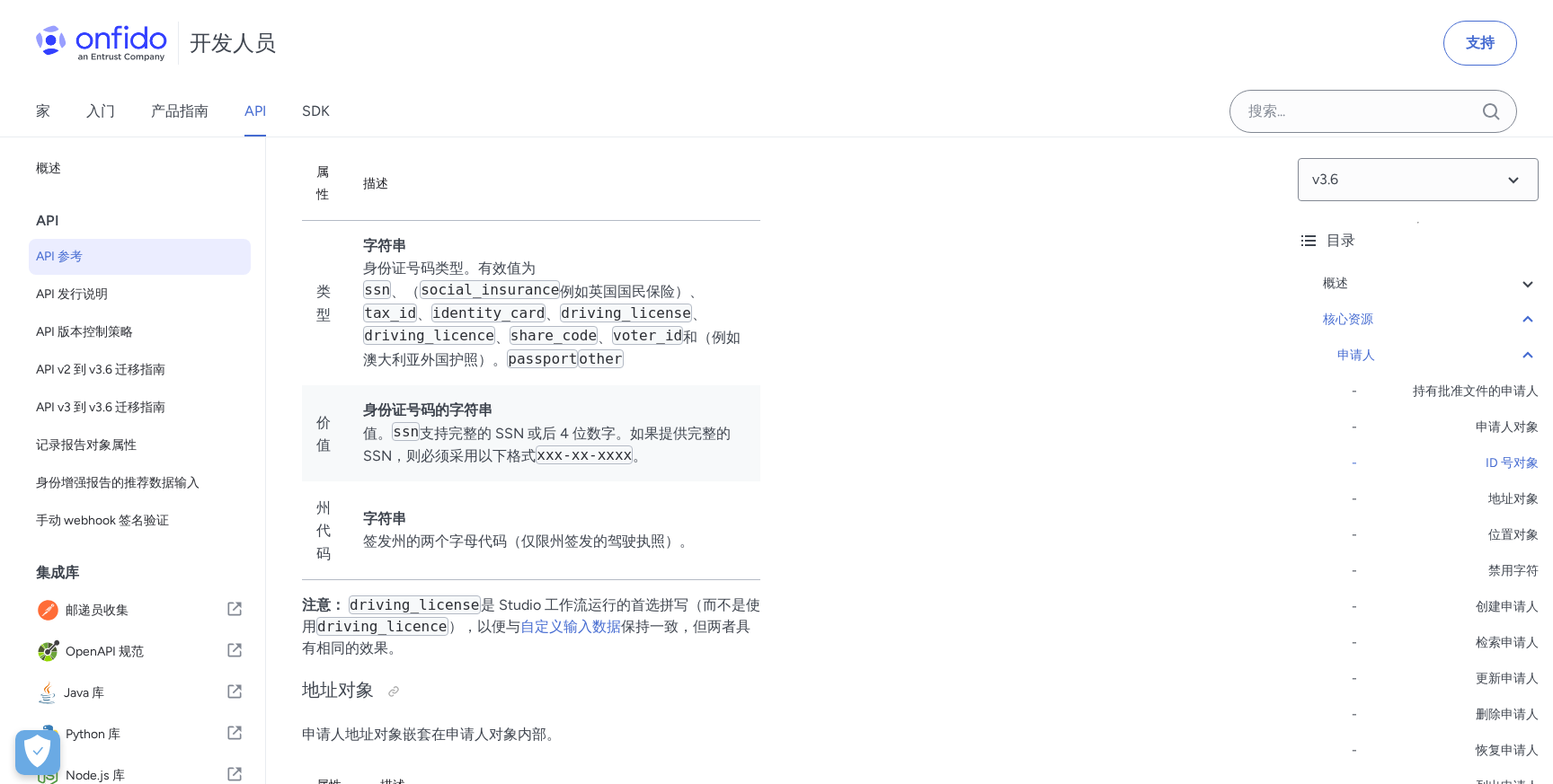
scroll to position [19745, 0]
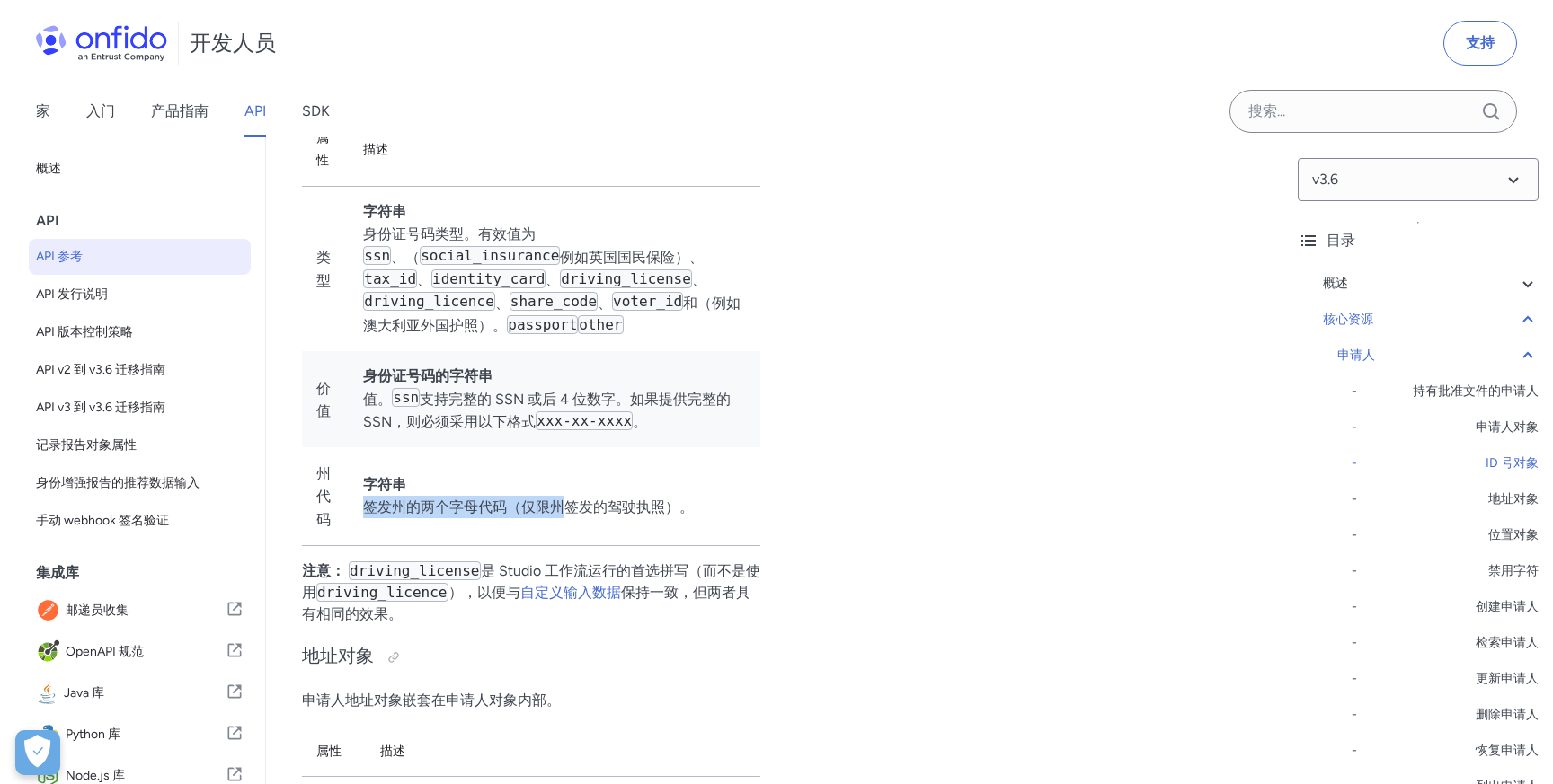
drag, startPoint x: 360, startPoint y: 580, endPoint x: 562, endPoint y: 583, distance: 202.0
click at [562, 545] on td "字符串 签发州的两个字母代码（仅限州签发的驾驶执照）。" at bounding box center [554, 496] width 411 height 98
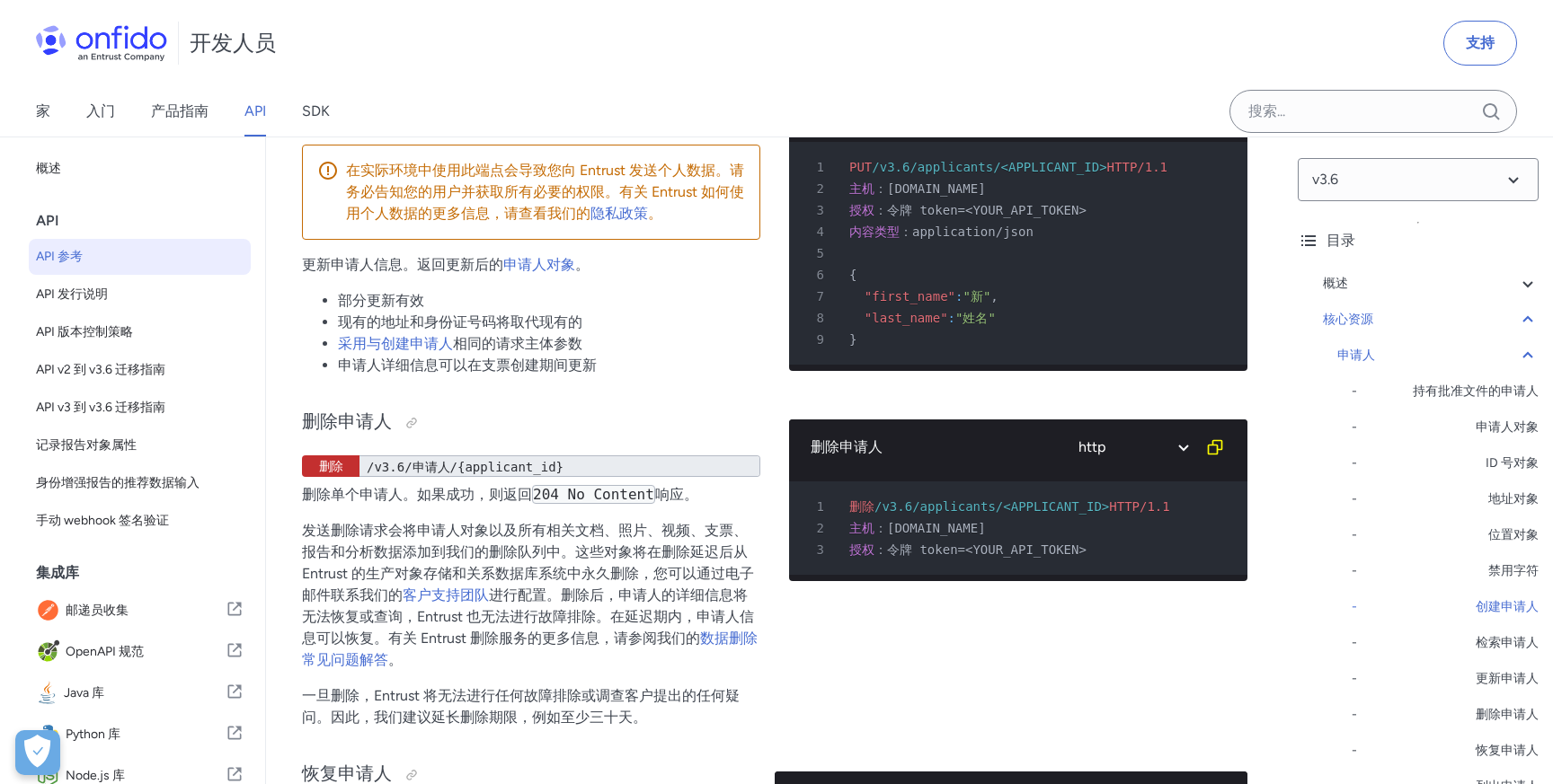
scroll to position [25653, 0]
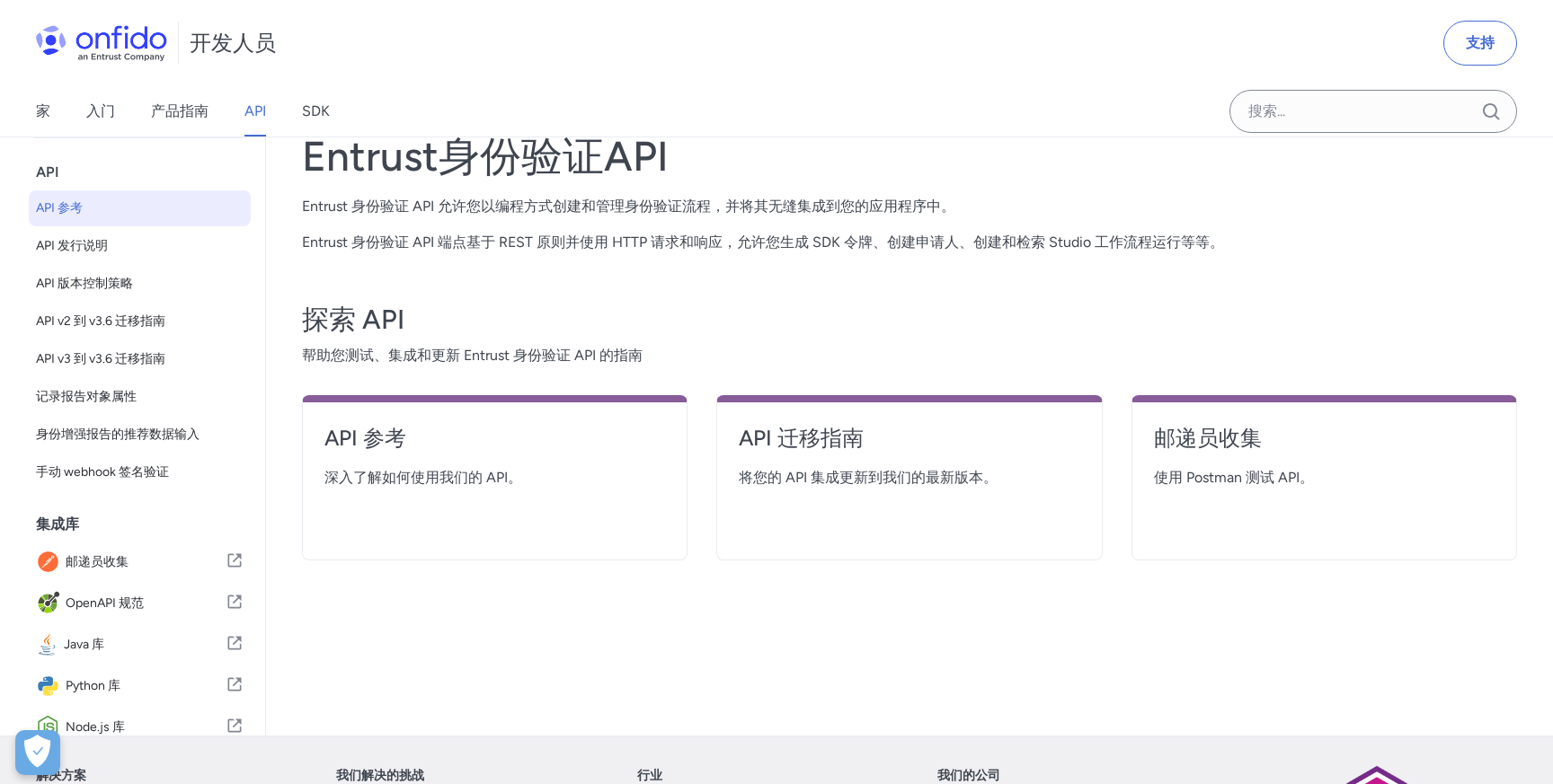
click at [124, 219] on link "API 参考" at bounding box center [139, 208] width 222 height 36
select select "http"
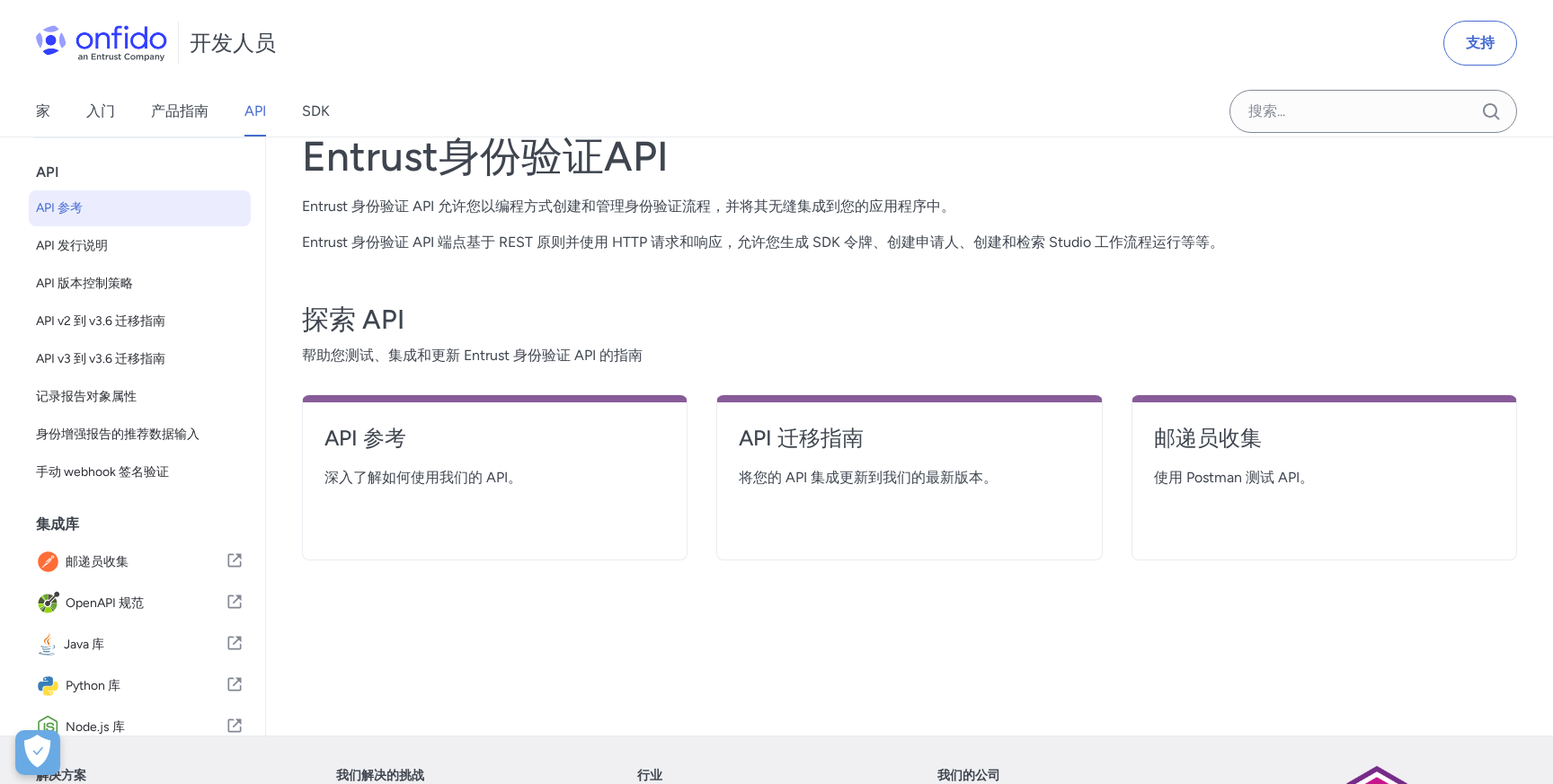
select select "http"
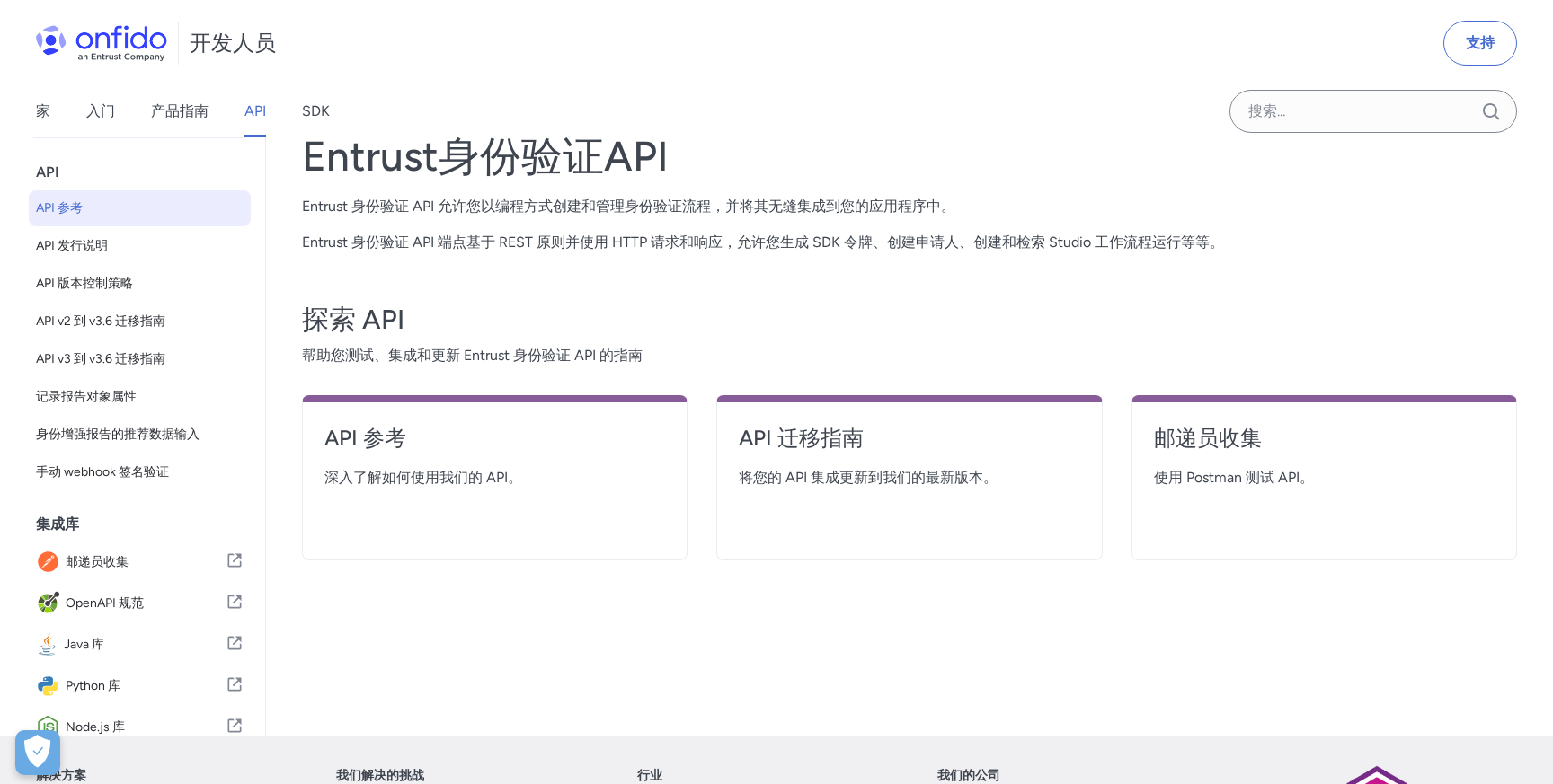
select select "http"
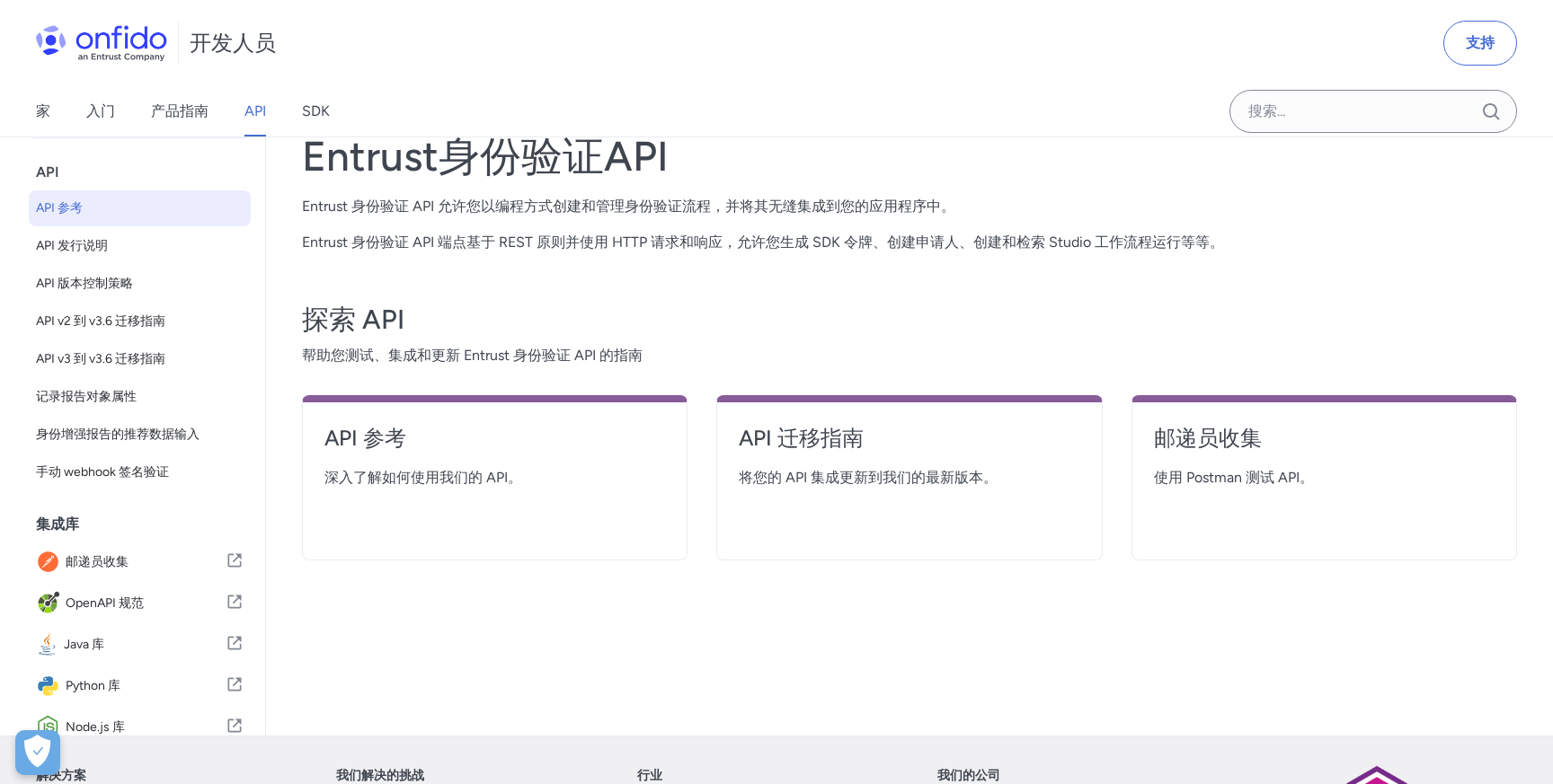
select select "http"
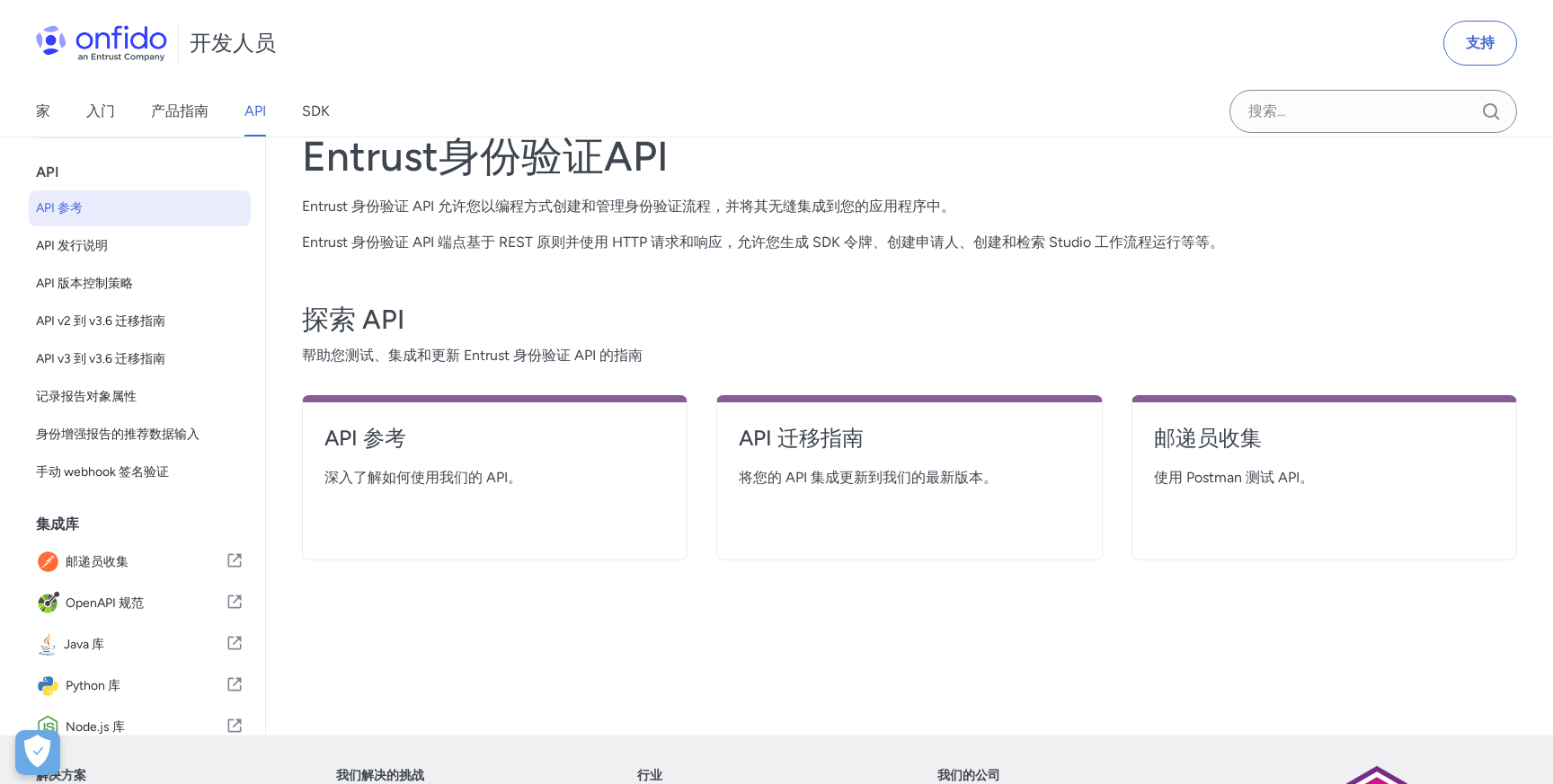
select select "http"
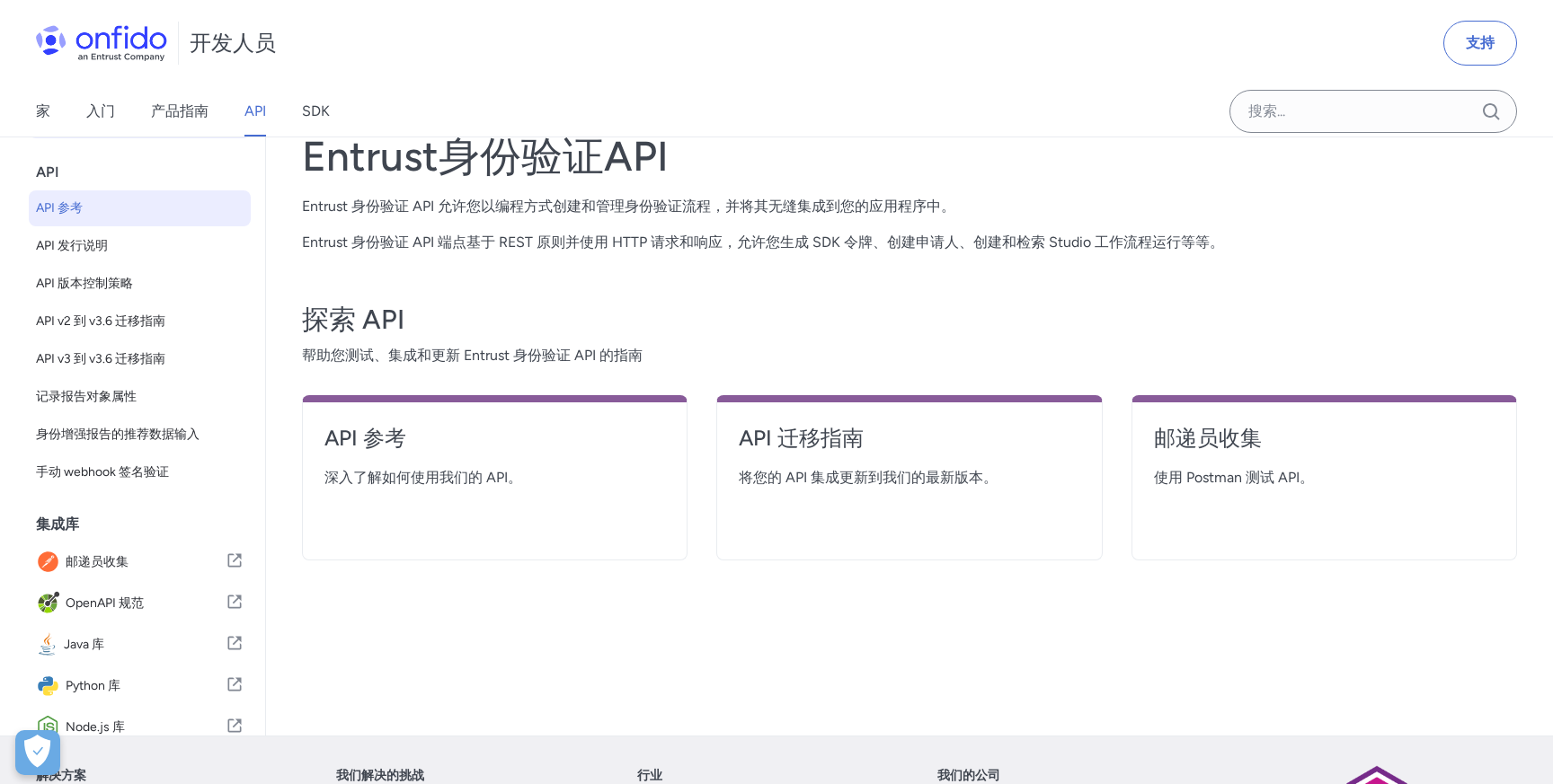
select select "http"
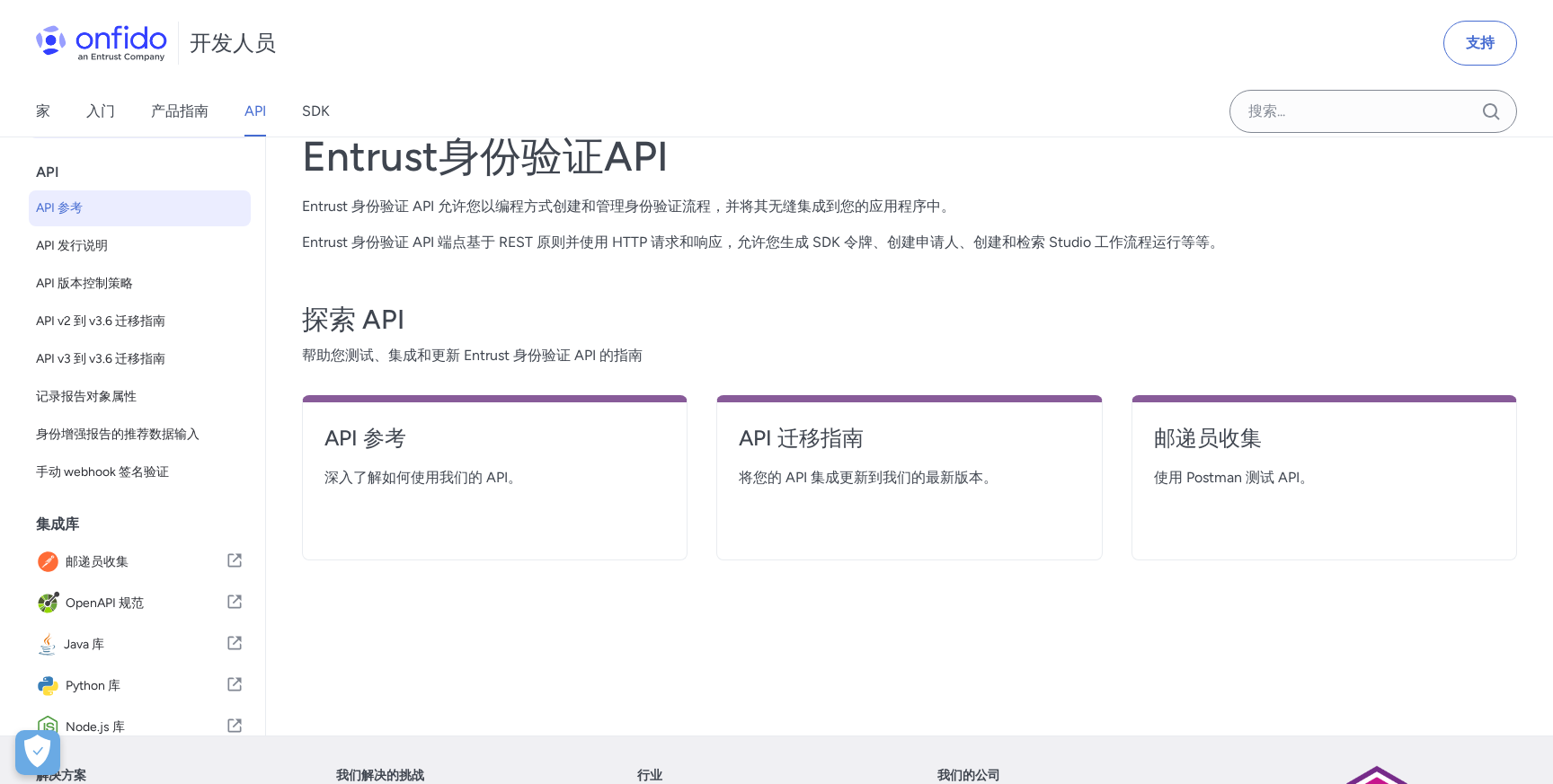
select select "http"
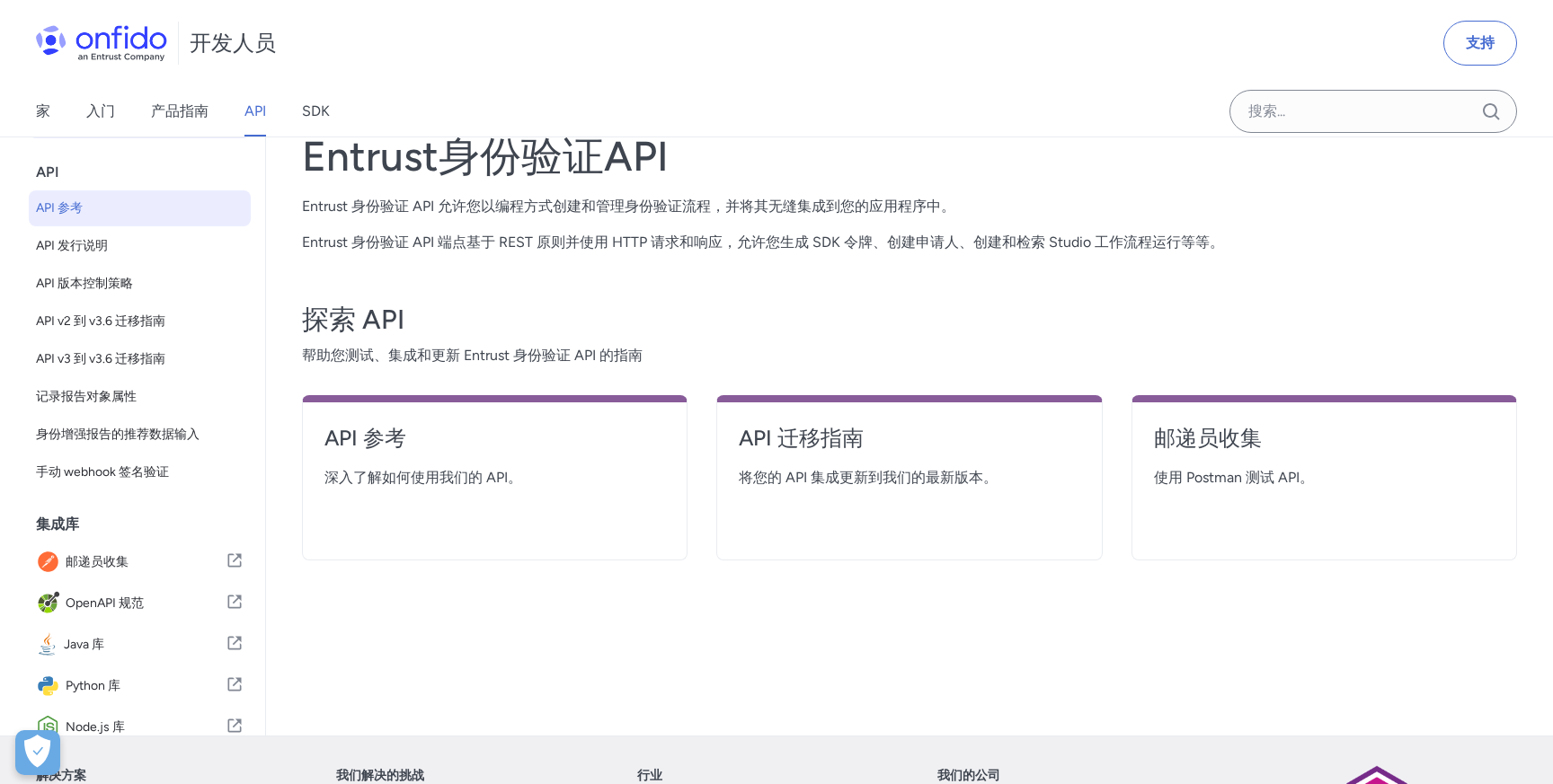
select select "http"
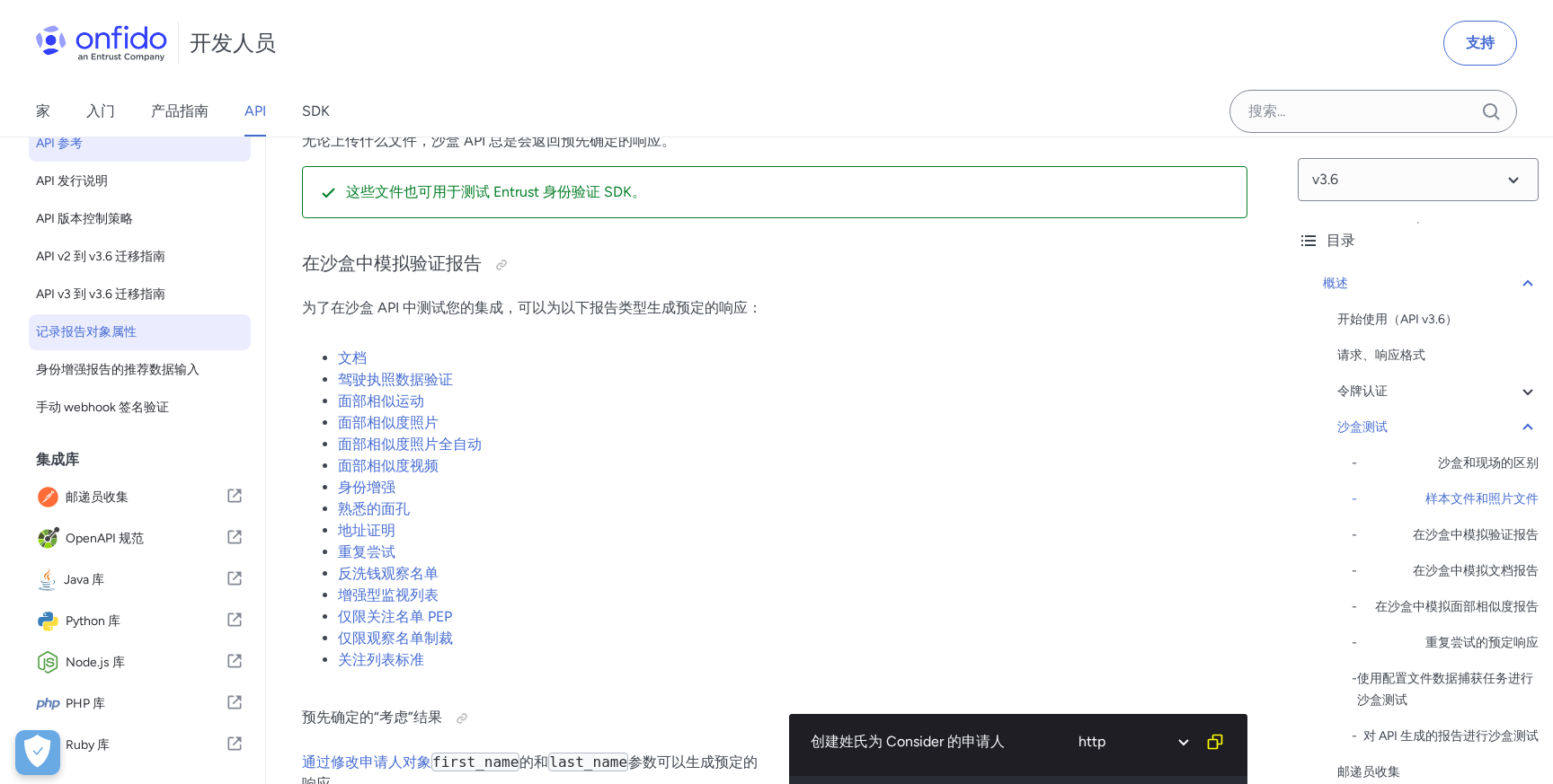
scroll to position [112, 0]
click at [1503, 428] on div "沙盒测试" at bounding box center [1437, 428] width 202 height 22
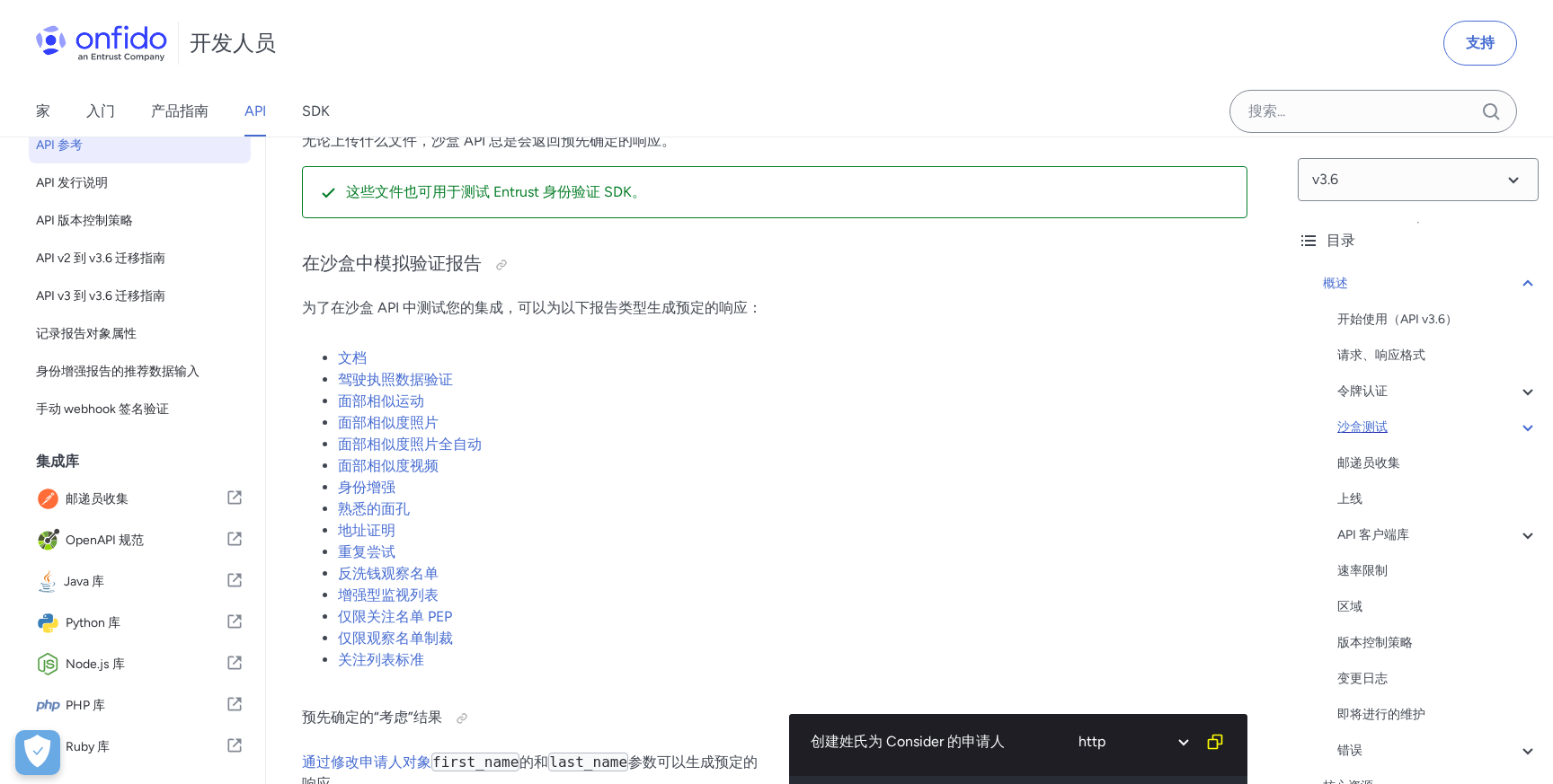
scroll to position [2272, 0]
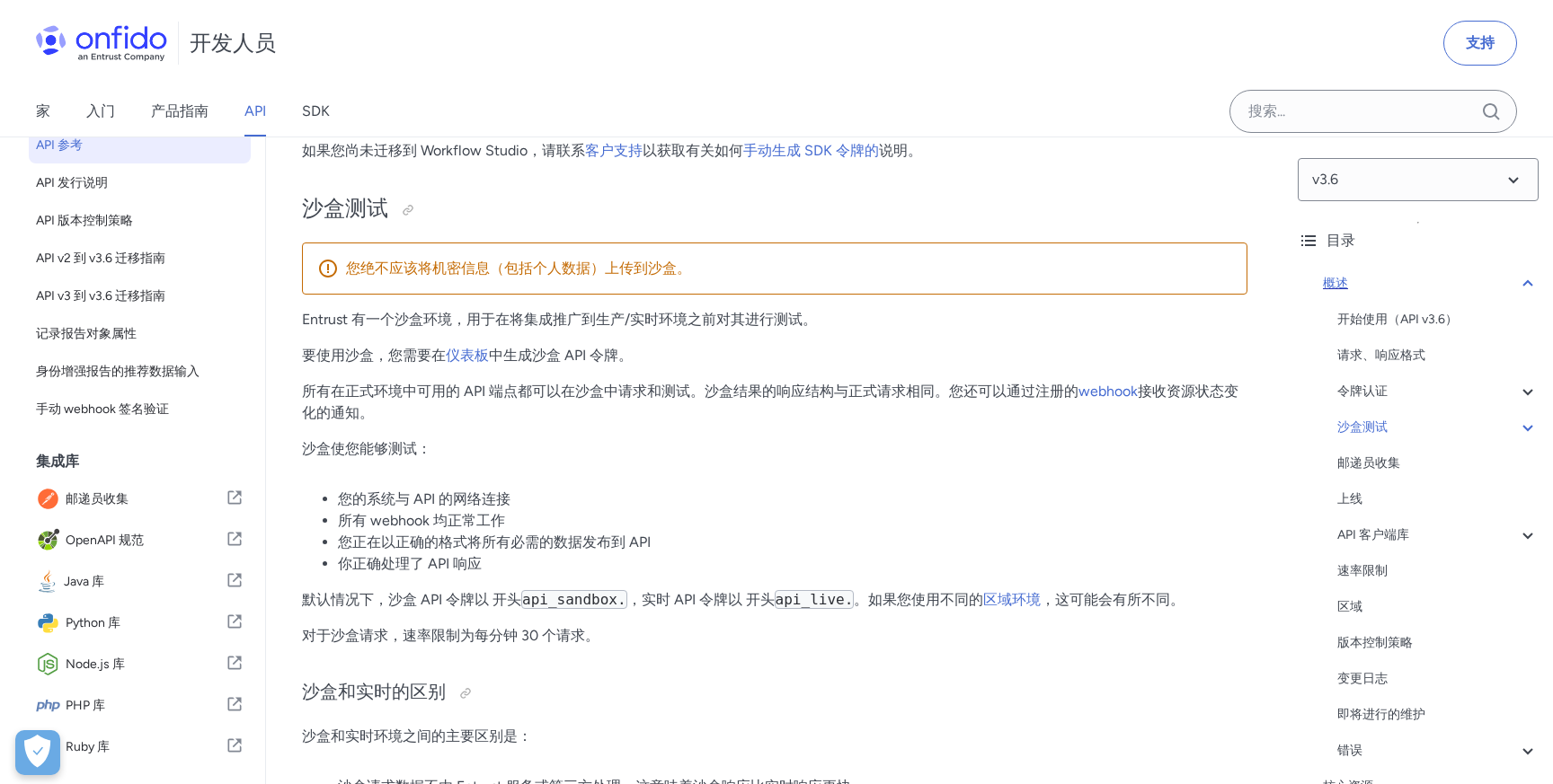
click at [1526, 281] on icon at bounding box center [1527, 283] width 10 height 6
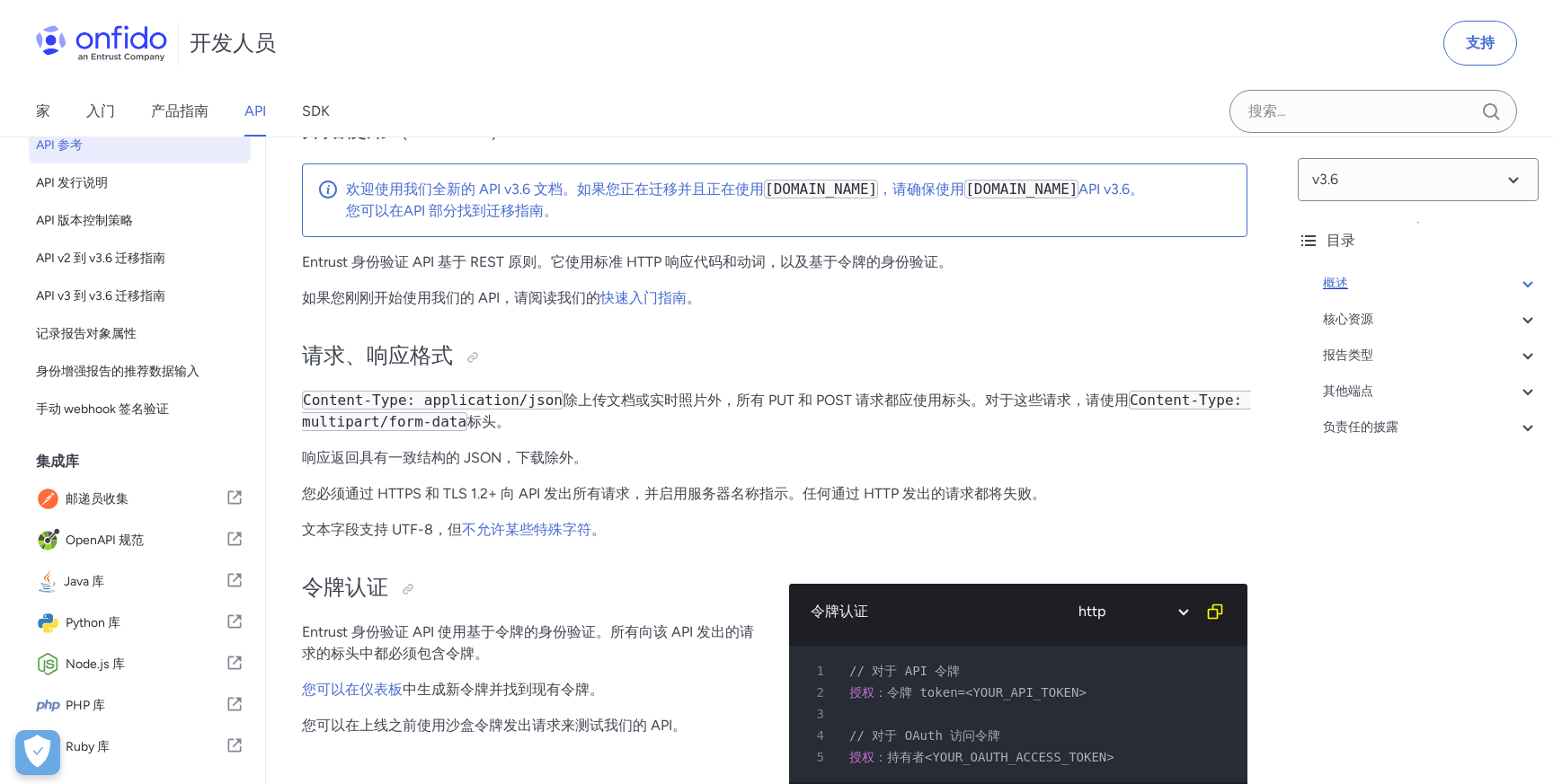
click at [1309, 242] on icon at bounding box center [1308, 241] width 22 height 22
click at [1425, 352] on div "报告类型" at bounding box center [1431, 355] width 215 height 22
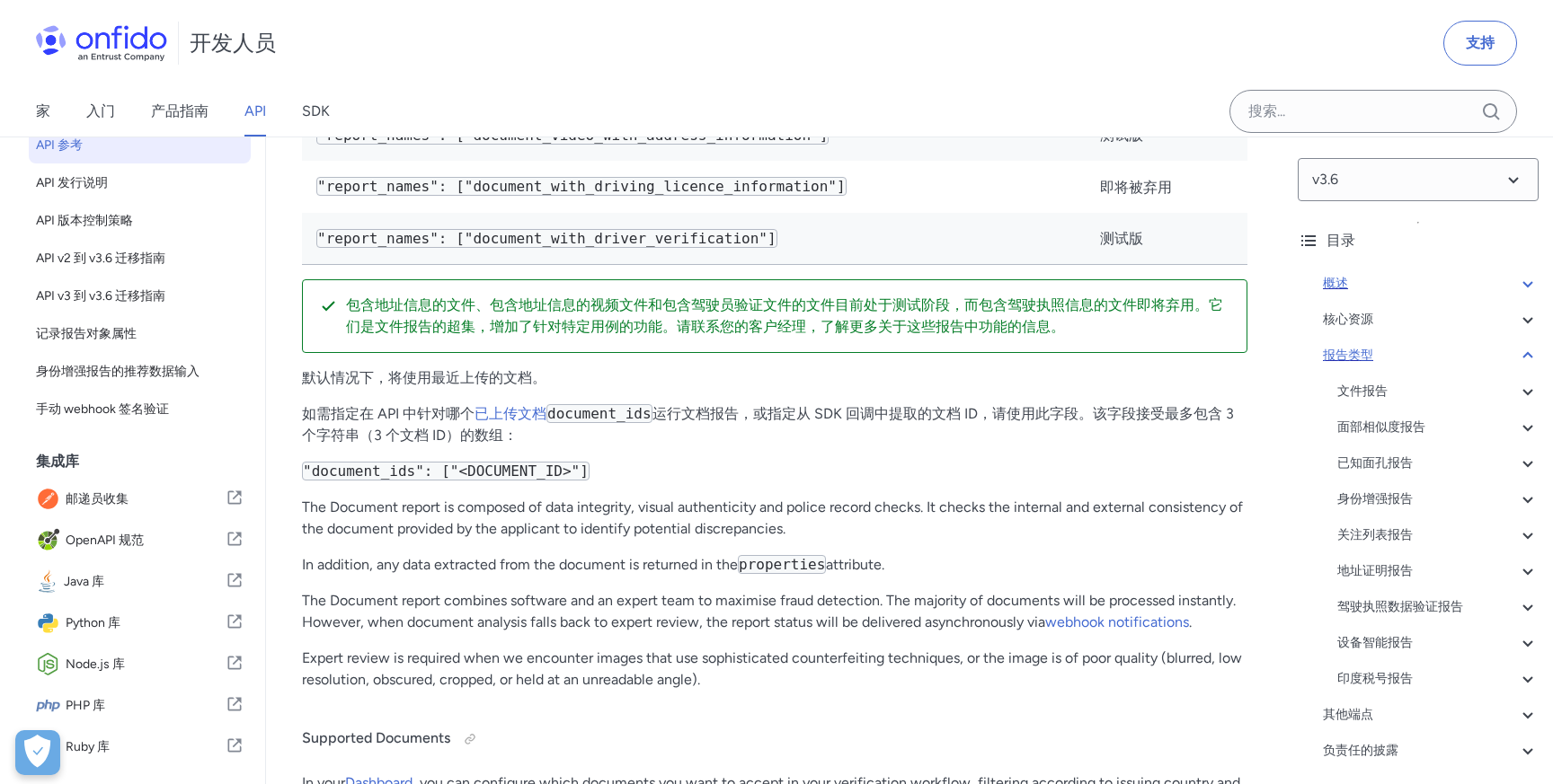
click at [1425, 352] on div "报告类型" at bounding box center [1431, 355] width 215 height 22
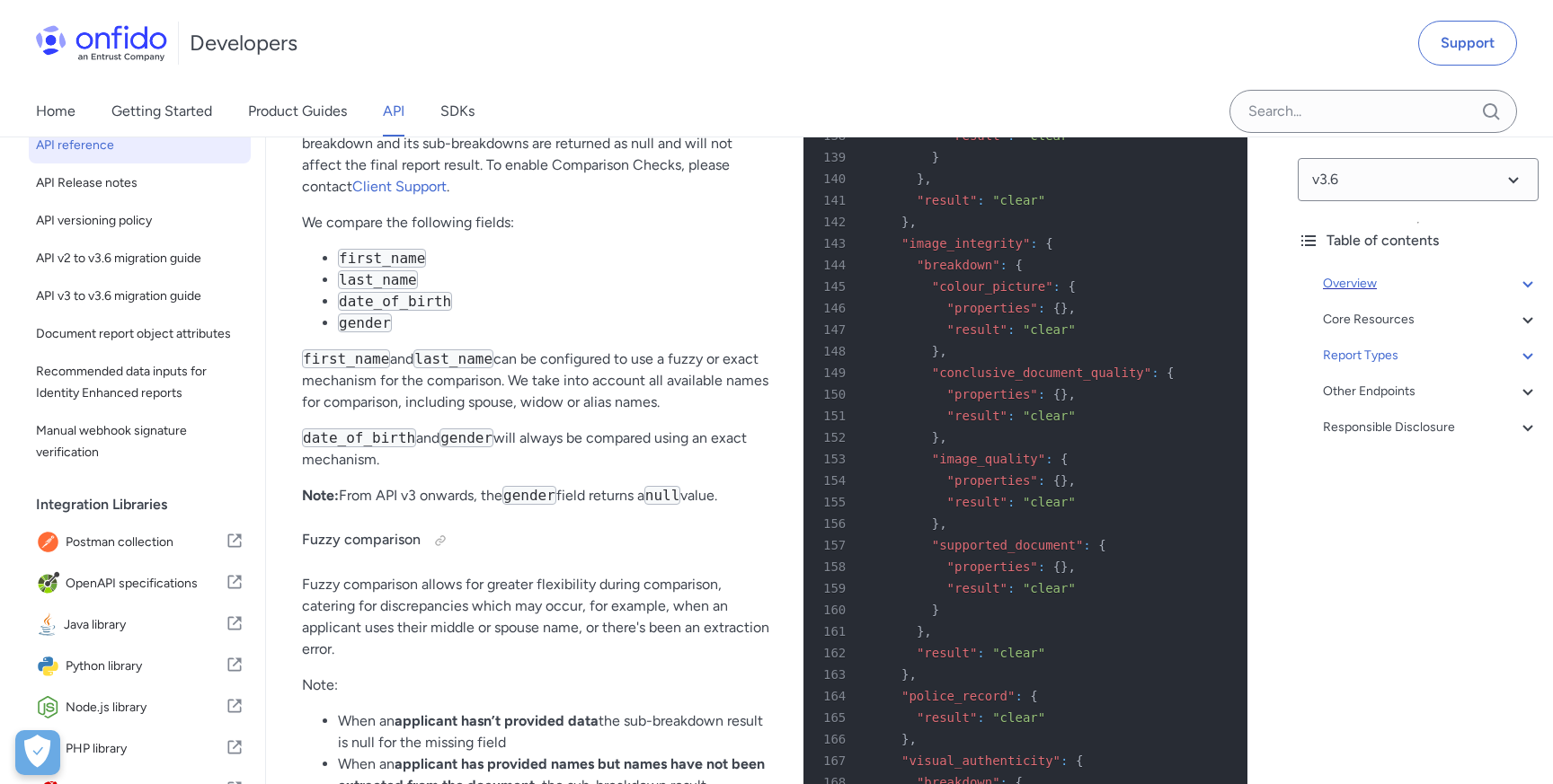
scroll to position [71586, 0]
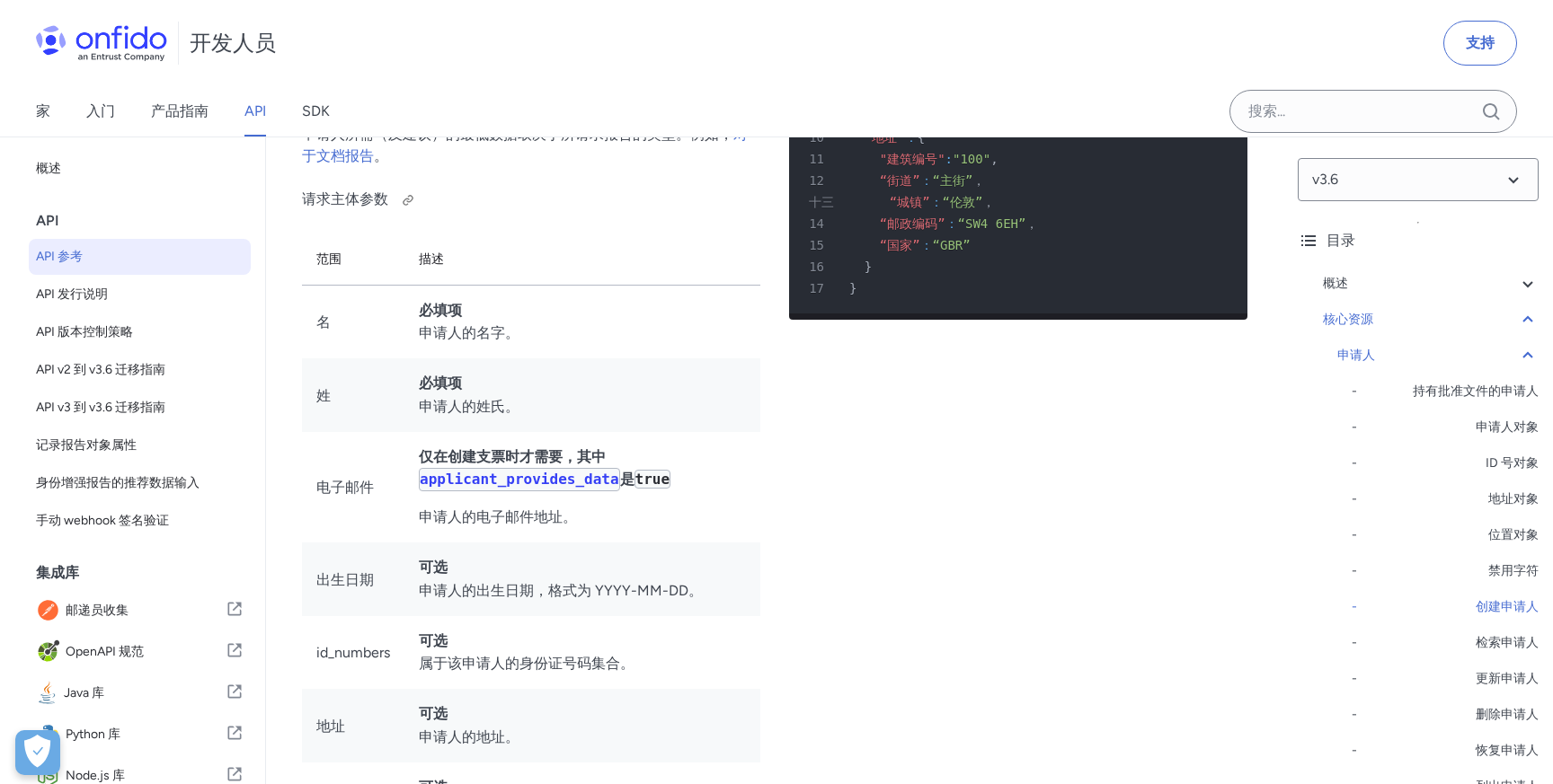
scroll to position [23006, 0]
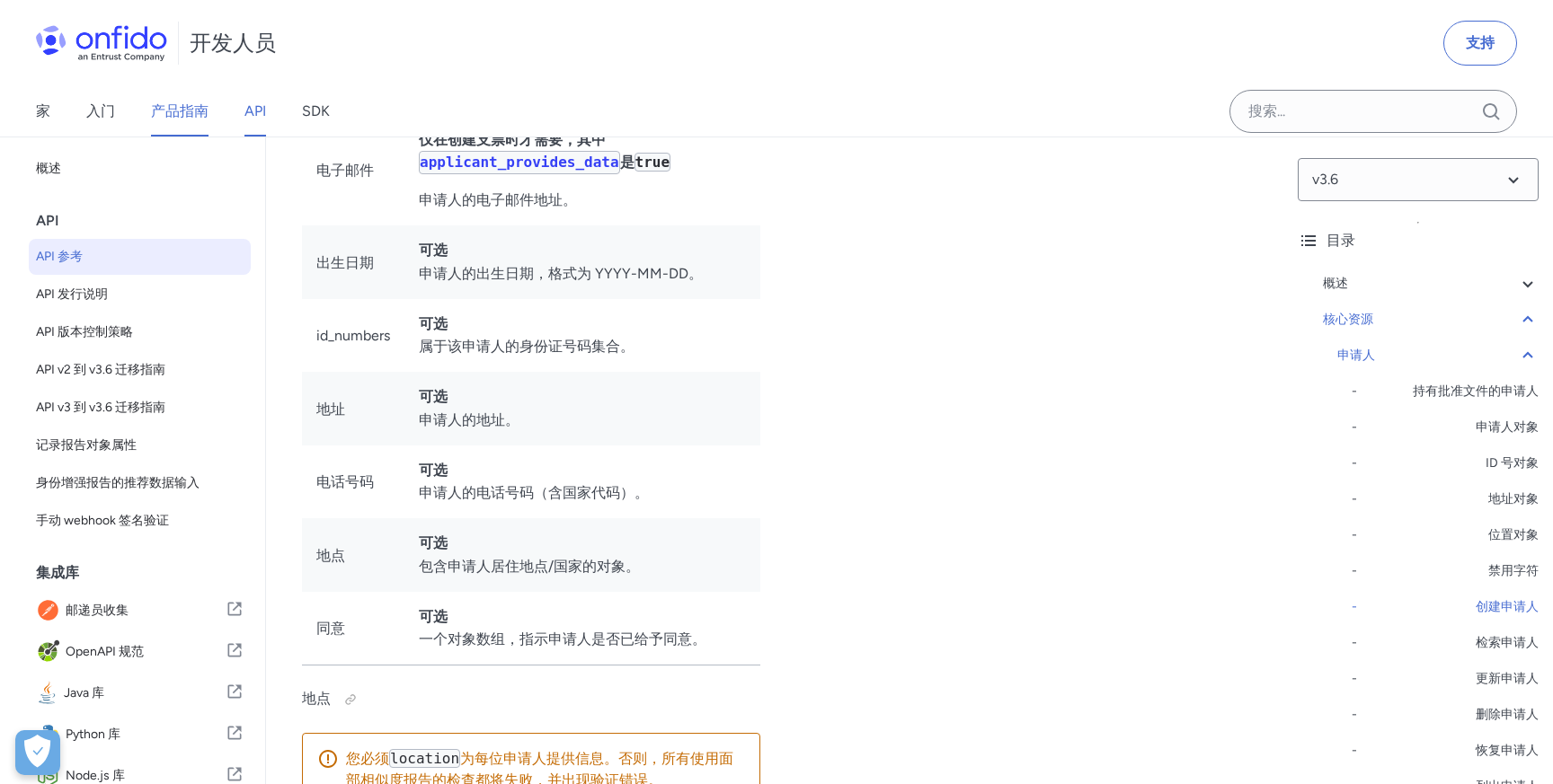
click at [182, 115] on font "产品指南" at bounding box center [179, 111] width 58 height 17
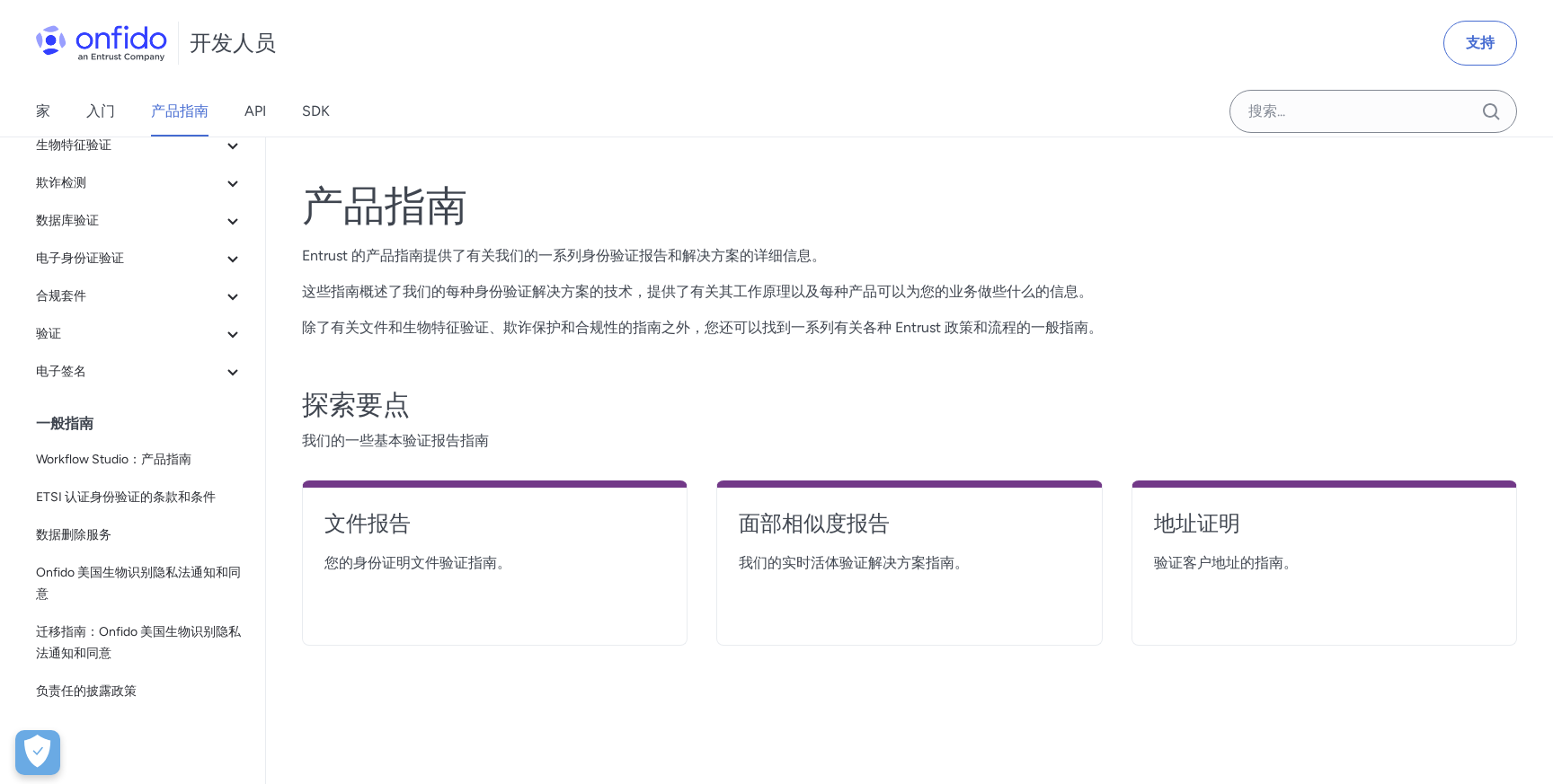
scroll to position [162, 0]
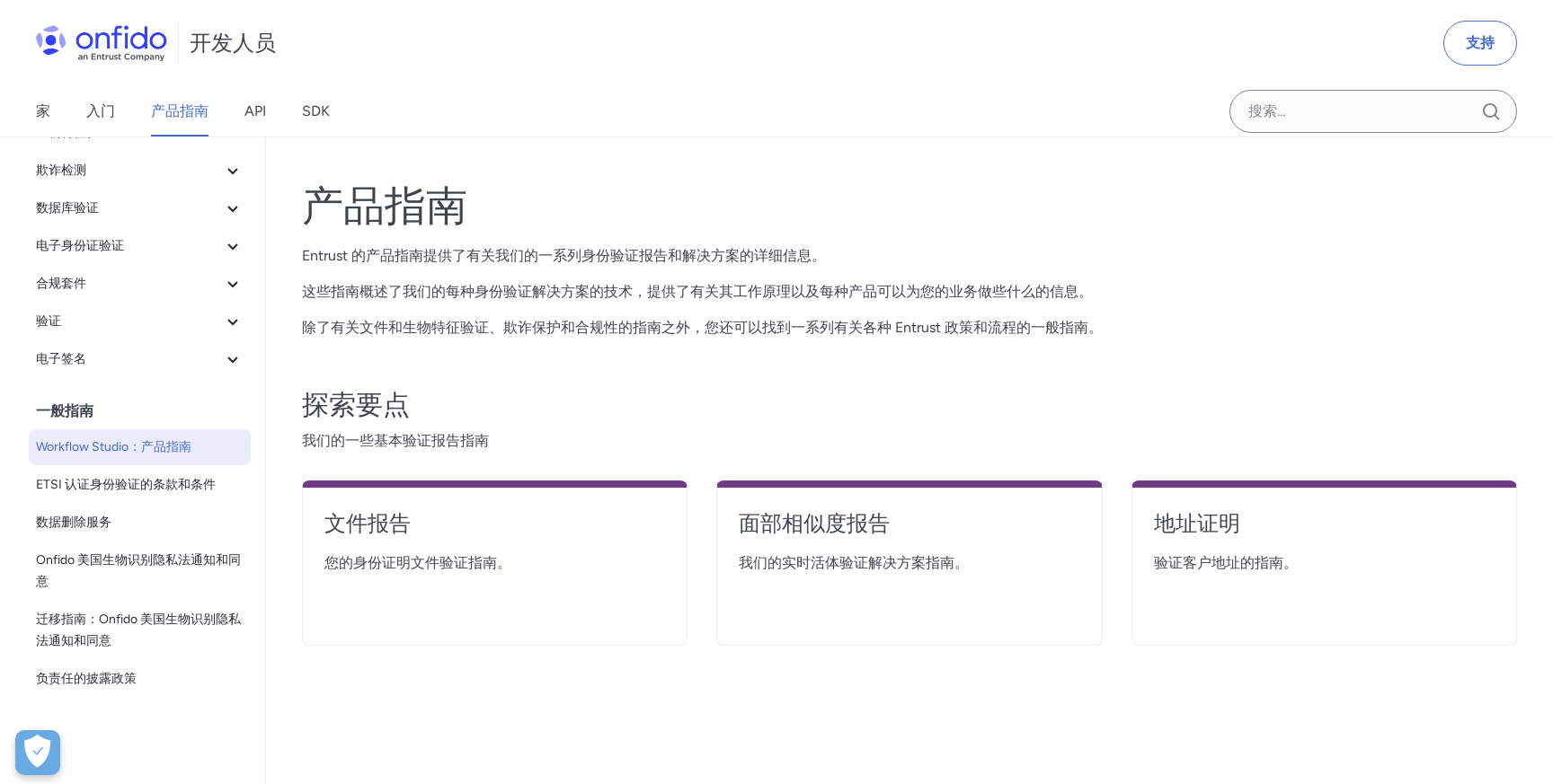
click at [136, 460] on link "Workflow Studio：产品指南" at bounding box center [139, 447] width 222 height 36
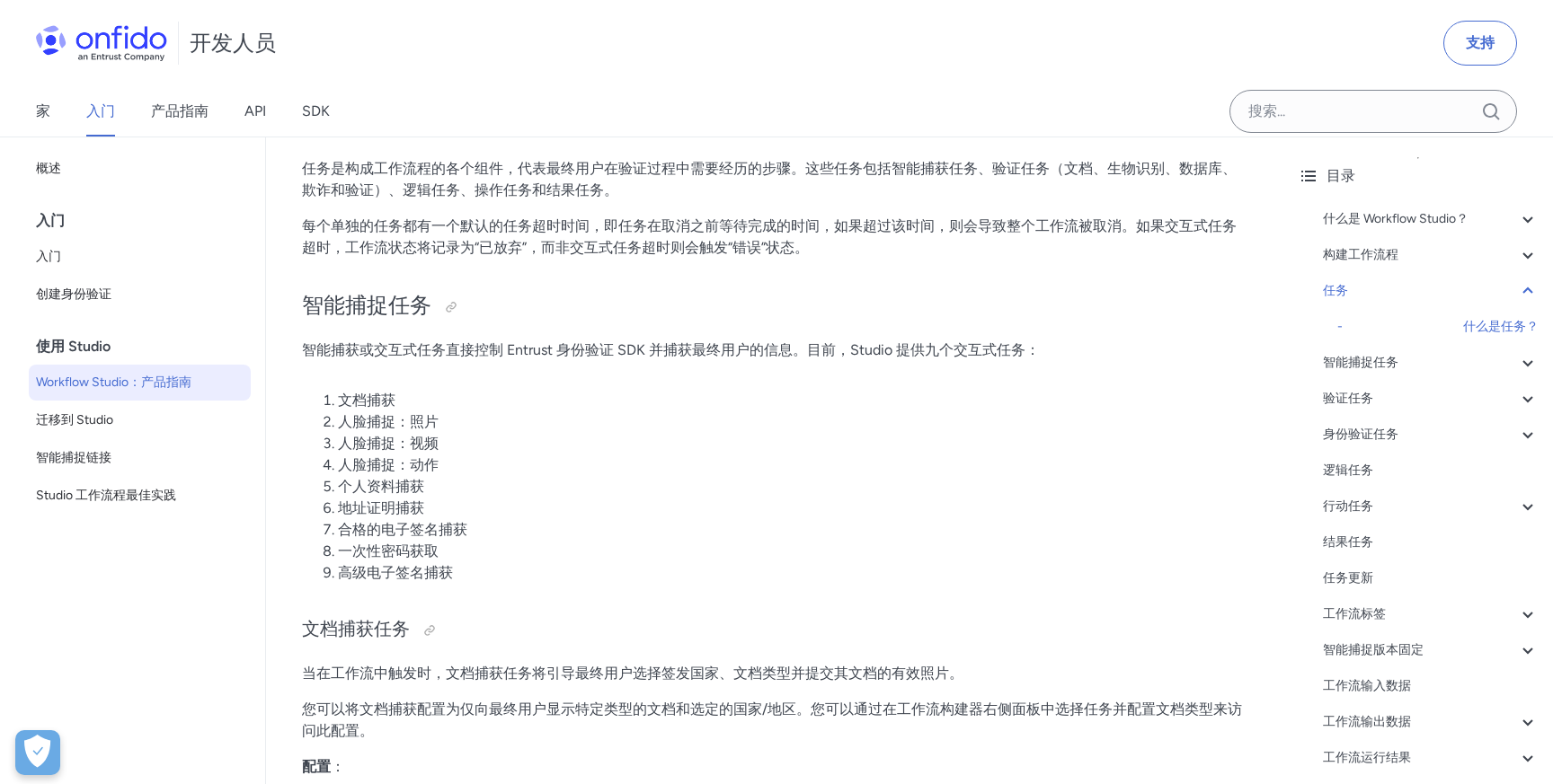
scroll to position [5195, 0]
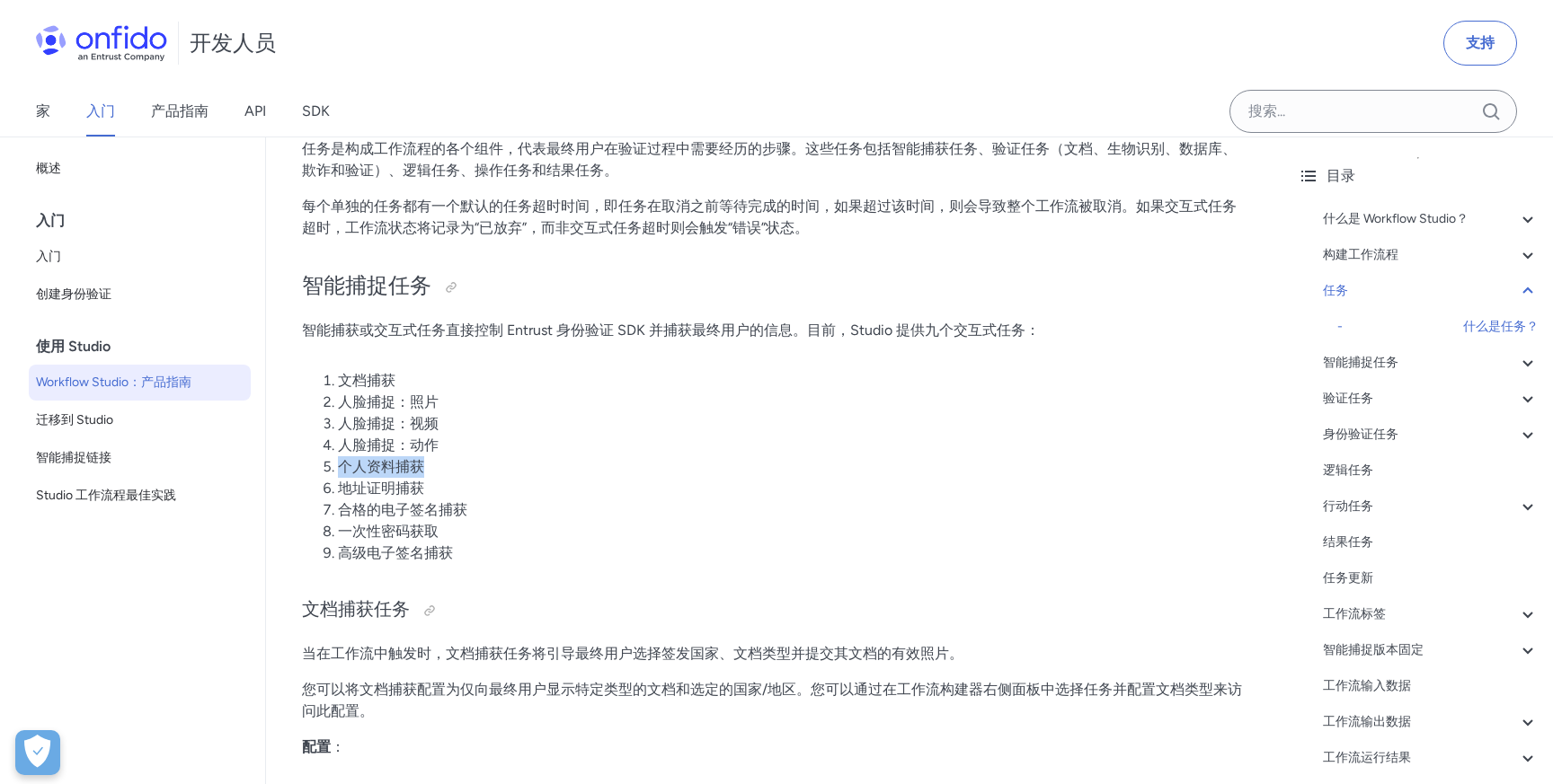
drag, startPoint x: 344, startPoint y: 470, endPoint x: 429, endPoint y: 473, distance: 85.1
click at [430, 473] on li "个人资料捕获" at bounding box center [792, 467] width 910 height 22
drag, startPoint x: 336, startPoint y: 386, endPoint x: 420, endPoint y: 374, distance: 84.9
click at [420, 374] on li "文档捕获" at bounding box center [792, 381] width 910 height 22
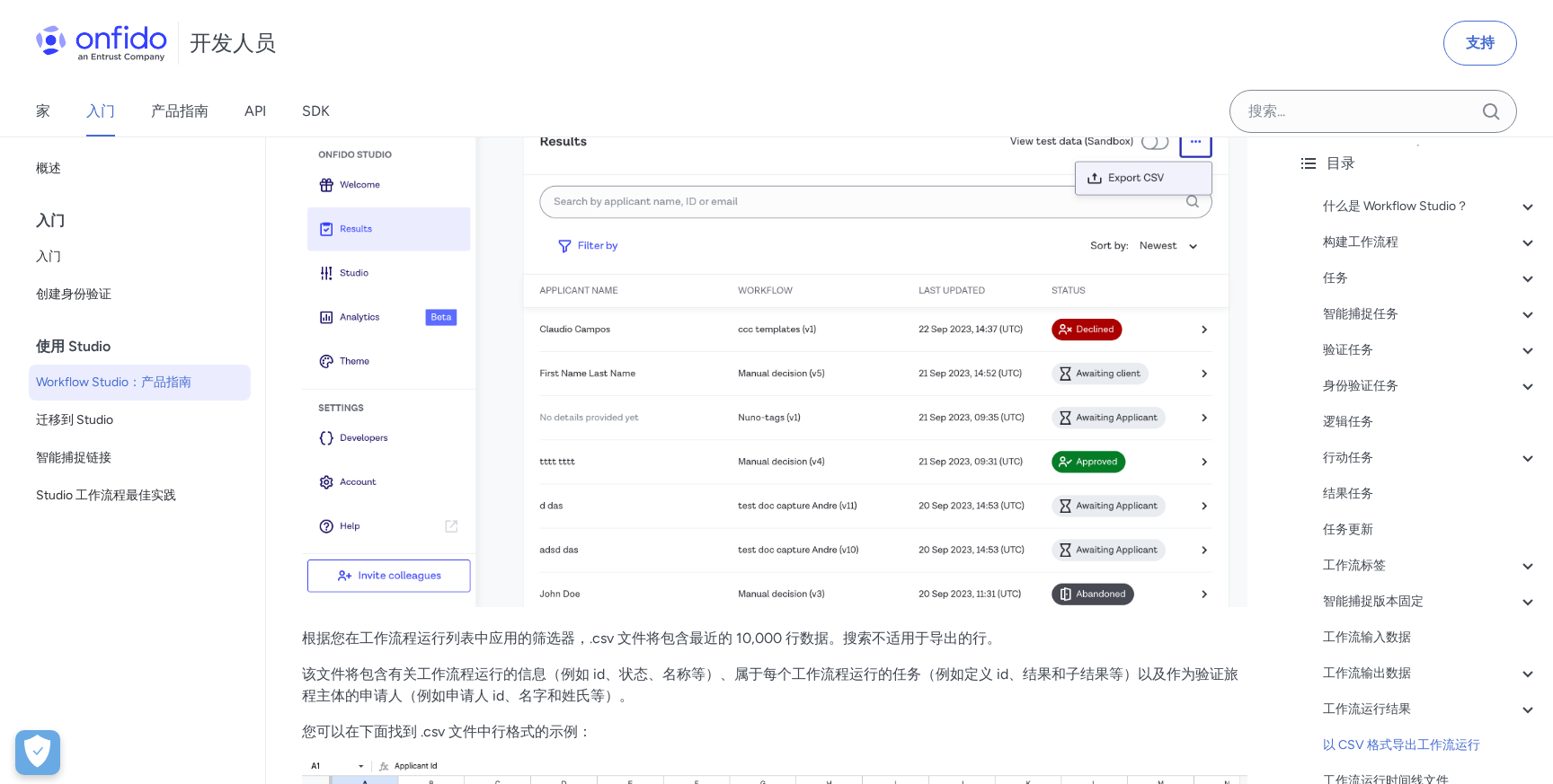
scroll to position [0, 0]
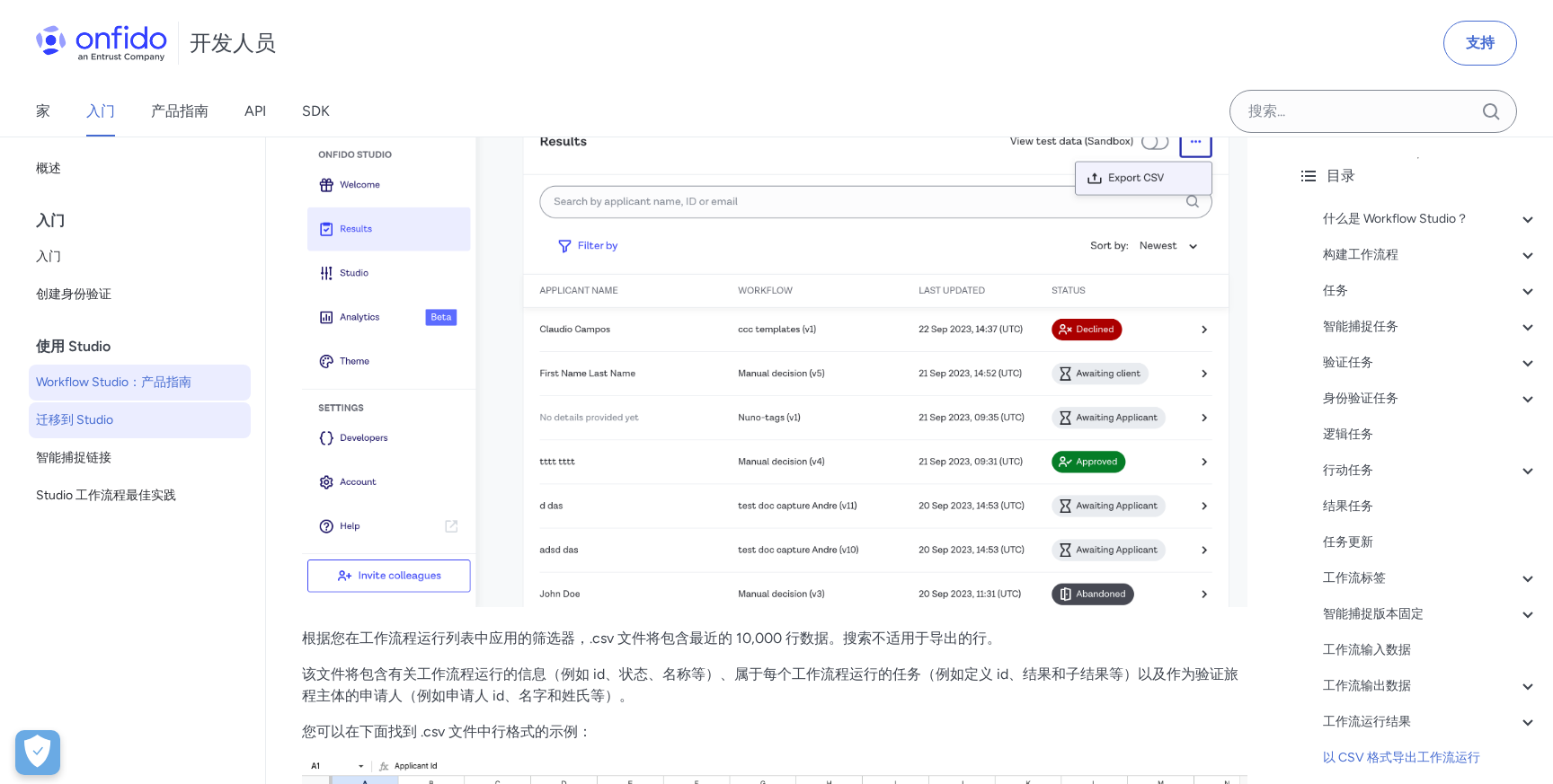
click at [105, 423] on font "迁移到 Studio" at bounding box center [74, 420] width 77 height 16
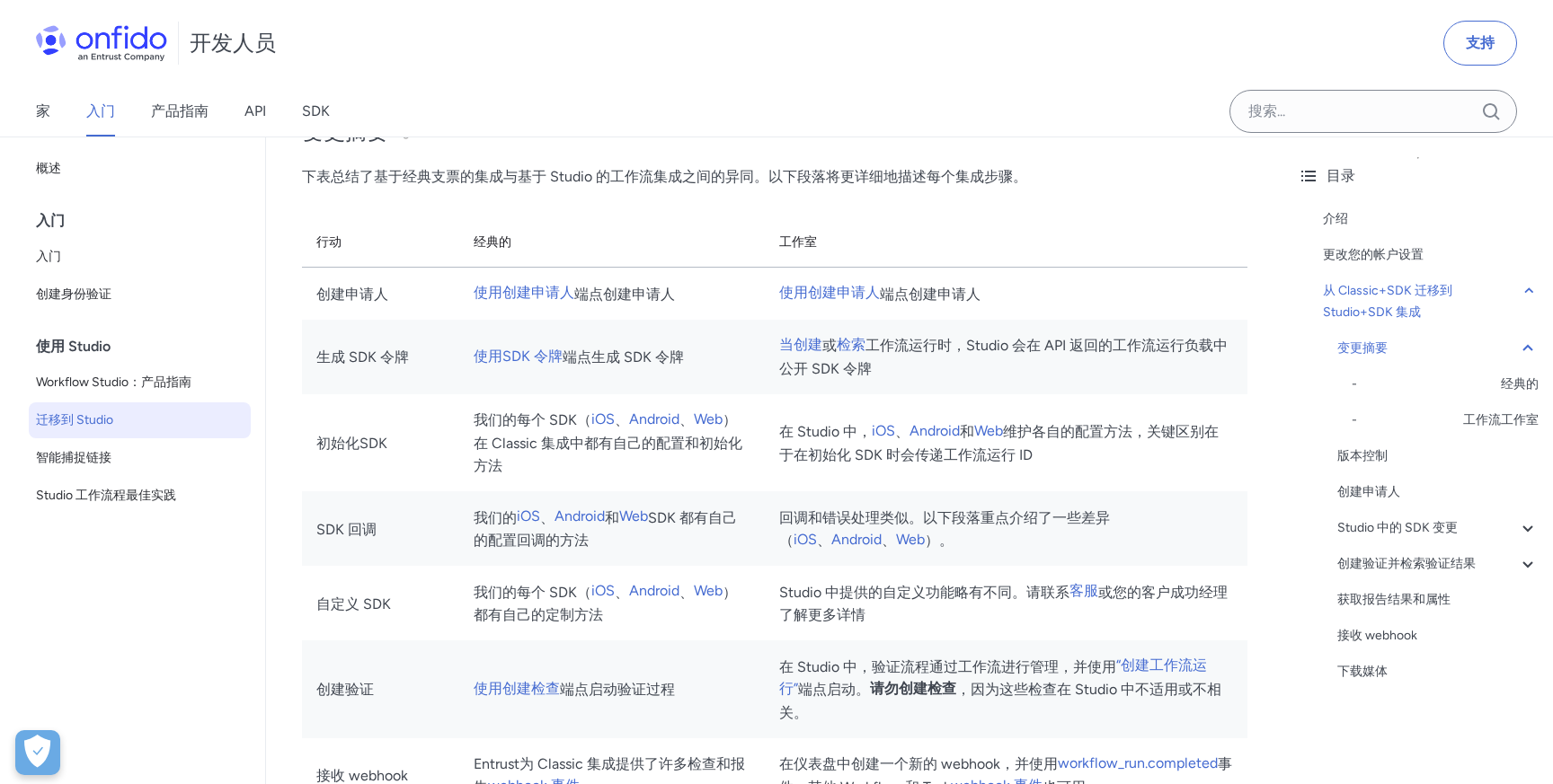
scroll to position [1256, 0]
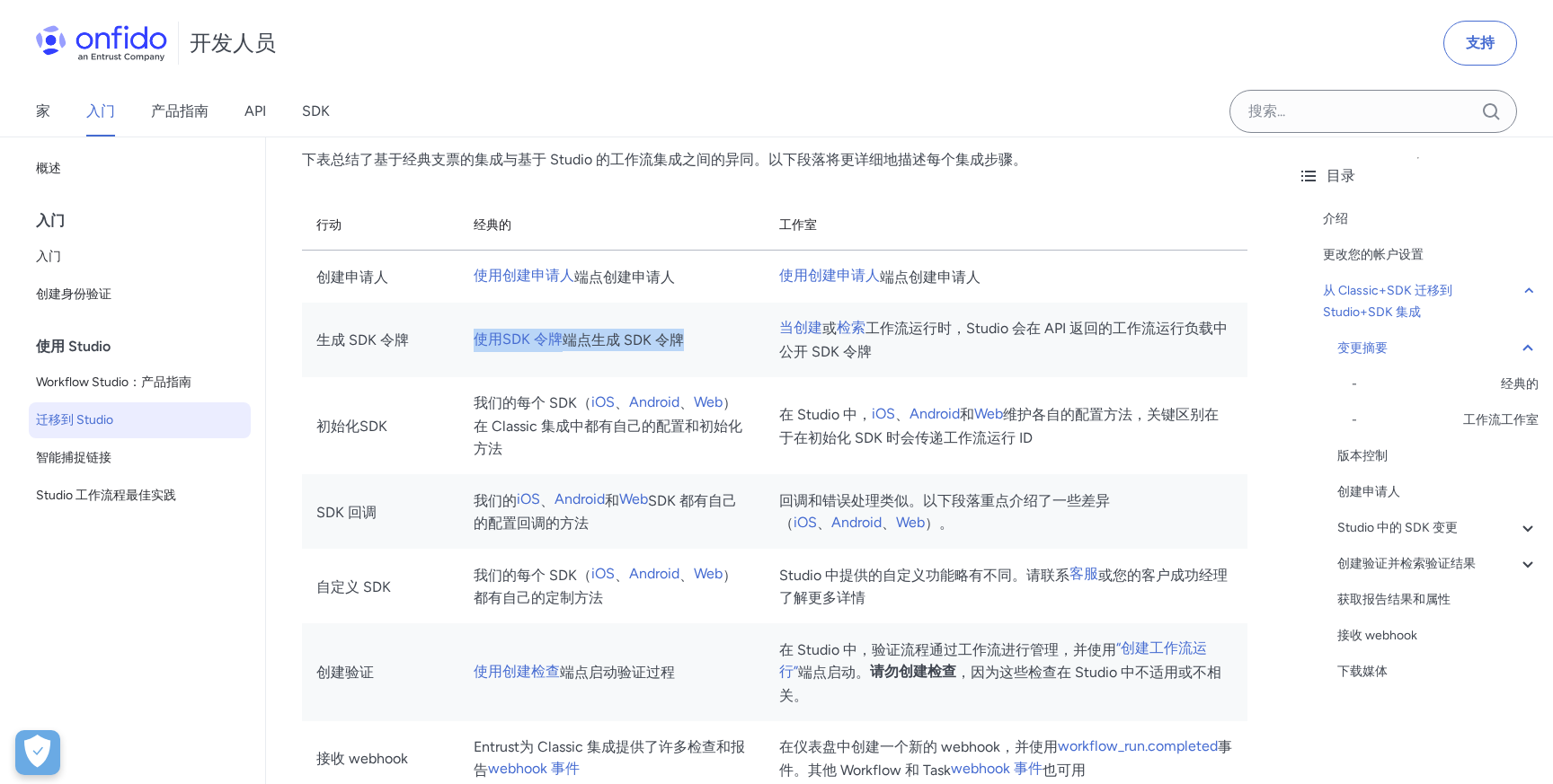
drag, startPoint x: 476, startPoint y: 353, endPoint x: 708, endPoint y: 336, distance: 232.6
click at [708, 336] on td "使用SDK 令牌 端点 生成 SDK 令牌" at bounding box center [612, 340] width 306 height 74
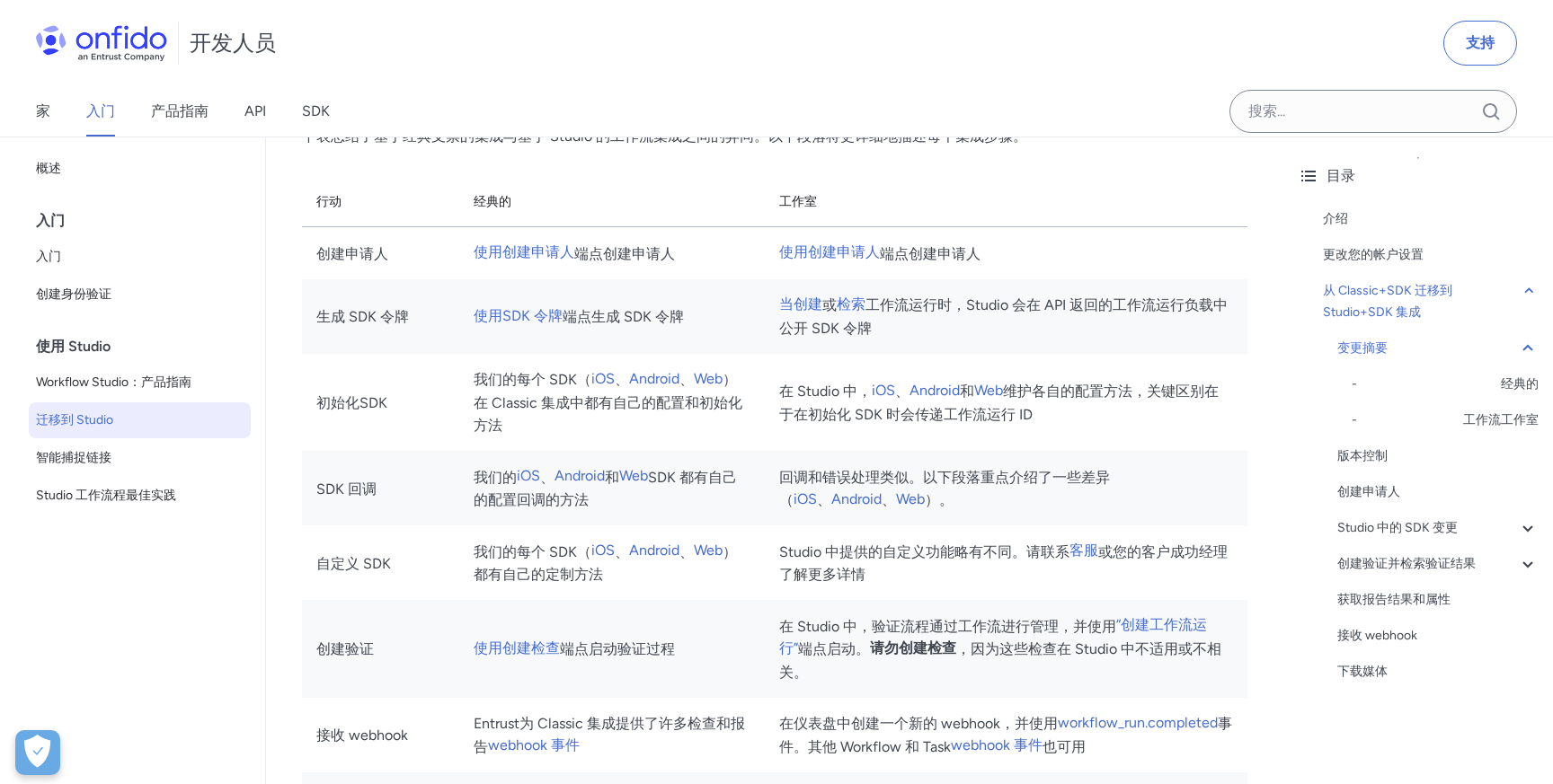
scroll to position [1311, 0]
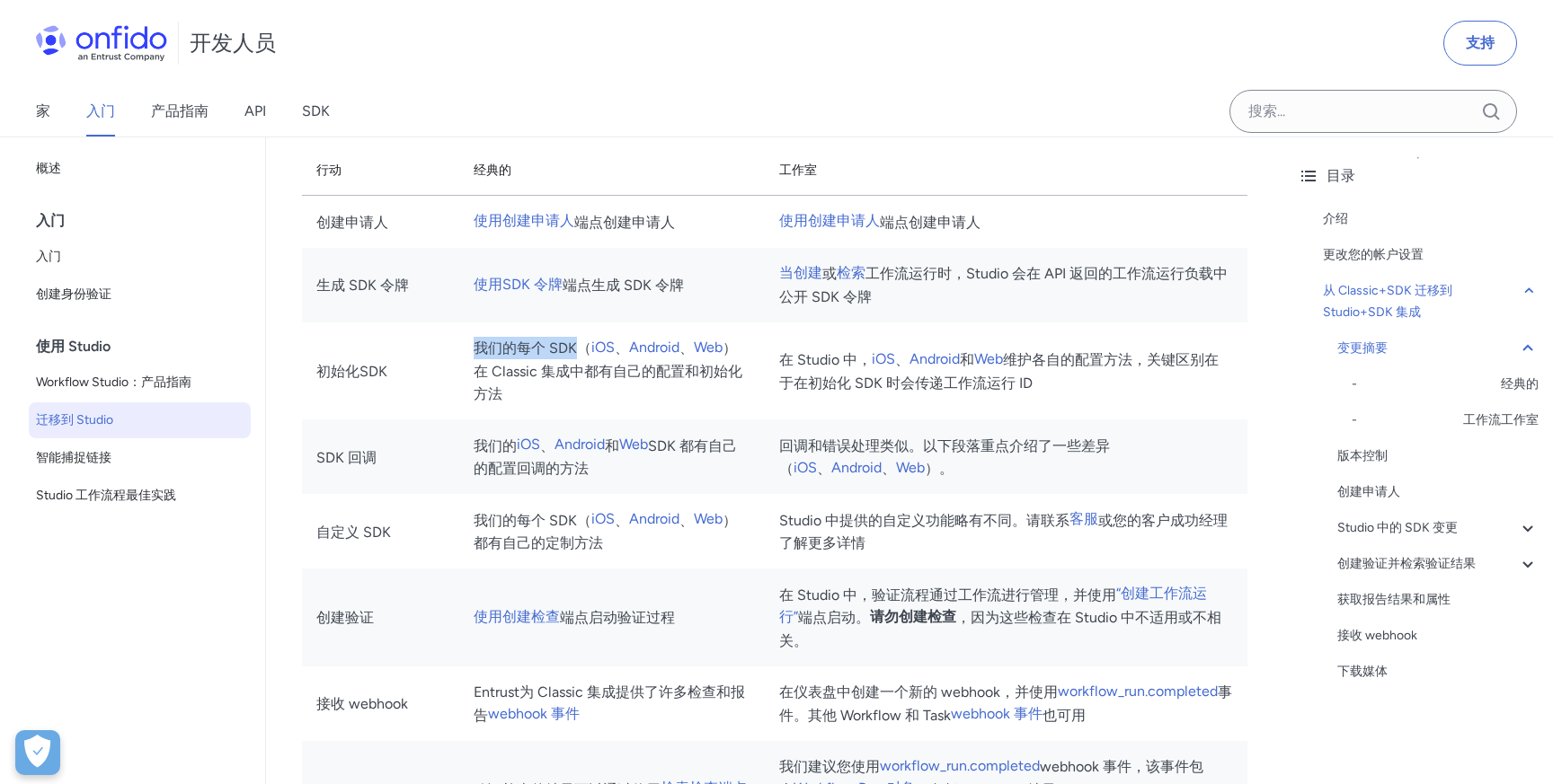
drag, startPoint x: 479, startPoint y: 355, endPoint x: 583, endPoint y: 351, distance: 104.1
click at [584, 352] on td "我们的每个 SDK（ iOS 、 Android 、 Web ）在 Classic 集成中都有自己的配置和初始化方法" at bounding box center [612, 371] width 306 height 98
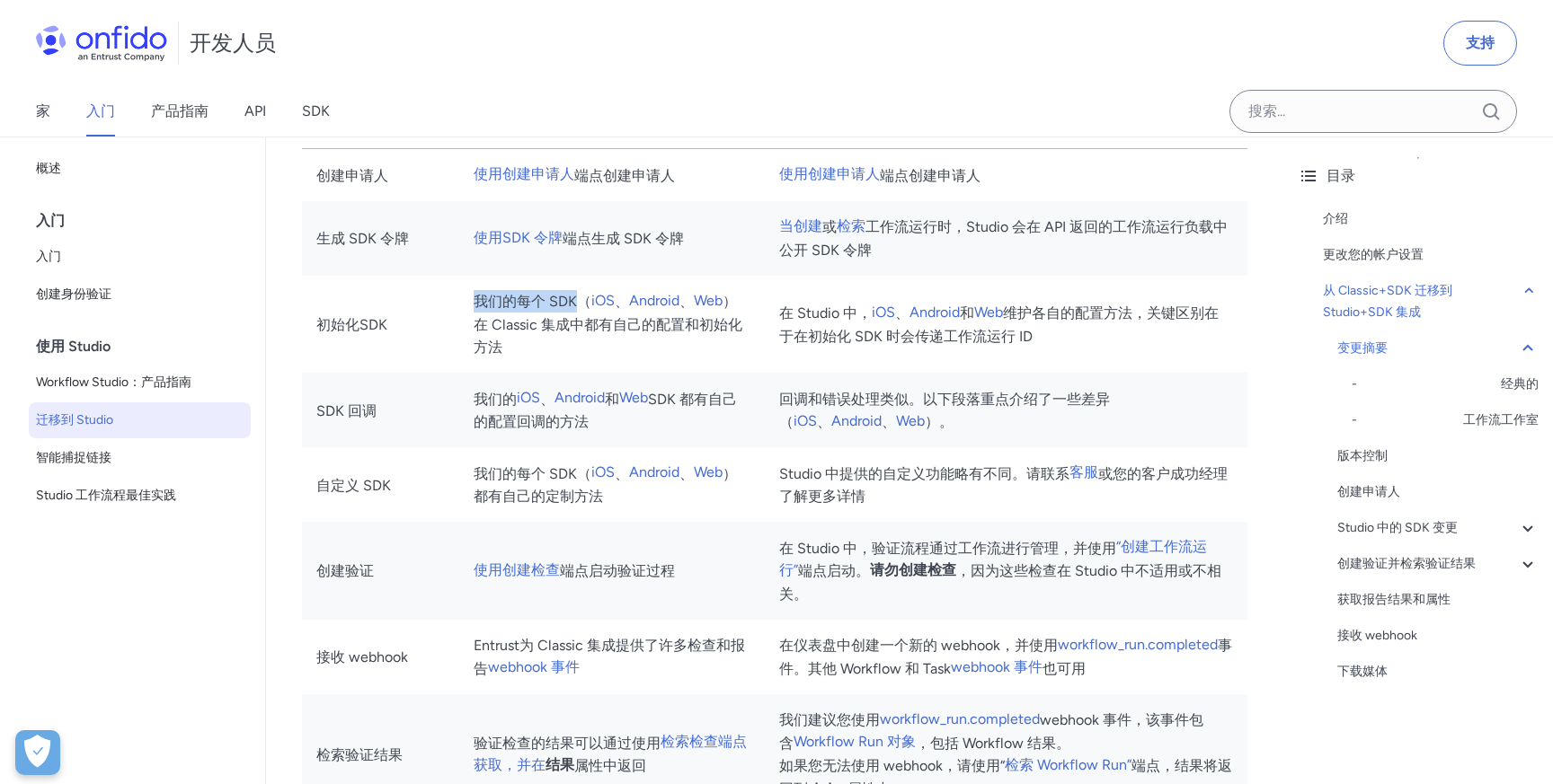
scroll to position [1362, 0]
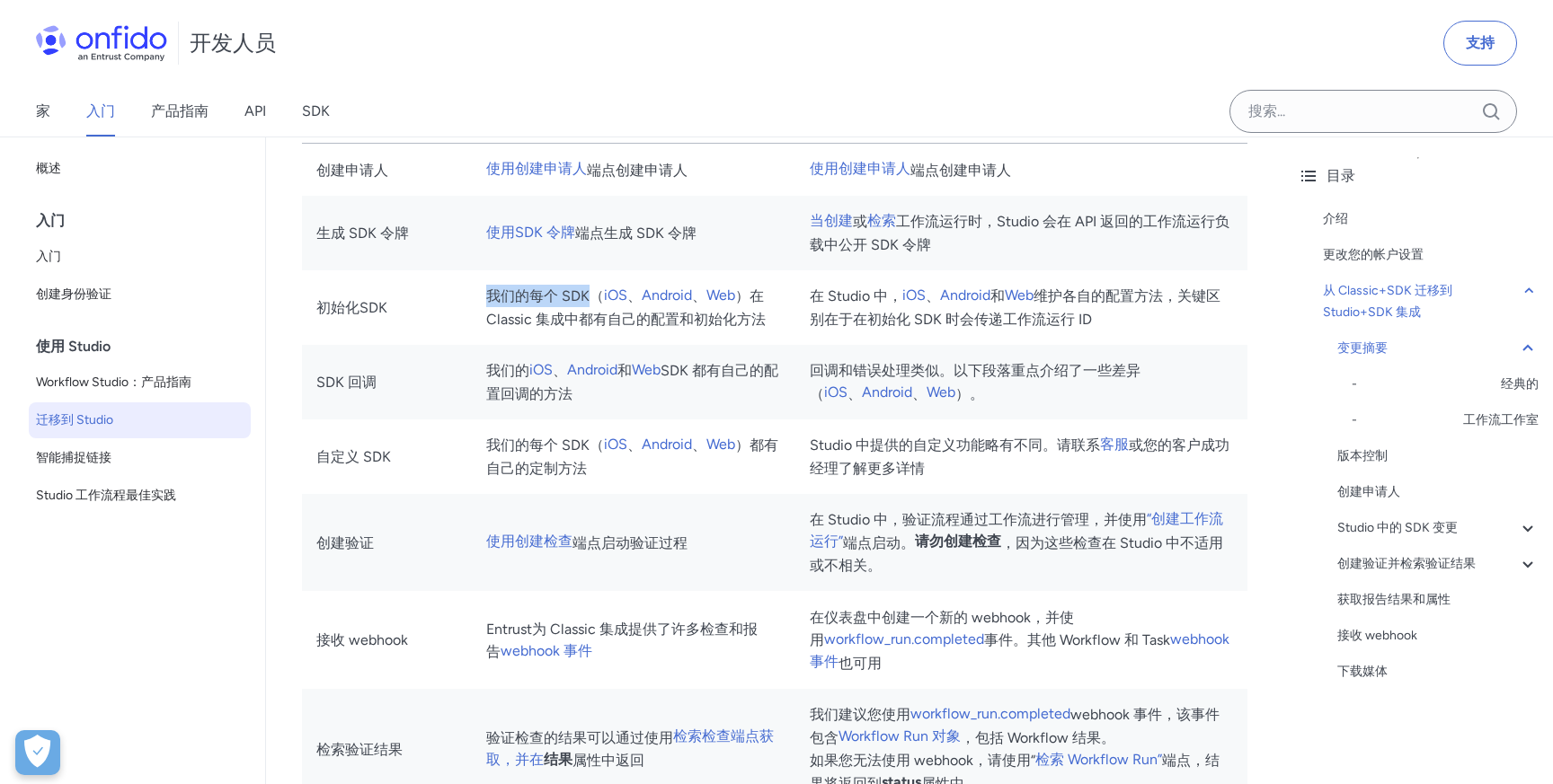
drag, startPoint x: 497, startPoint y: 402, endPoint x: 588, endPoint y: 400, distance: 91.0
click at [588, 400] on td "我们的 iOS 、 Android 和 Web SDK 都有自己的配置回调的方法" at bounding box center [634, 382] width 324 height 74
click at [589, 408] on td "我们的 iOS 、 Android 和 Web SDK 都有自己的配置回调的方法" at bounding box center [634, 382] width 324 height 74
drag, startPoint x: 491, startPoint y: 447, endPoint x: 593, endPoint y: 457, distance: 102.5
click at [593, 457] on td "我们的每个 SDK（ iOS 、 Android 、 Web ）都有自己的定制方法" at bounding box center [634, 457] width 324 height 74
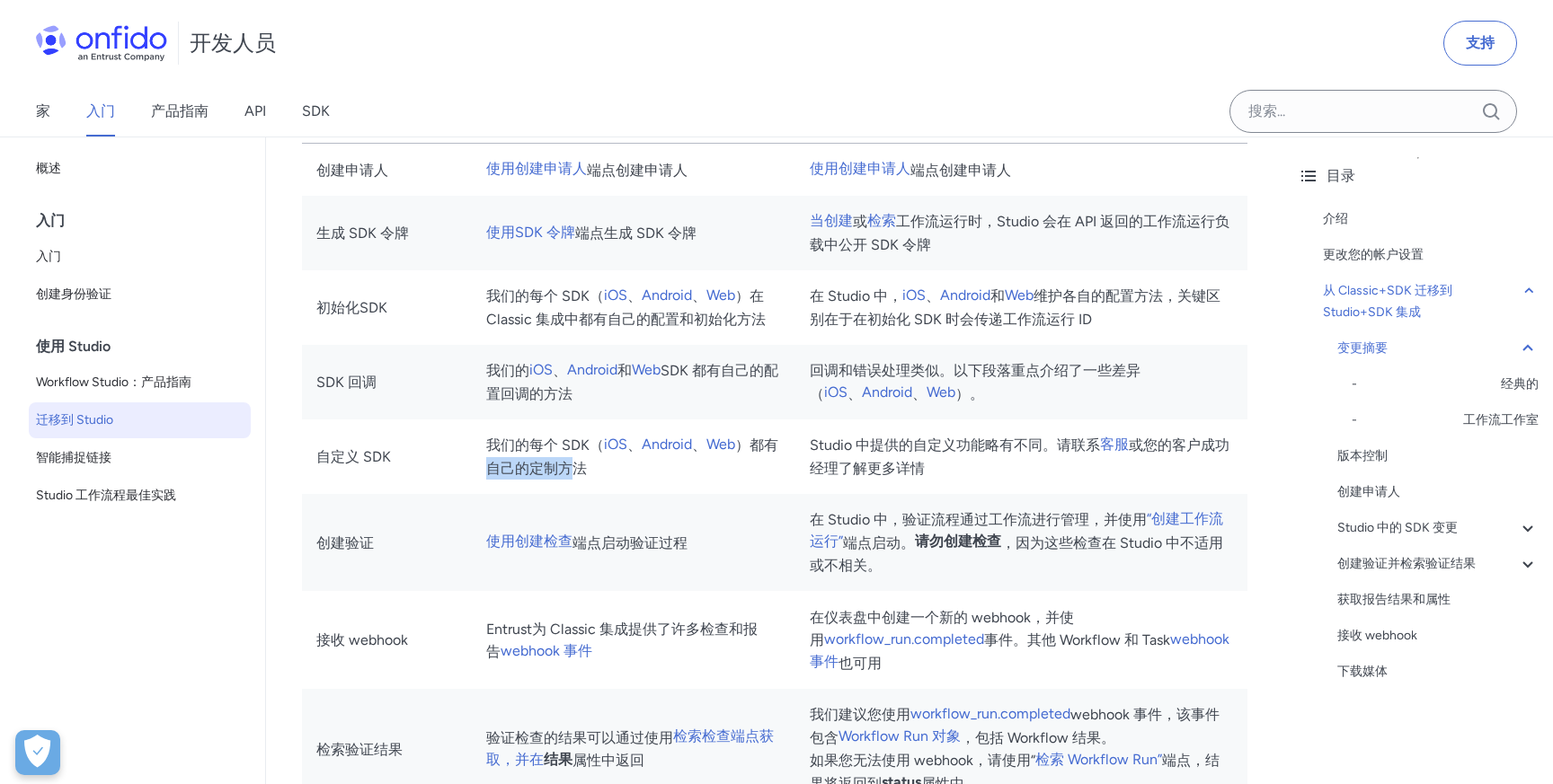
drag, startPoint x: 482, startPoint y: 478, endPoint x: 579, endPoint y: 469, distance: 97.4
click at [580, 469] on td "我们的每个 SDK（ iOS 、 Android 、 Web ）都有自己的定制方法" at bounding box center [634, 457] width 324 height 74
click at [471, 518] on td "创建验证" at bounding box center [386, 543] width 169 height 98
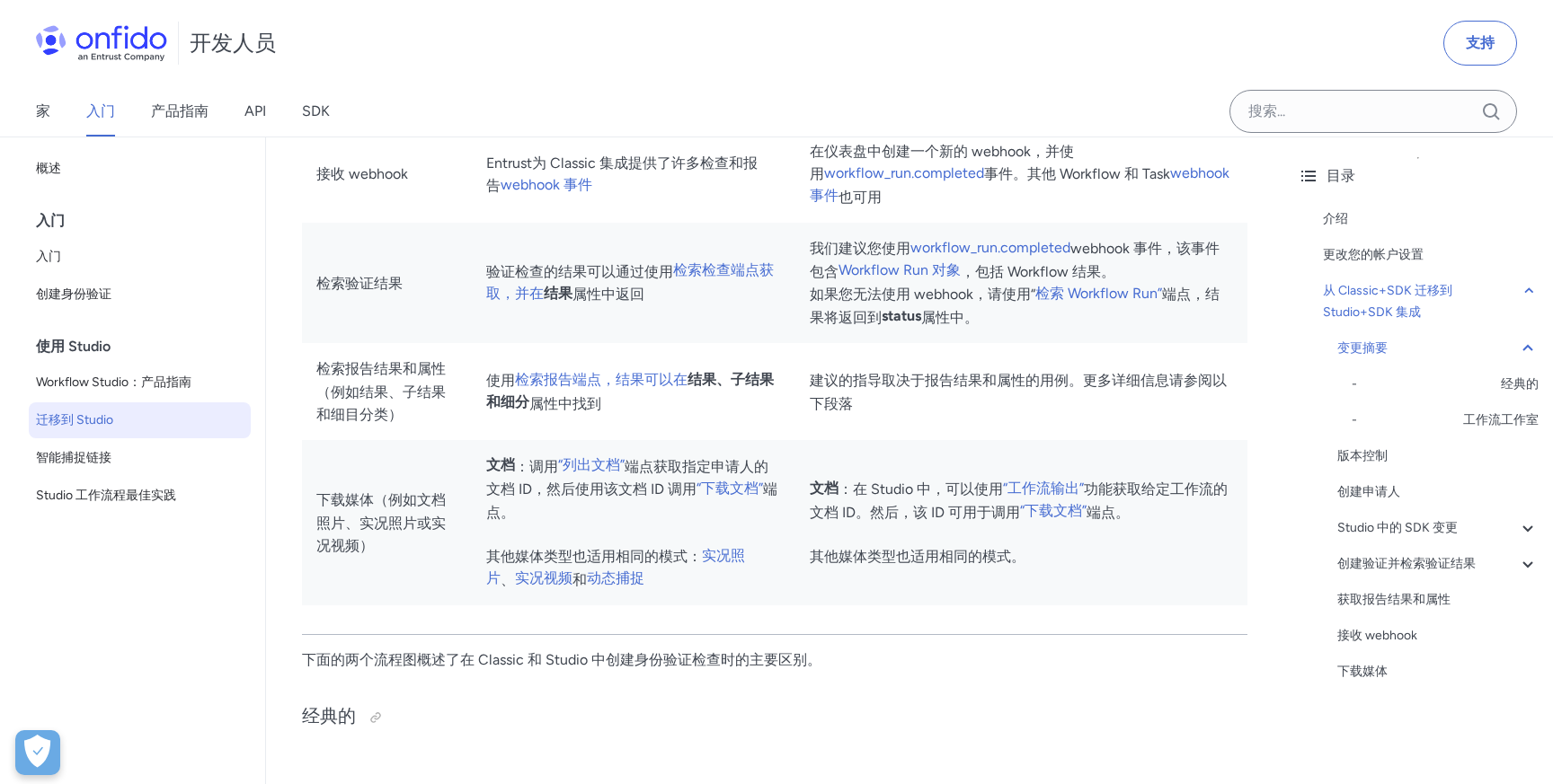
scroll to position [1839, 0]
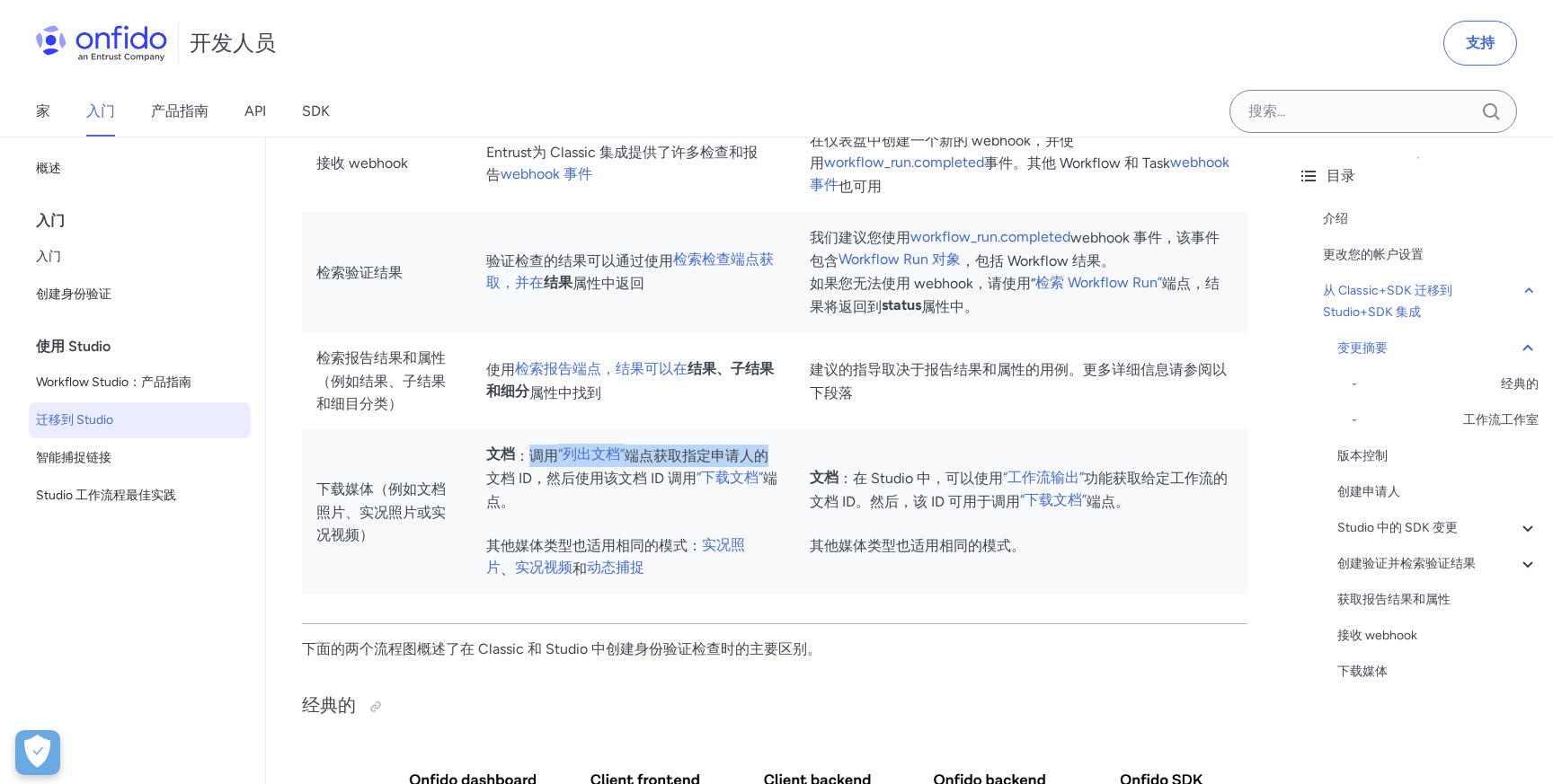
drag, startPoint x: 539, startPoint y: 473, endPoint x: 770, endPoint y: 465, distance: 231.1
click at [770, 465] on td "文档 ：调用 “列出文档” 端点获取指定申请人的文档 ID，然后使用该文档 ID 调用 “下载文档” 端点。 其他媒体类型也适用相同的模式： 实况照片 、 实…" at bounding box center [634, 512] width 324 height 165
click at [565, 487] on font "端点获取指定申请人的文档 ID，然后使用该文档 ID 调用" at bounding box center [627, 467] width 282 height 40
drag, startPoint x: 537, startPoint y: 501, endPoint x: 696, endPoint y: 509, distance: 159.2
click at [697, 510] on td "文档 ：调用 “列出文档” 端点获取指定申请人的文档 ID，然后使用该文档 ID 调用 “下载文档” 端点。 其他媒体类型也适用相同的模式： 实况照片 、 实…" at bounding box center [634, 512] width 324 height 165
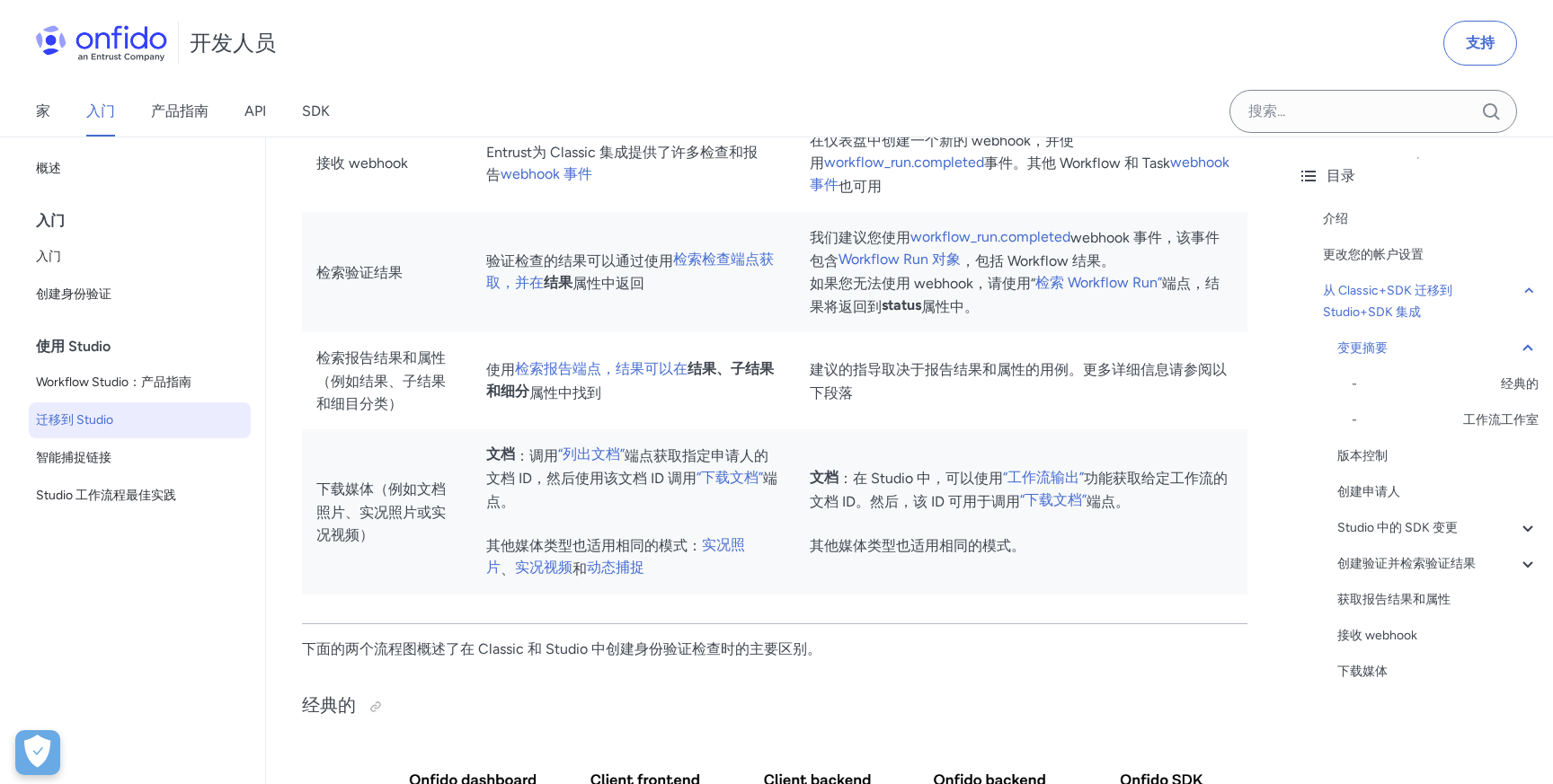
click at [623, 533] on td "文档 ：调用 “列出文档” 端点获取指定申请人的文档 ID，然后使用该文档 ID 调用 “下载文档” 端点。 其他媒体类型也适用相同的模式： 实况照片 、 实…" at bounding box center [634, 512] width 324 height 165
drag, startPoint x: 494, startPoint y: 561, endPoint x: 690, endPoint y: 573, distance: 196.4
click at [691, 554] on font "其他媒体类型也适用相同的模式：" at bounding box center [593, 545] width 215 height 17
click at [689, 594] on td "文档 ：调用 “列出文档” 端点获取指定申请人的文档 ID，然后使用该文档 ID 调用 “下载文档” 端点。 其他媒体类型也适用相同的模式： 实况照片 、 实…" at bounding box center [634, 512] width 324 height 165
drag, startPoint x: 414, startPoint y: 508, endPoint x: 452, endPoint y: 507, distance: 38.0
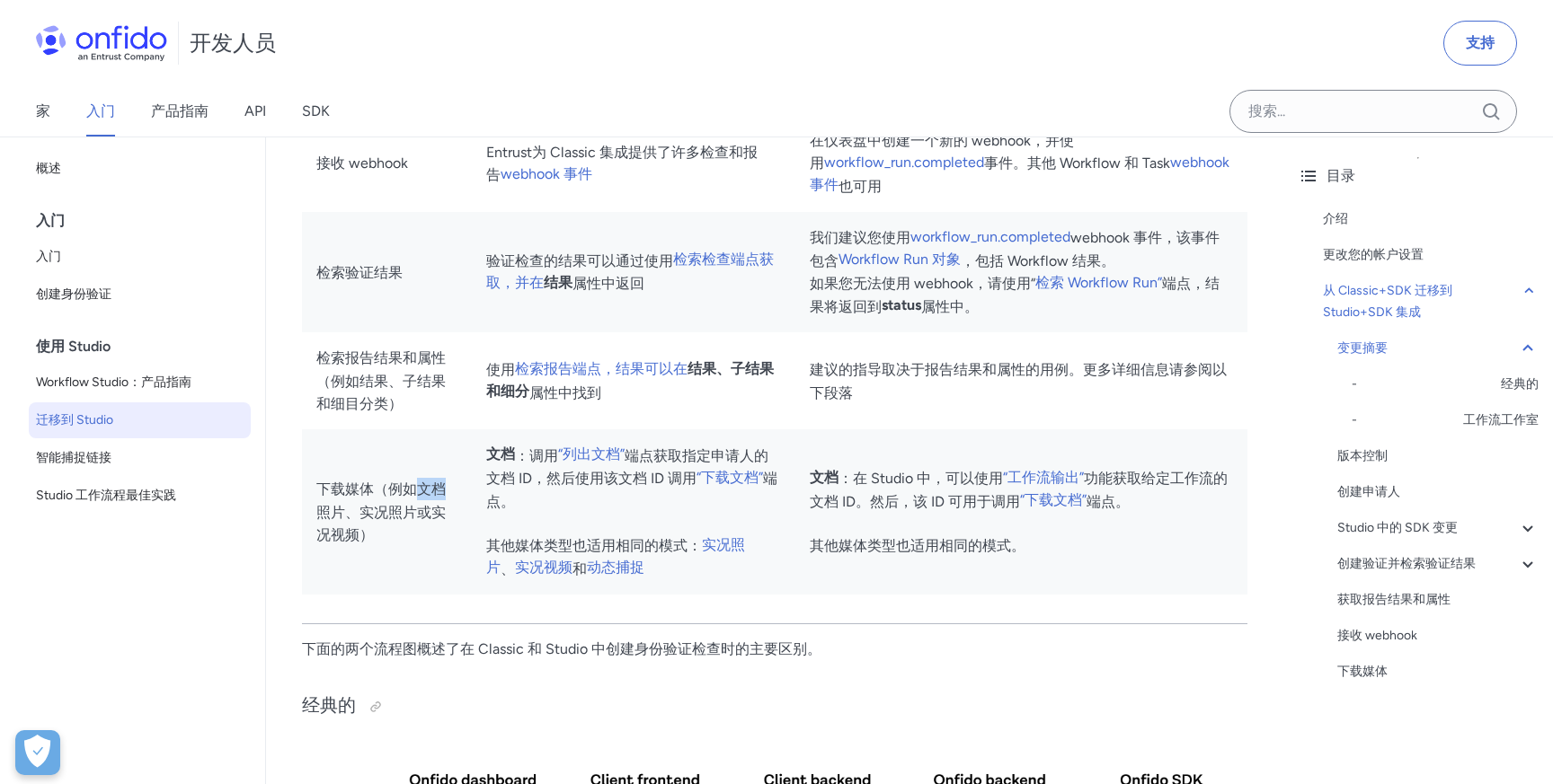
click at [446, 508] on font "下载媒体（例如文档照片、实况照片或实况视频）" at bounding box center [381, 512] width 129 height 63
drag, startPoint x: 347, startPoint y: 530, endPoint x: 411, endPoint y: 543, distance: 65.3
click at [412, 543] on td "下载媒体（例如文档照片、实况照片或实况视频）" at bounding box center [386, 512] width 169 height 165
click at [409, 593] on td "下载媒体（例如文档照片、实况照片或实况视频）" at bounding box center [386, 512] width 169 height 165
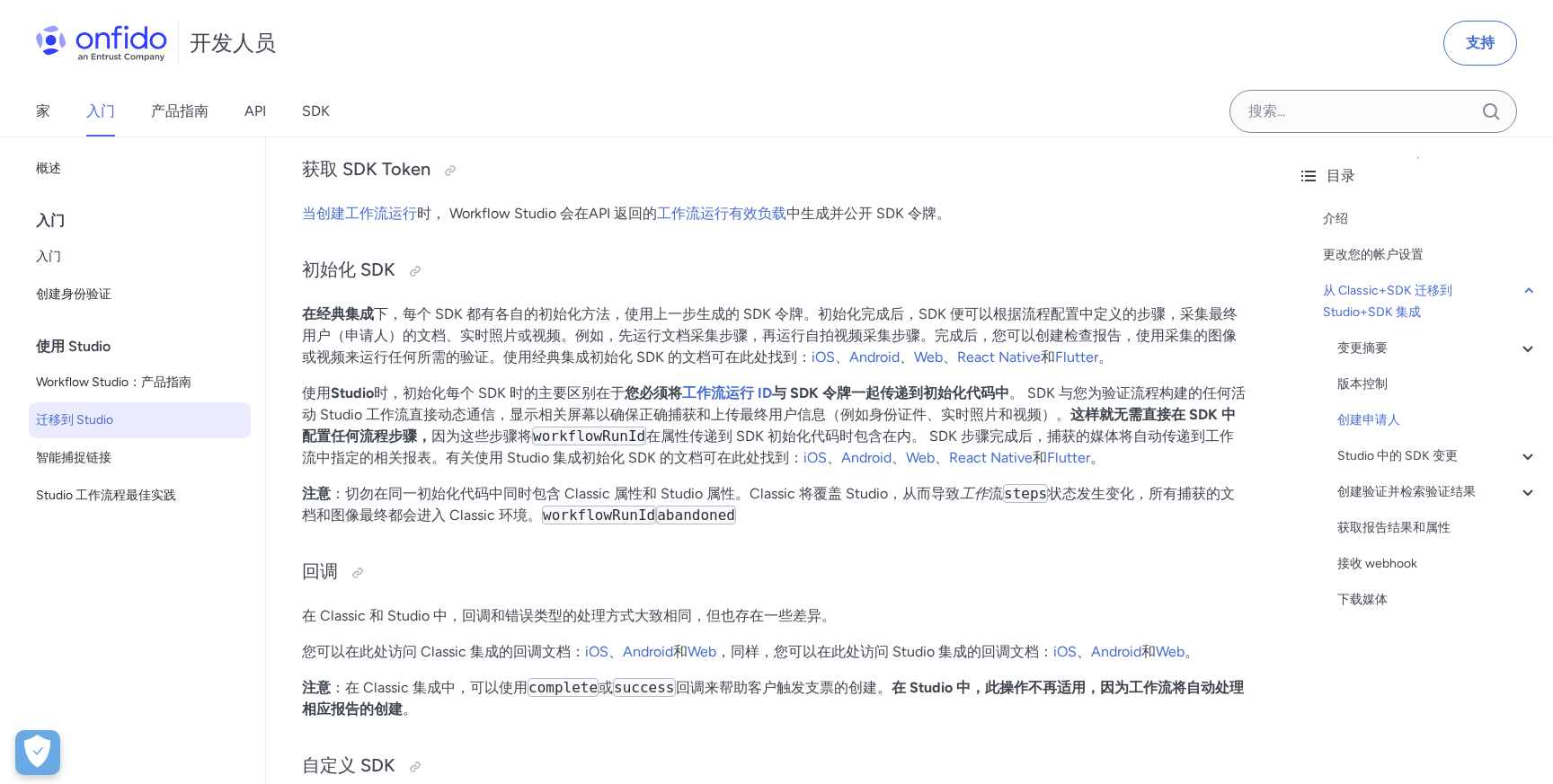
scroll to position [4257, 0]
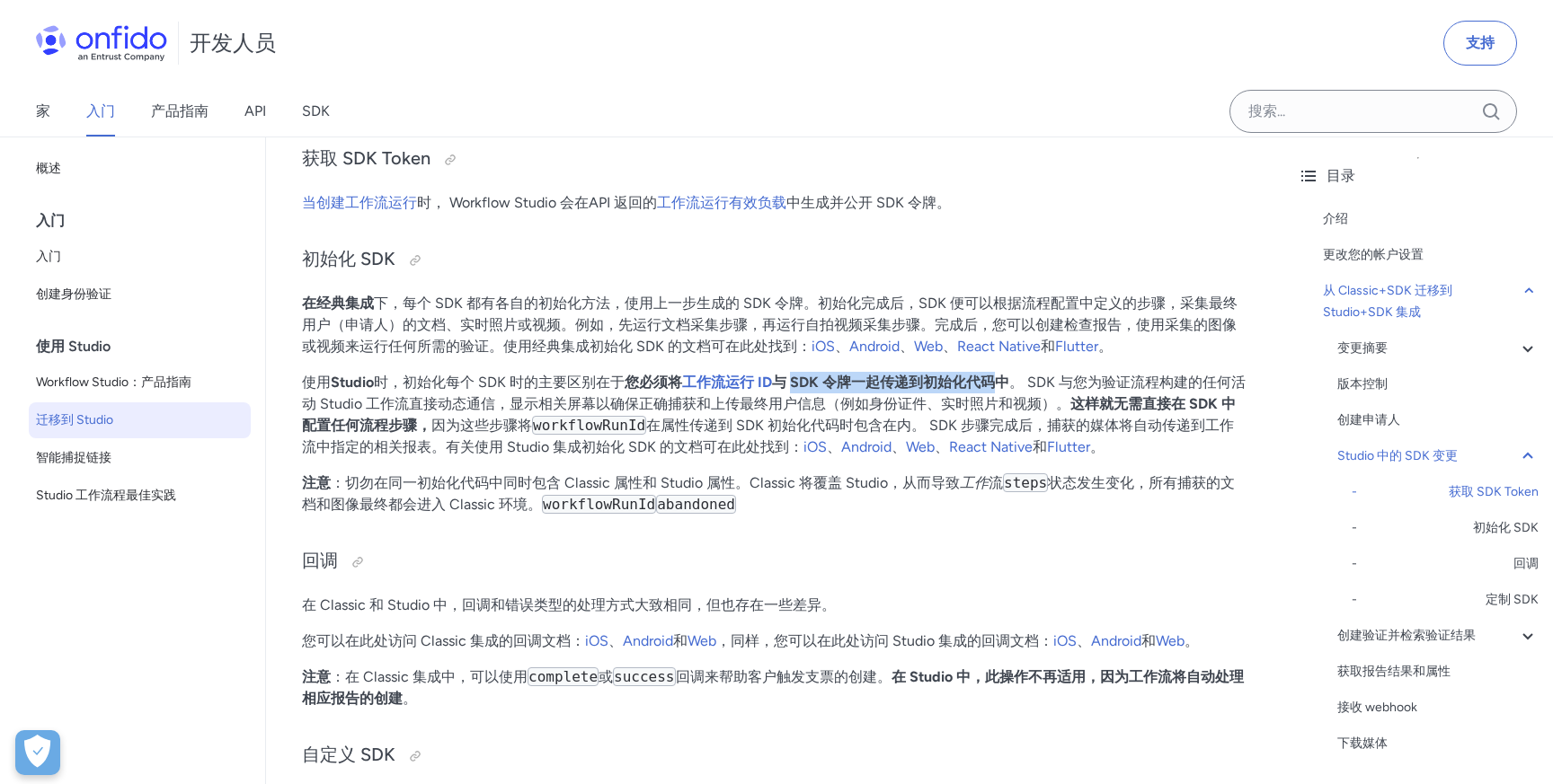
drag, startPoint x: 788, startPoint y: 410, endPoint x: 993, endPoint y: 397, distance: 205.4
click at [993, 391] on font "与 SDK 令牌一起传递到初始化代码中" at bounding box center [890, 382] width 237 height 17
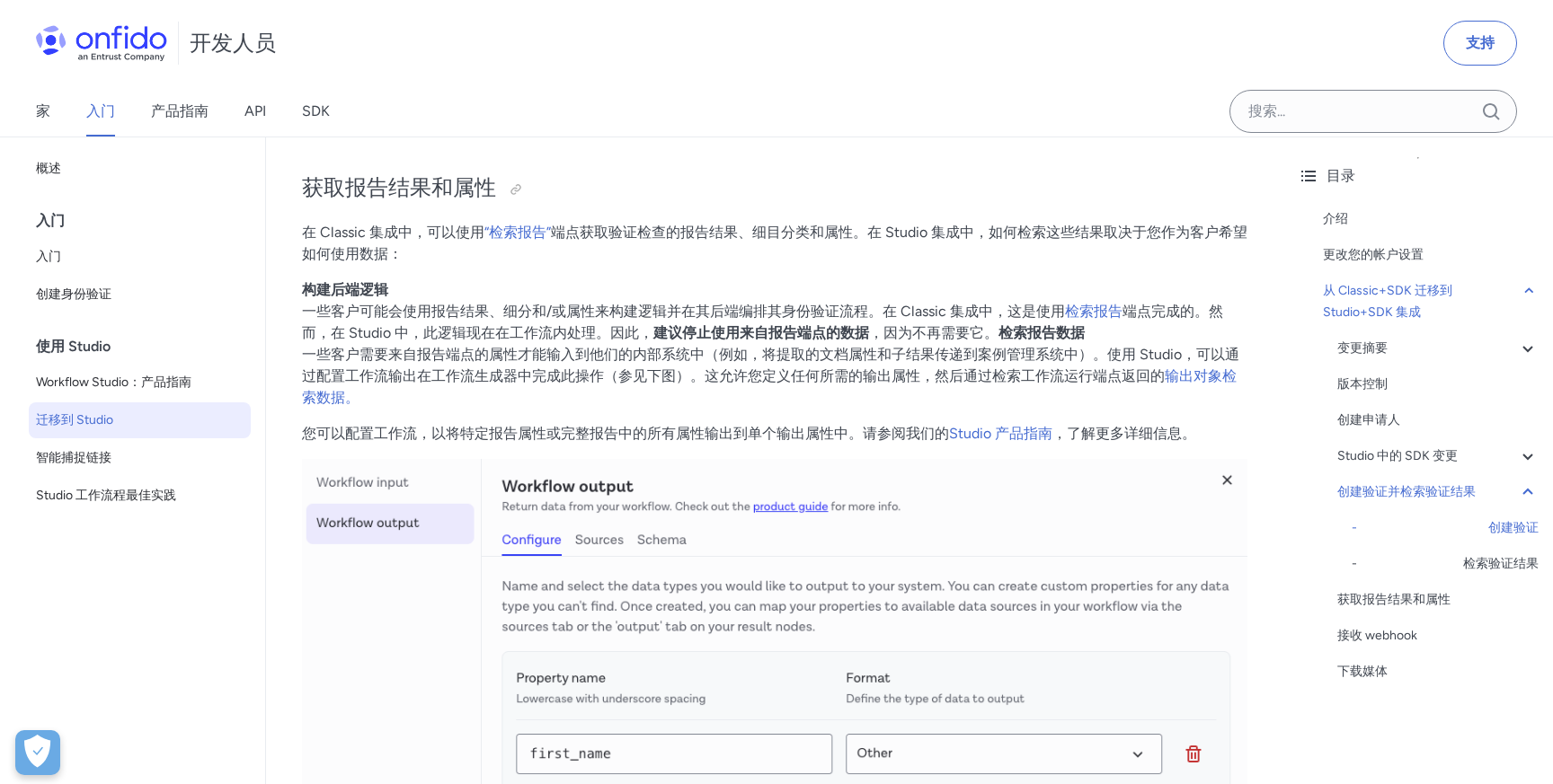
scroll to position [5581, 0]
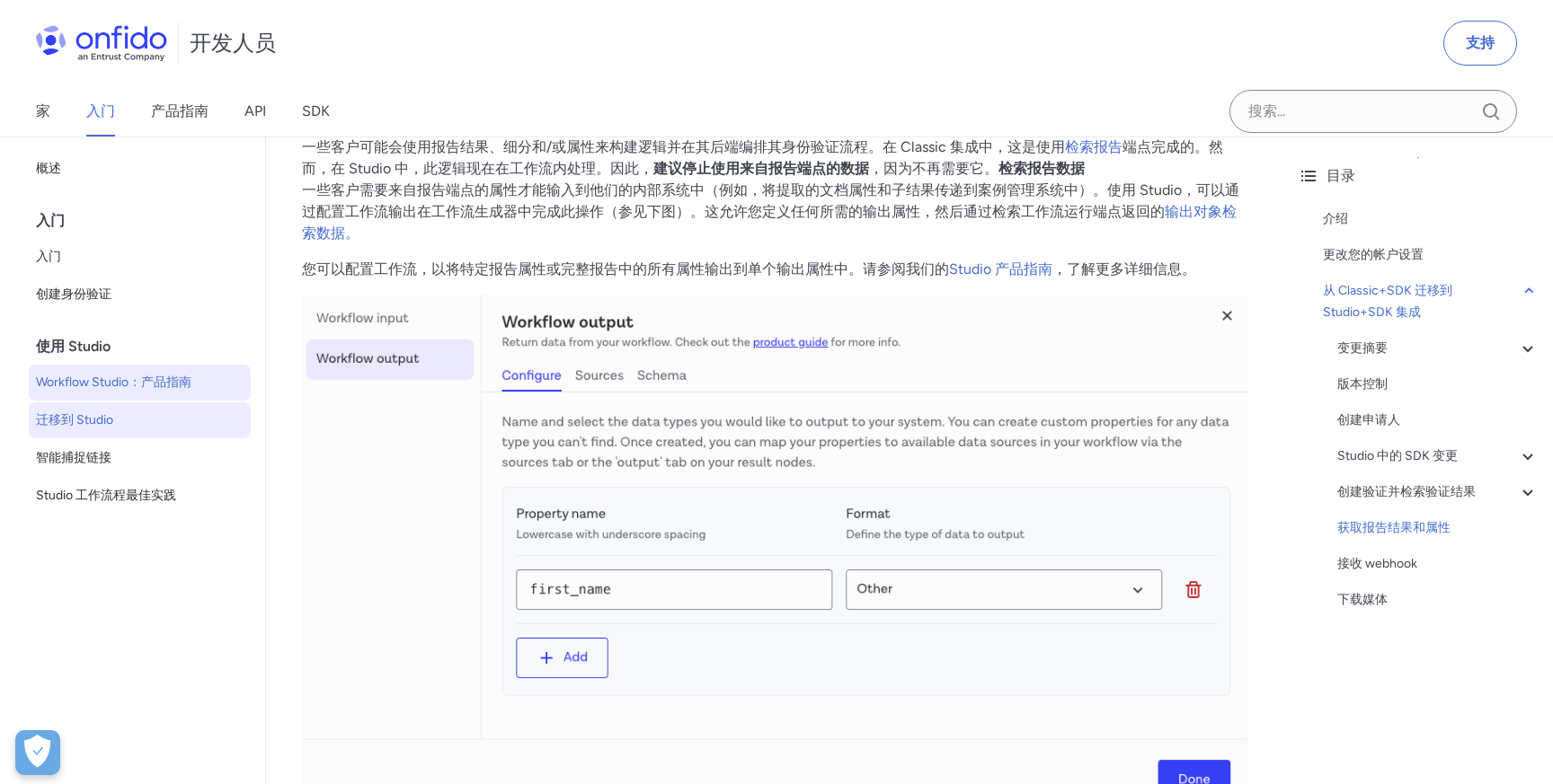
click at [135, 378] on font "Workflow Studio：产品指南" at bounding box center [114, 383] width 156 height 16
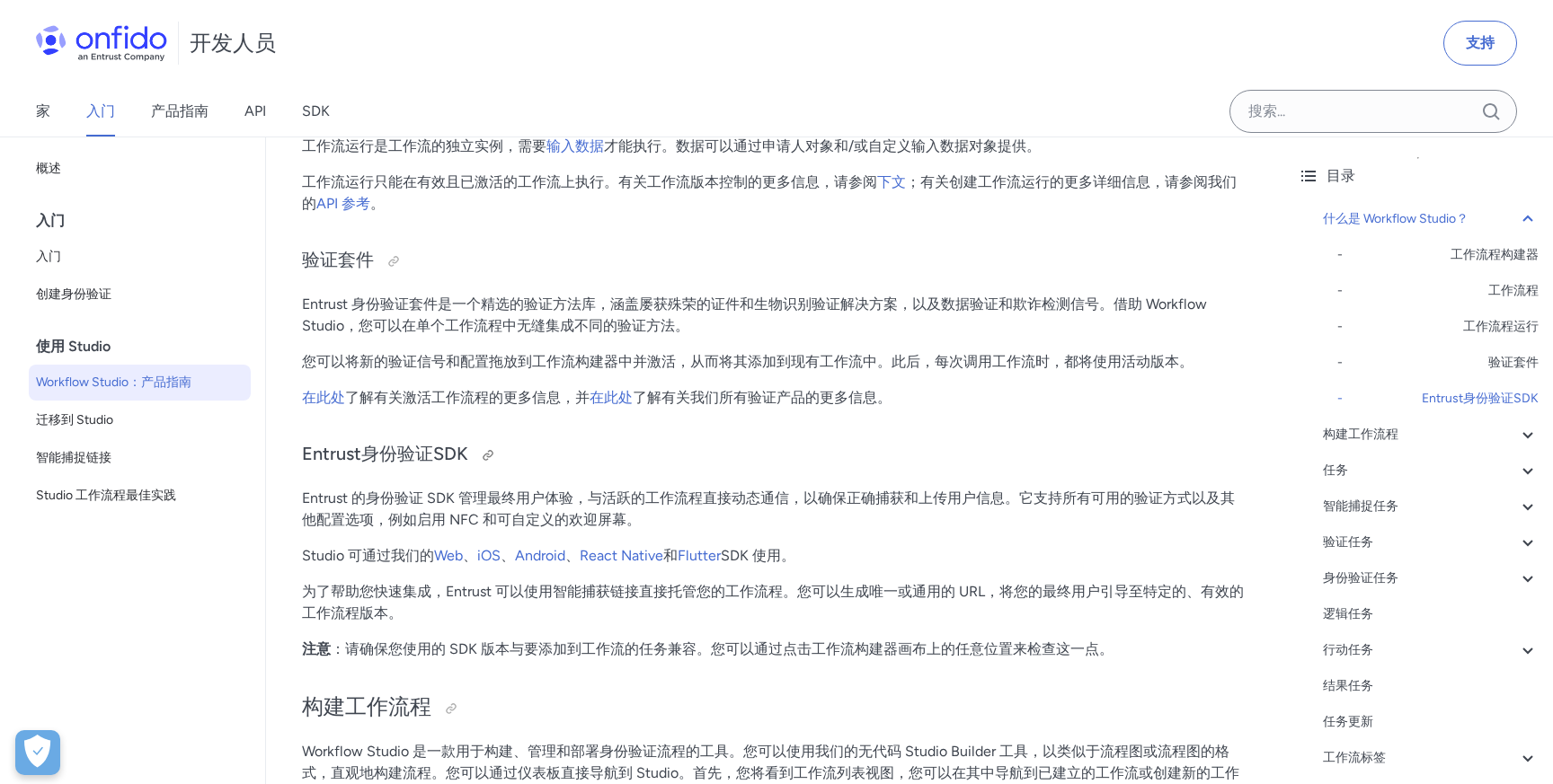
scroll to position [1476, 0]
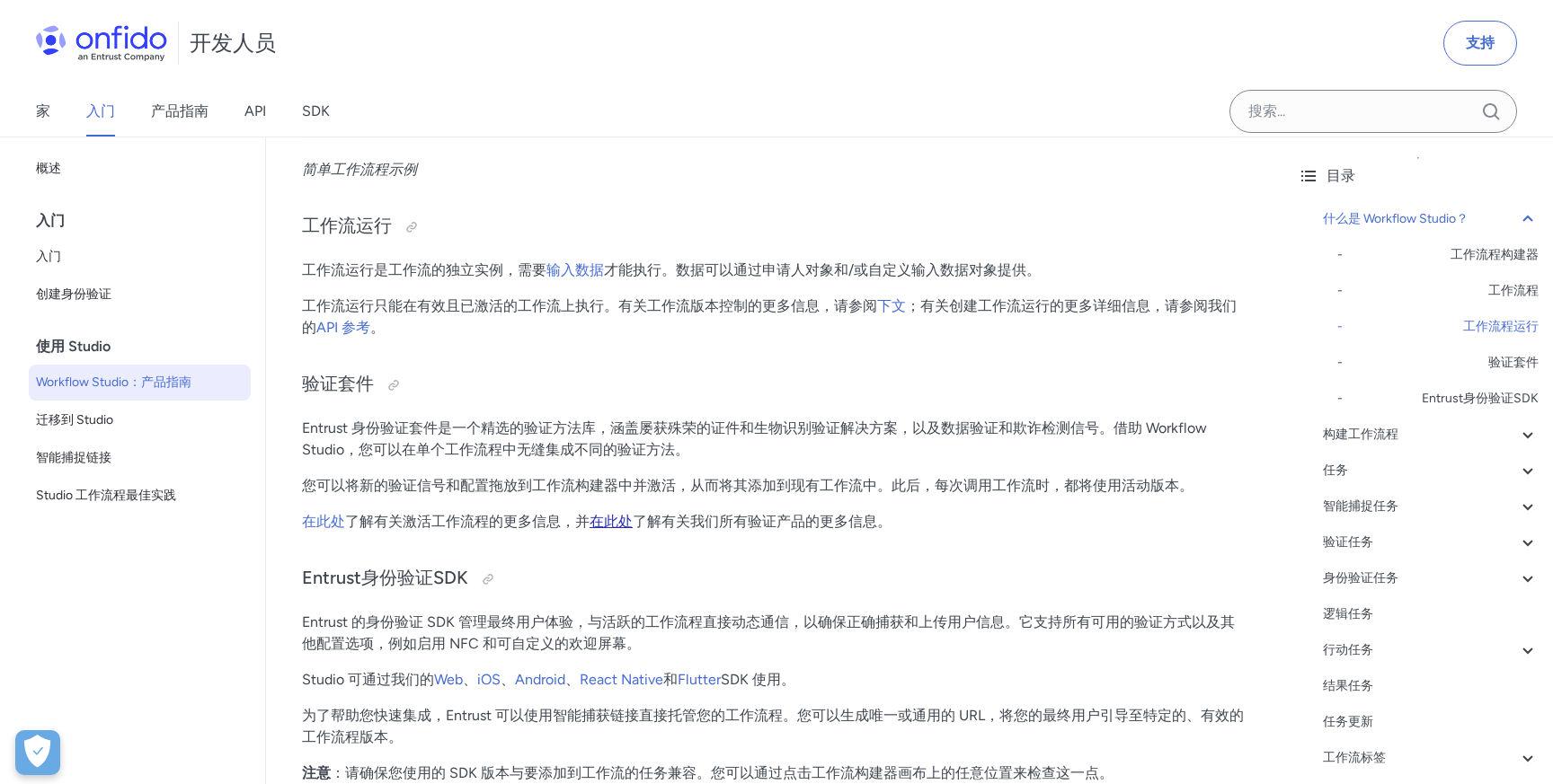
click at [608, 518] on font "在此处" at bounding box center [611, 521] width 43 height 17
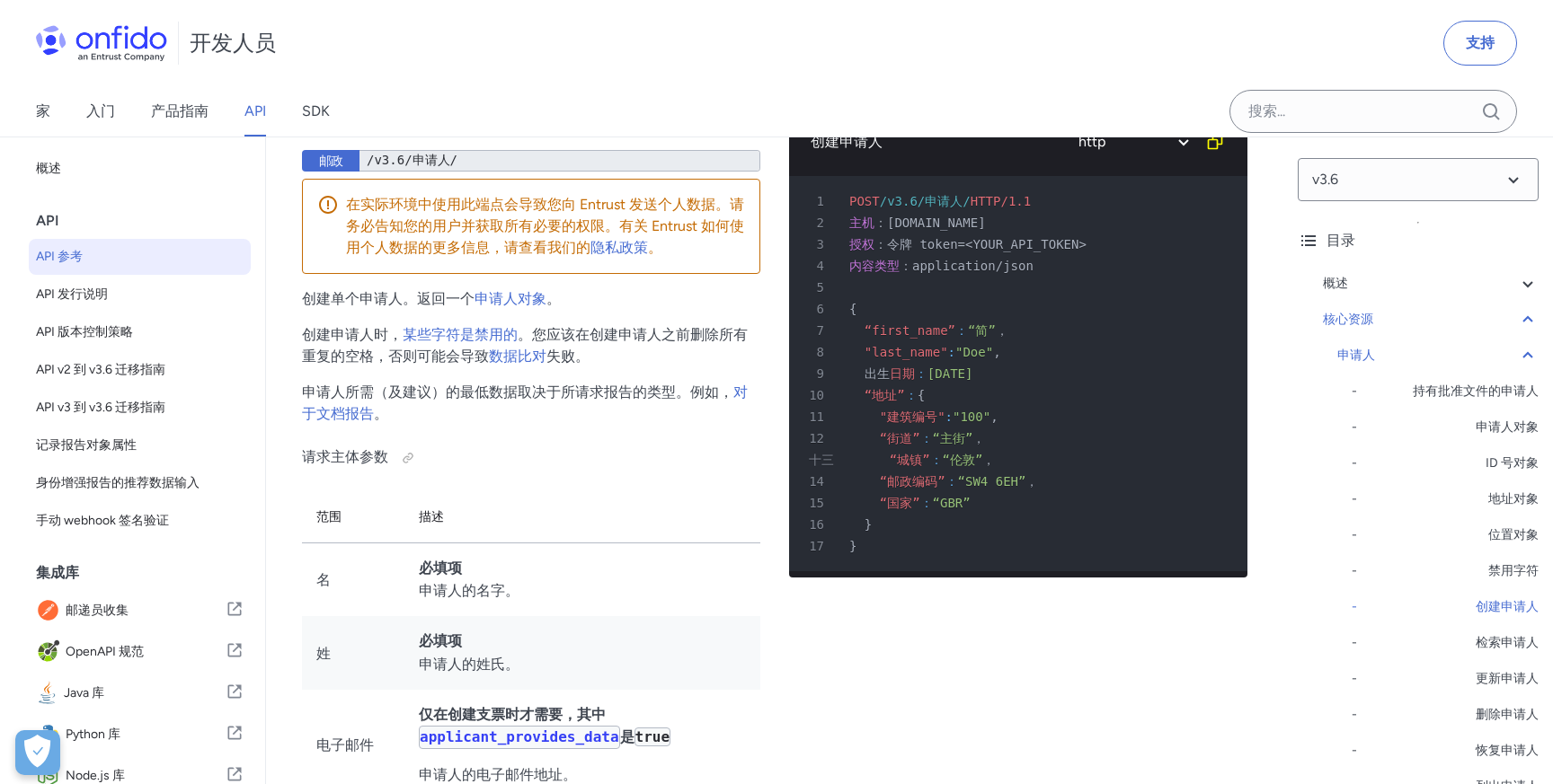
scroll to position [22719, 0]
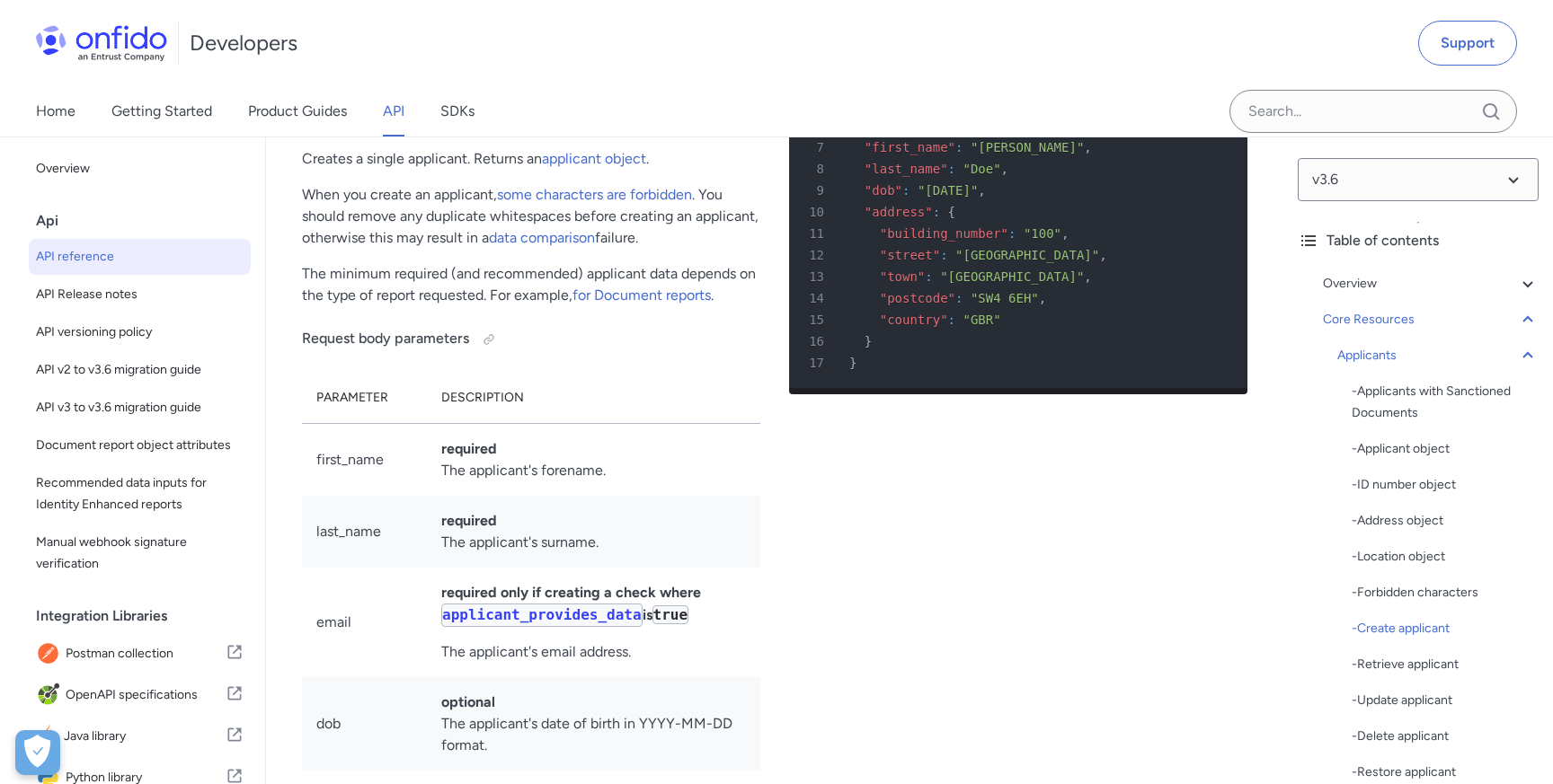
click at [671, 424] on th "Description" at bounding box center [593, 398] width 333 height 51
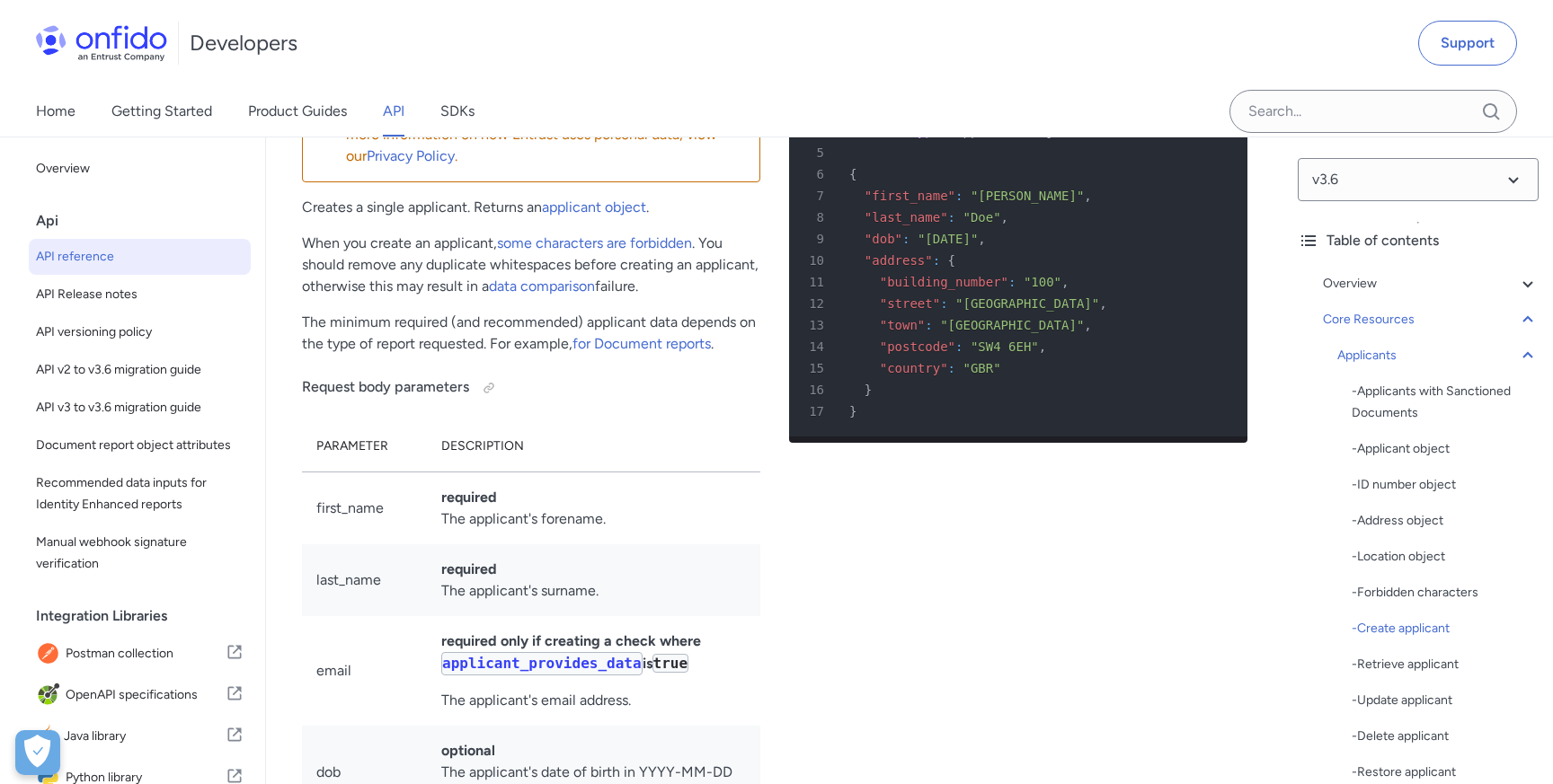
scroll to position [22693, 0]
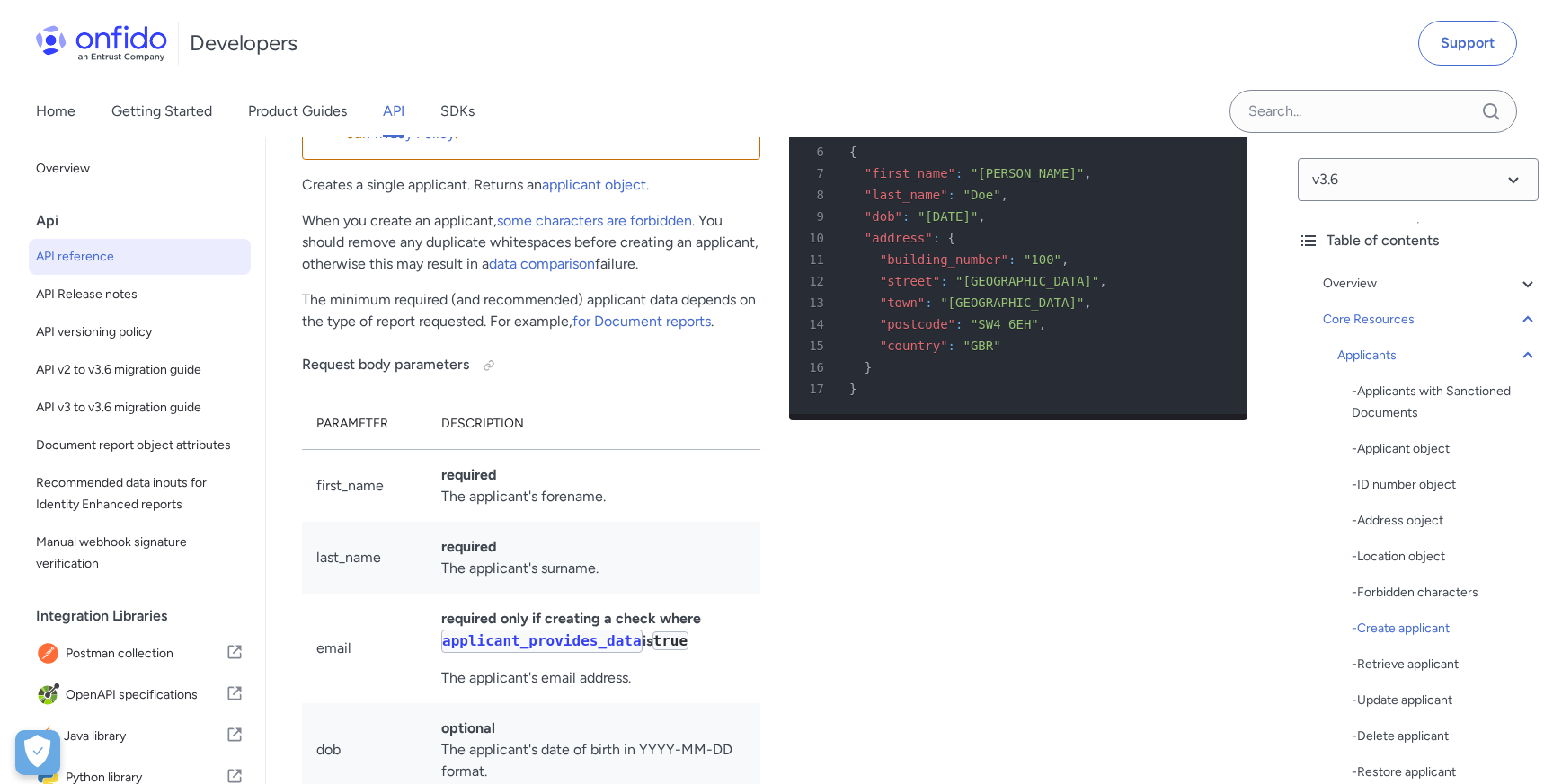
drag, startPoint x: 300, startPoint y: 156, endPoint x: 434, endPoint y: 156, distance: 134.0
copy h3 "Create applicant"
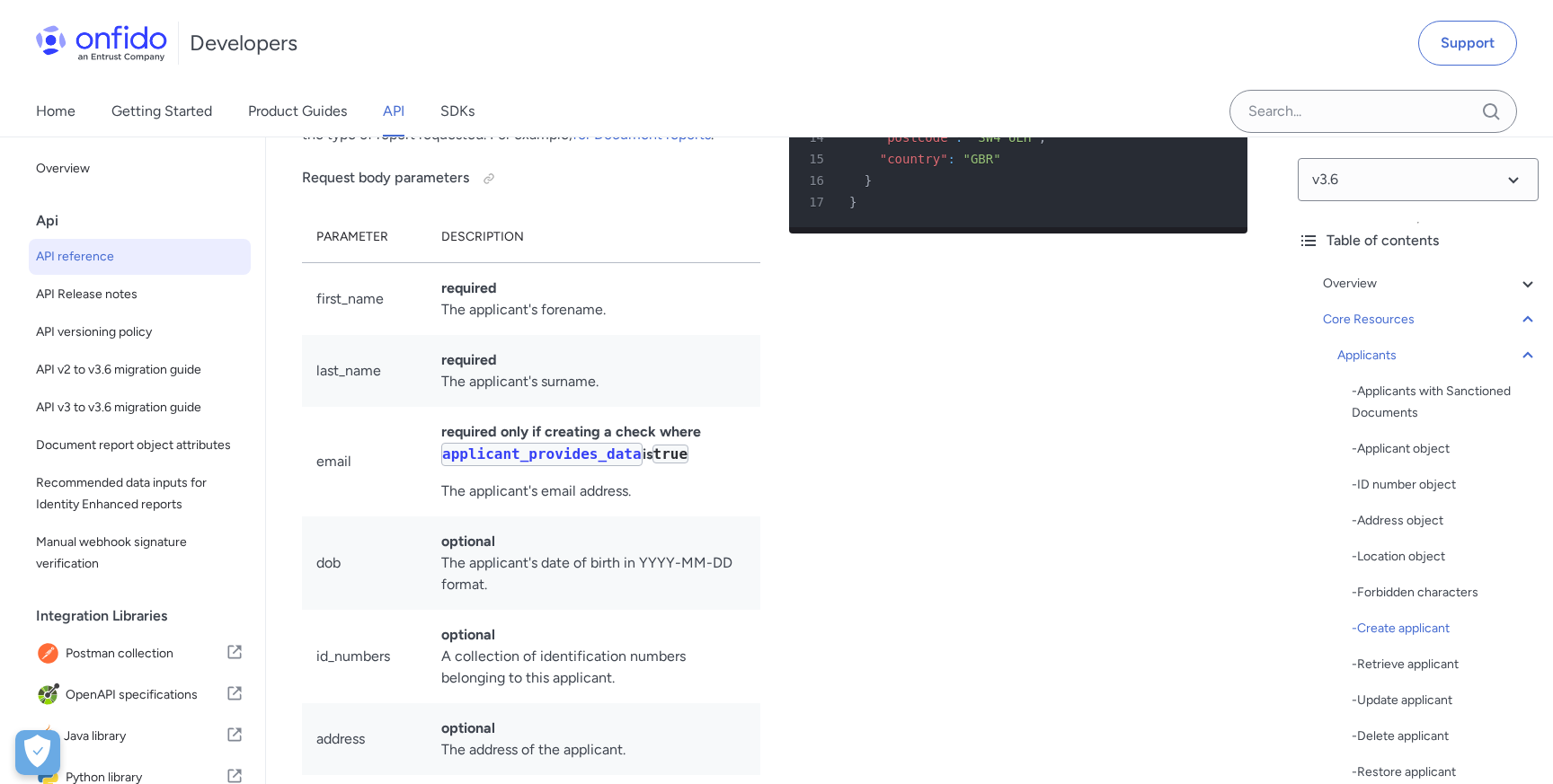
scroll to position [22925, 0]
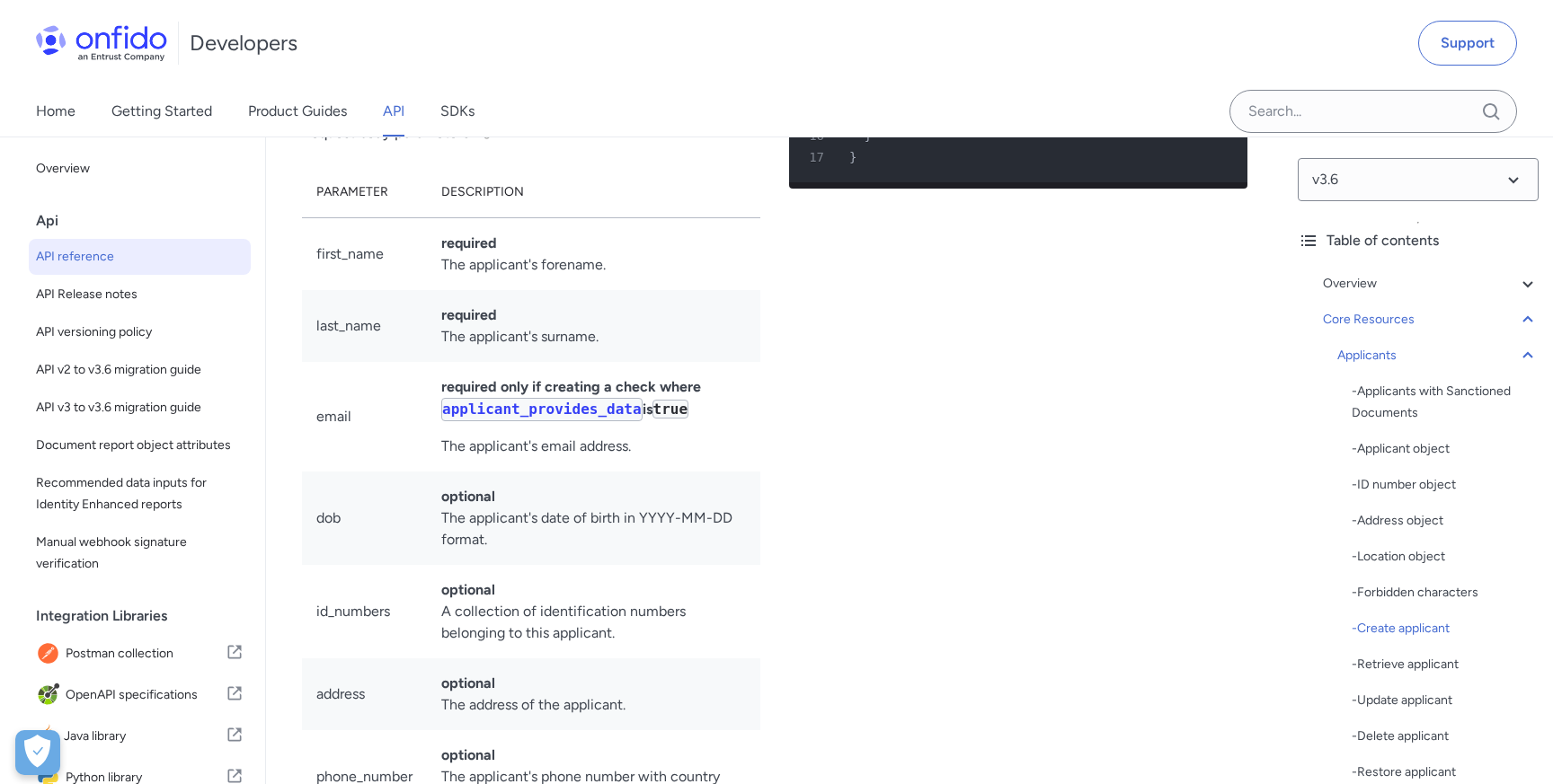
click at [368, 291] on td "first_name" at bounding box center [364, 254] width 125 height 72
copy td "first_name"
click at [356, 362] on td "last_name" at bounding box center [364, 325] width 125 height 71
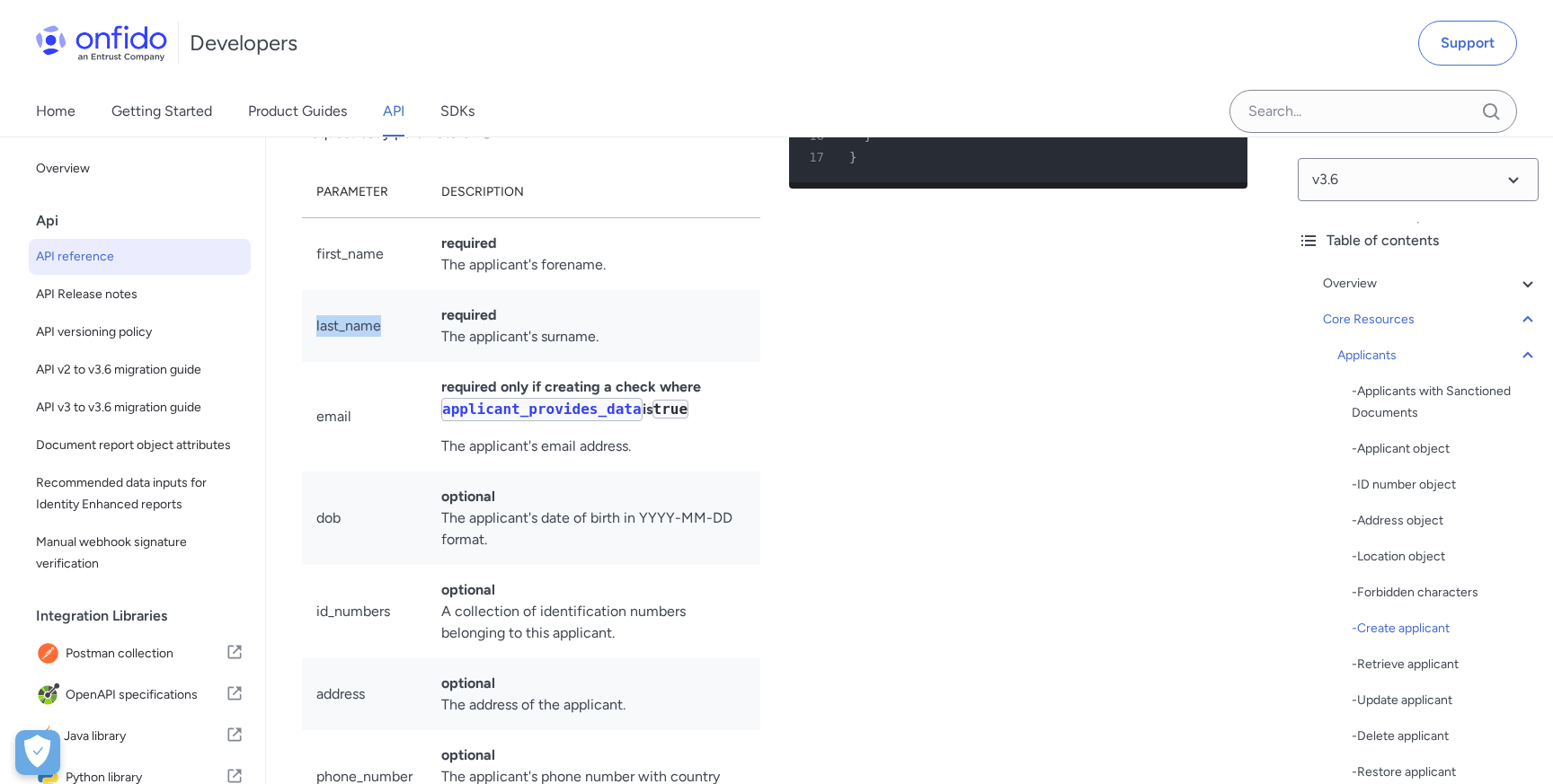
copy td "last_name"
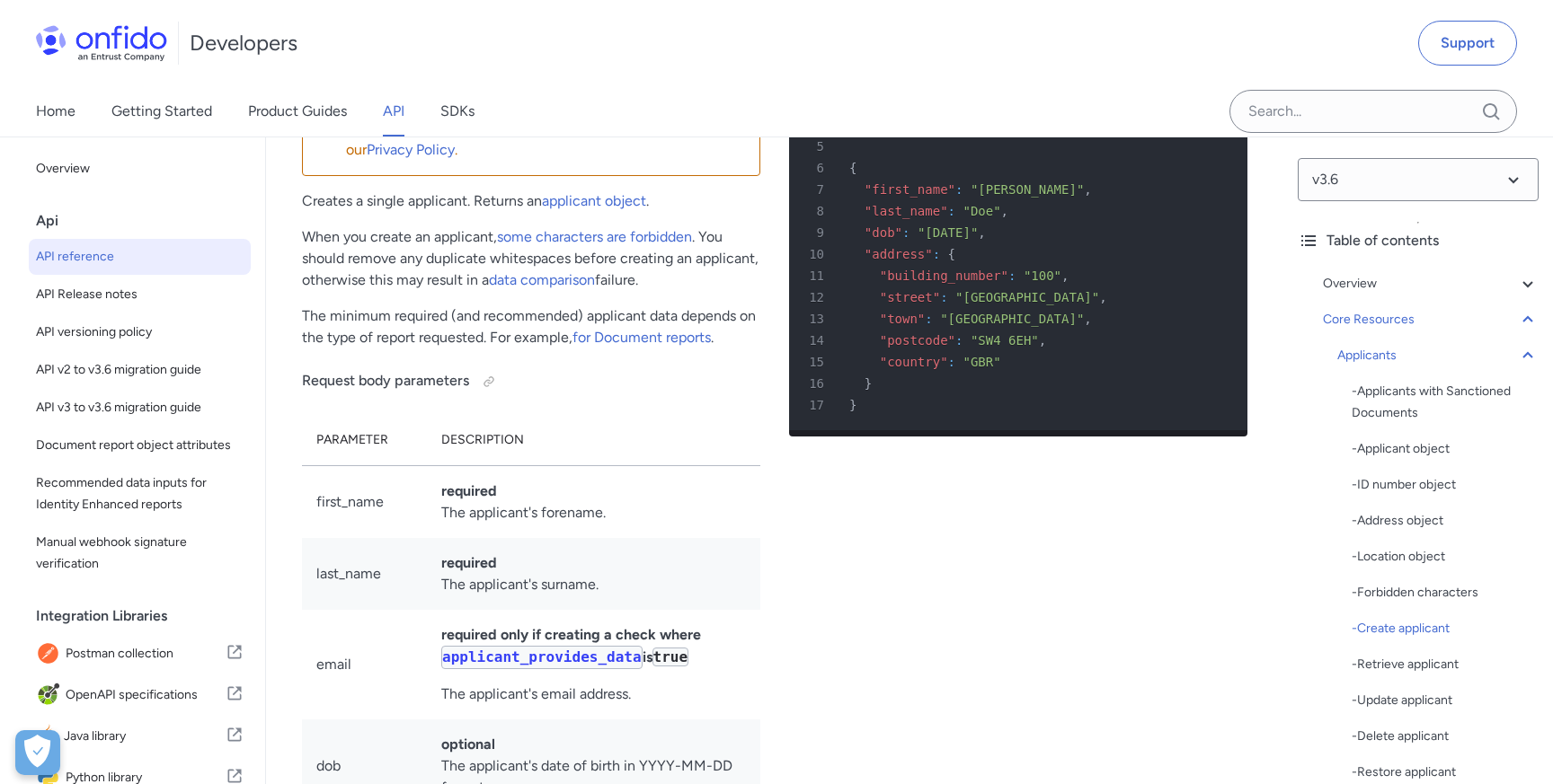
scroll to position [22678, 0]
